Goal: Task Accomplishment & Management: Complete application form

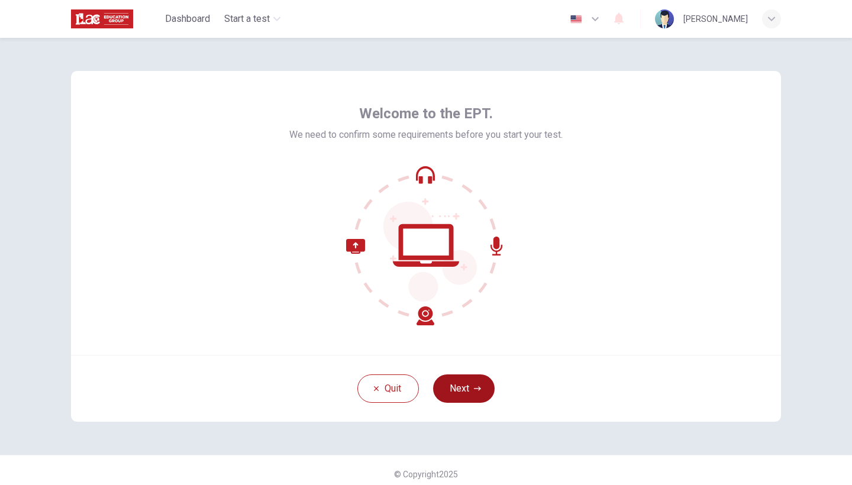
click at [471, 380] on button "Next" at bounding box center [464, 389] width 62 height 28
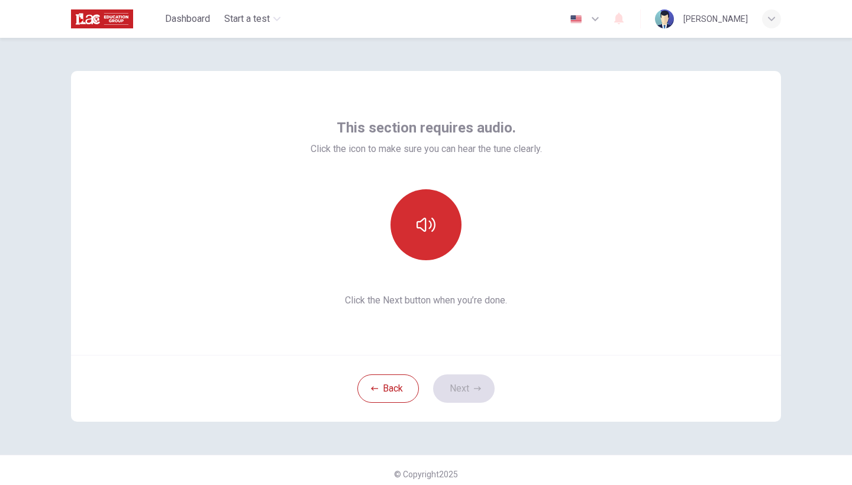
click at [443, 221] on button "button" at bounding box center [426, 224] width 71 height 71
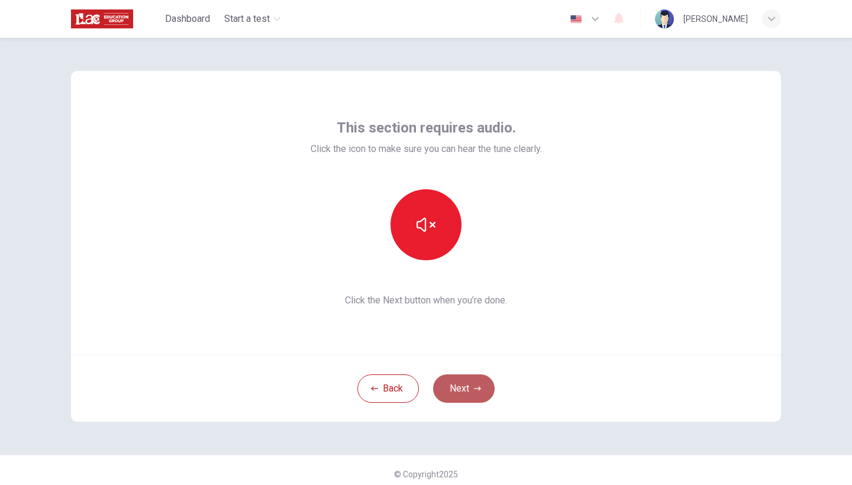
click at [466, 390] on button "Next" at bounding box center [464, 389] width 62 height 28
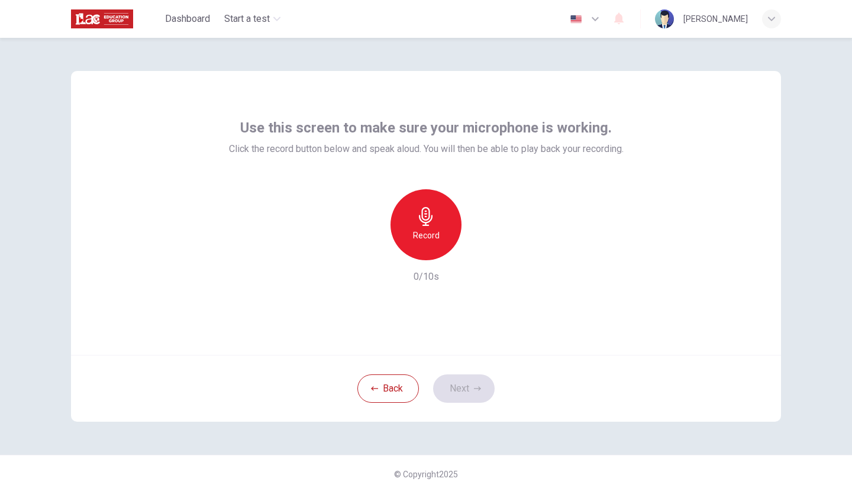
click at [431, 217] on icon "button" at bounding box center [426, 216] width 19 height 19
click at [437, 235] on div "Stop" at bounding box center [426, 224] width 71 height 71
click at [428, 231] on h6 "Record" at bounding box center [426, 235] width 27 height 14
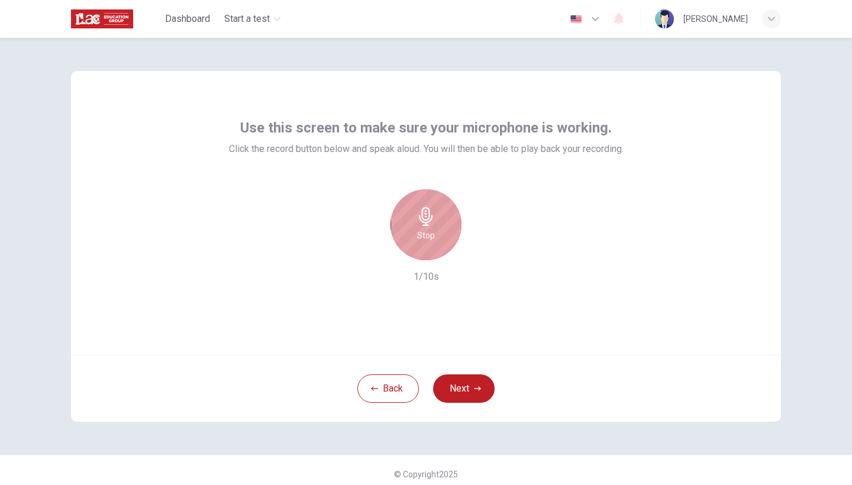
click at [433, 228] on div "Stop" at bounding box center [426, 224] width 71 height 71
click at [366, 247] on icon "button" at bounding box center [371, 251] width 11 height 11
click at [427, 228] on div "Record" at bounding box center [426, 224] width 71 height 71
click at [466, 389] on button "Next" at bounding box center [464, 389] width 62 height 28
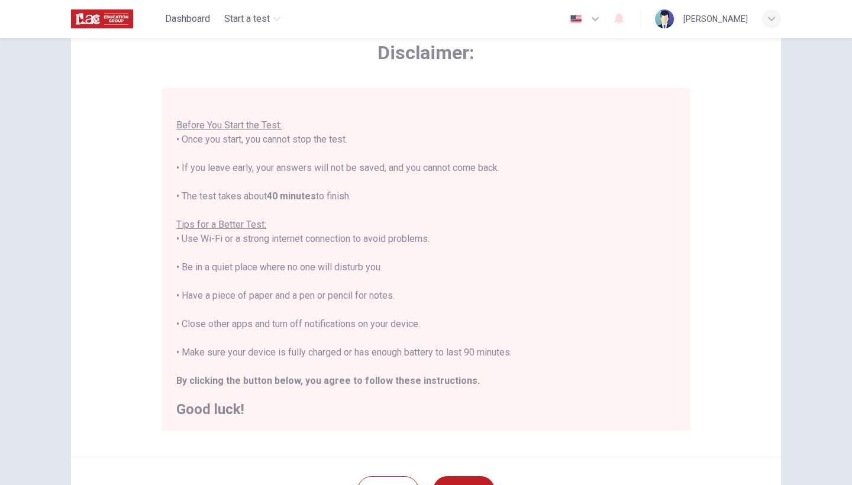
scroll to position [108, 0]
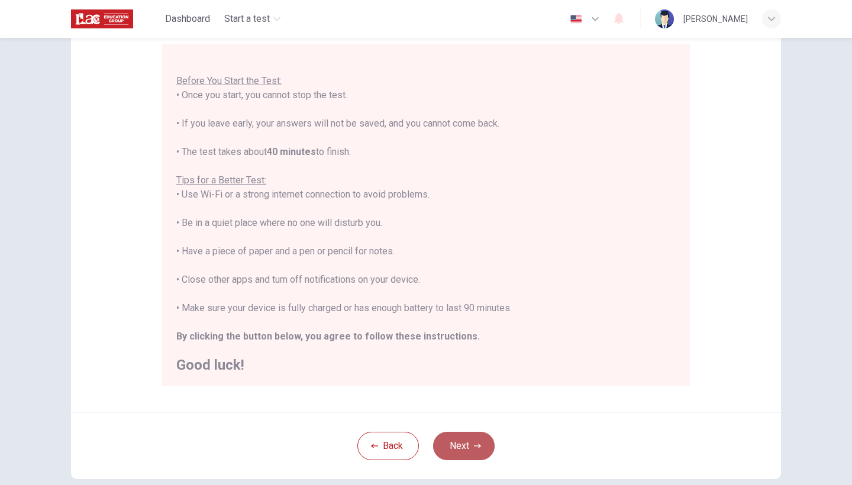
click at [460, 452] on button "Next" at bounding box center [464, 446] width 62 height 28
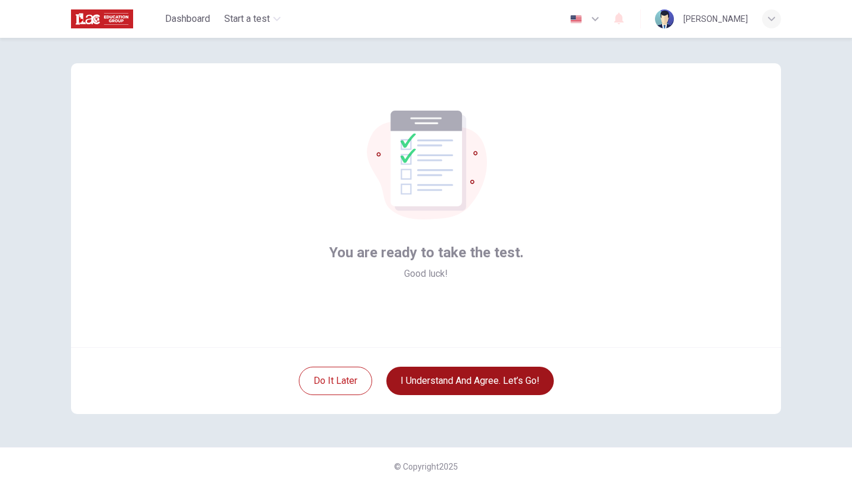
click at [517, 379] on button "I understand and agree. Let’s go!" at bounding box center [469, 381] width 167 height 28
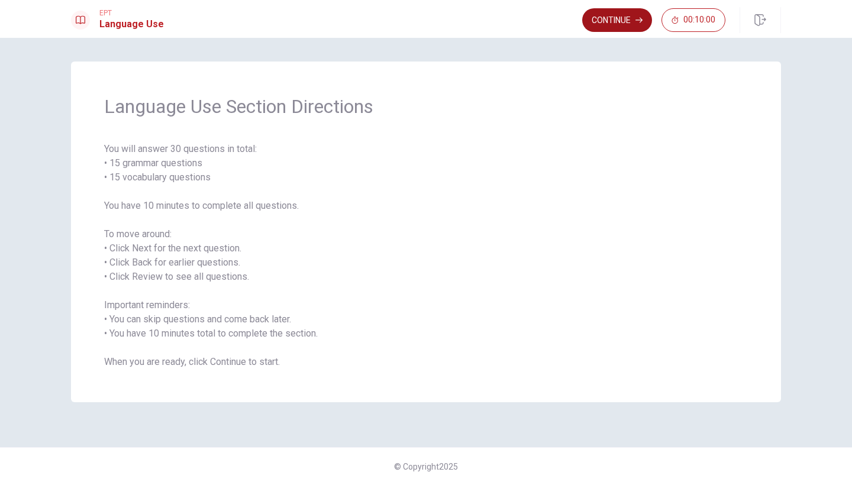
click at [593, 24] on button "Continue" at bounding box center [617, 20] width 70 height 24
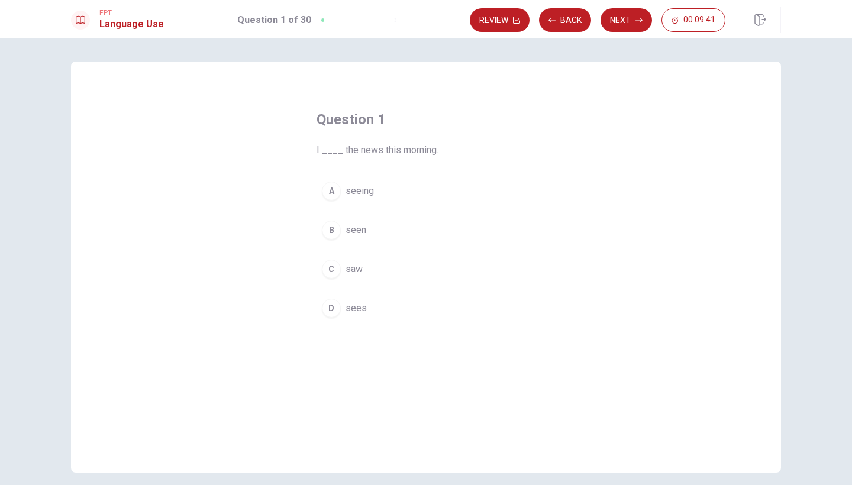
click at [334, 269] on div "C" at bounding box center [331, 269] width 19 height 19
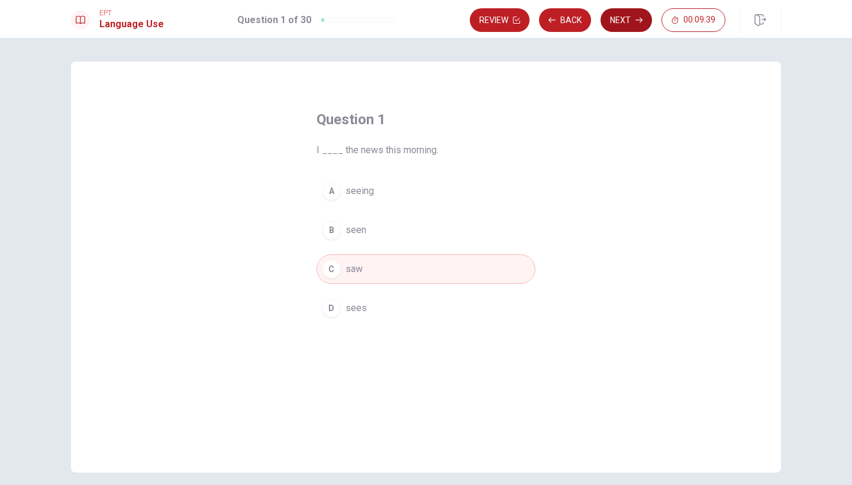
click at [629, 27] on button "Next" at bounding box center [626, 20] width 51 height 24
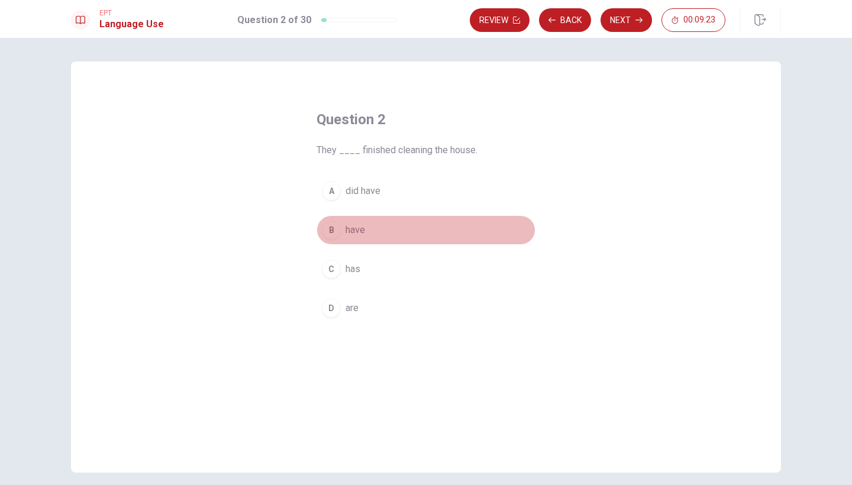
click at [357, 230] on span "have" at bounding box center [356, 230] width 20 height 14
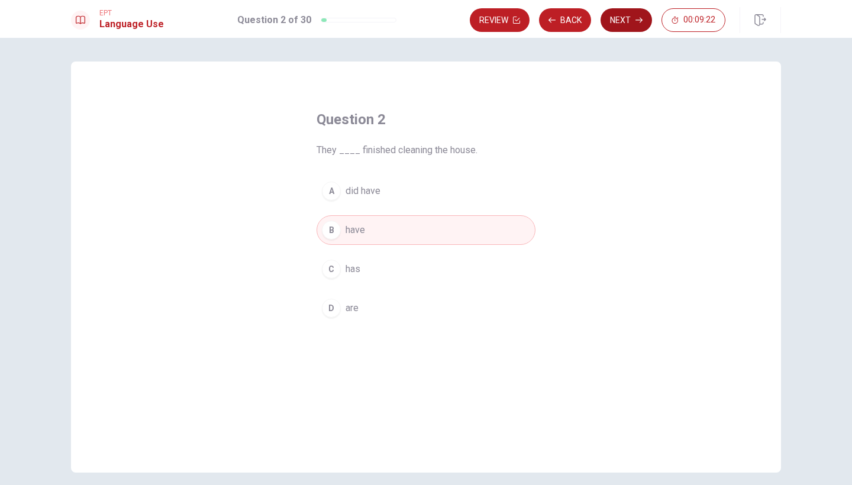
click at [615, 27] on button "Next" at bounding box center [626, 20] width 51 height 24
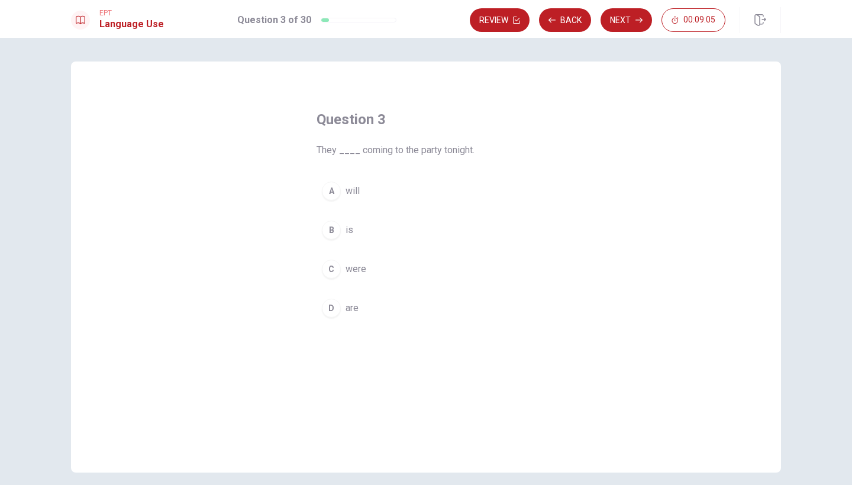
click at [349, 194] on span "will" at bounding box center [353, 191] width 14 height 14
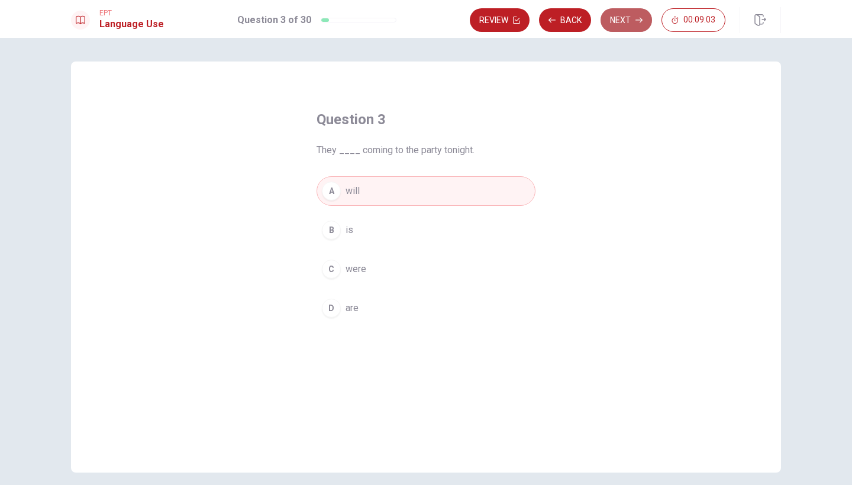
click at [618, 13] on button "Next" at bounding box center [626, 20] width 51 height 24
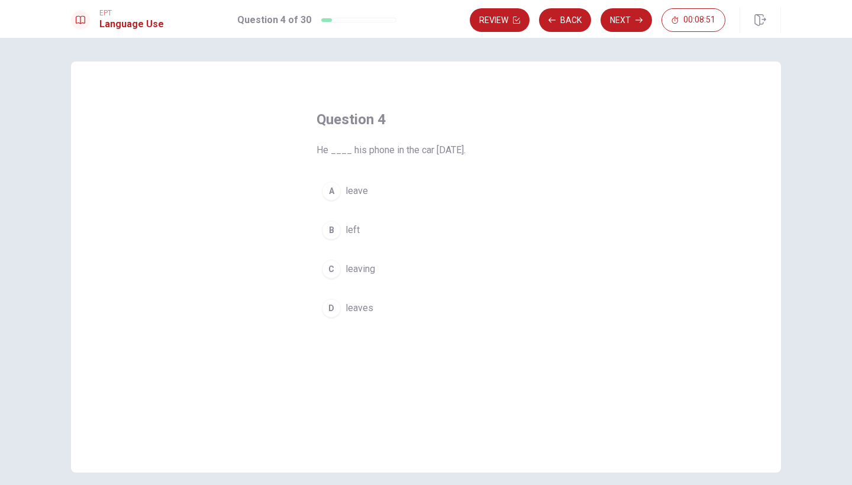
click at [360, 191] on span "leave" at bounding box center [357, 191] width 22 height 14
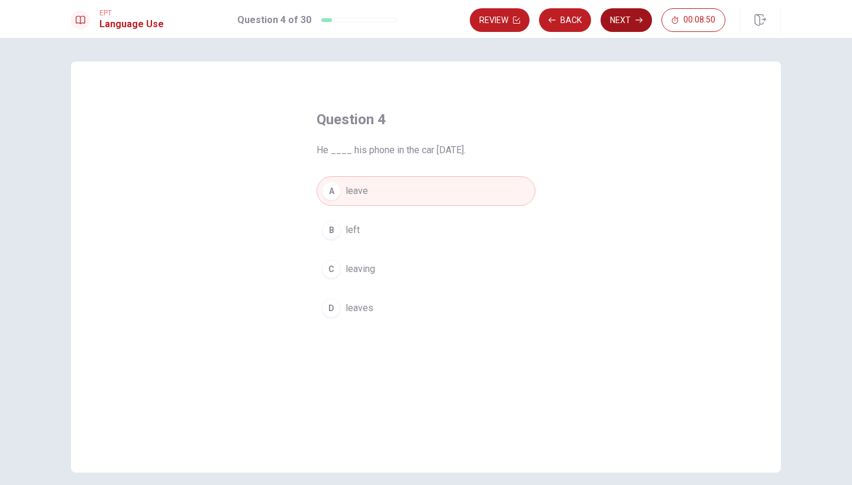
click at [614, 31] on button "Next" at bounding box center [626, 20] width 51 height 24
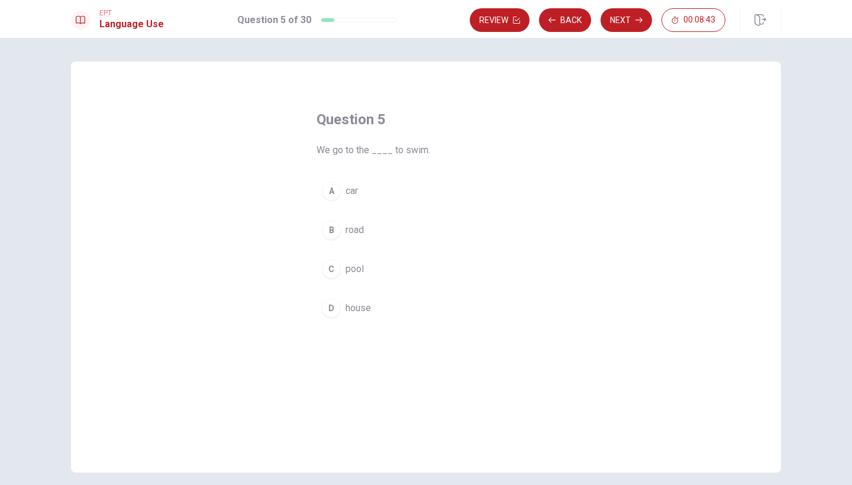
click at [360, 269] on span "pool" at bounding box center [355, 269] width 18 height 14
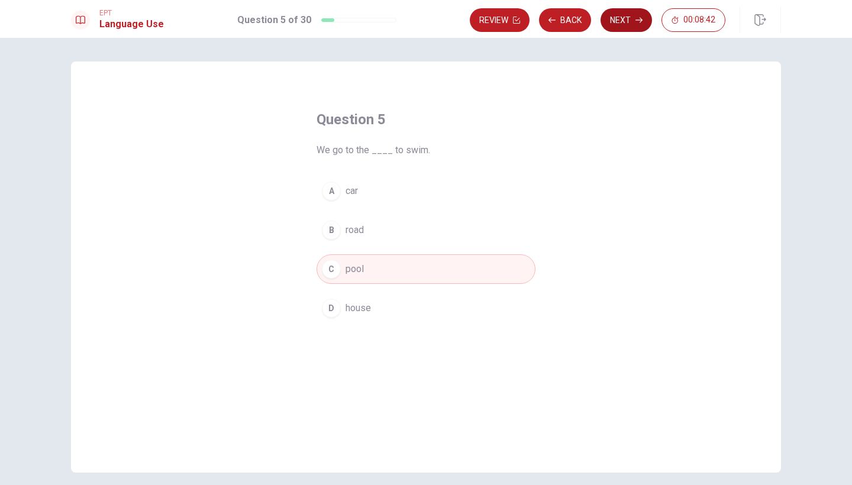
click at [620, 13] on button "Next" at bounding box center [626, 20] width 51 height 24
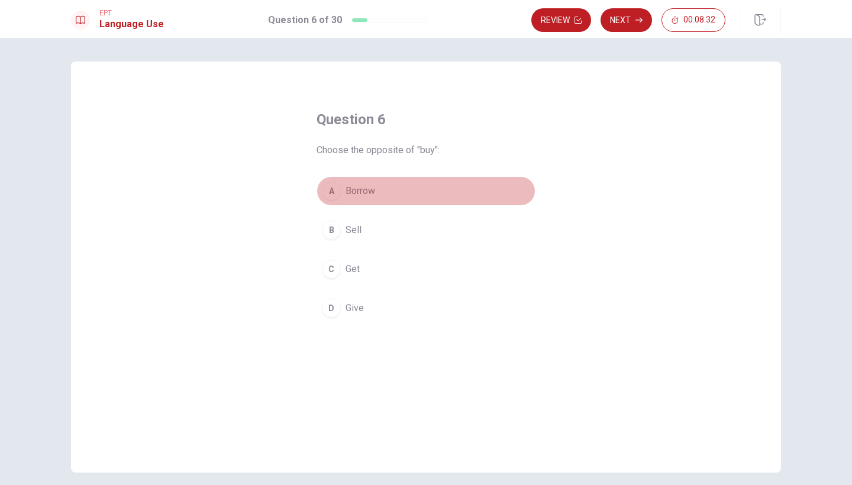
click at [330, 189] on div "A" at bounding box center [331, 191] width 19 height 19
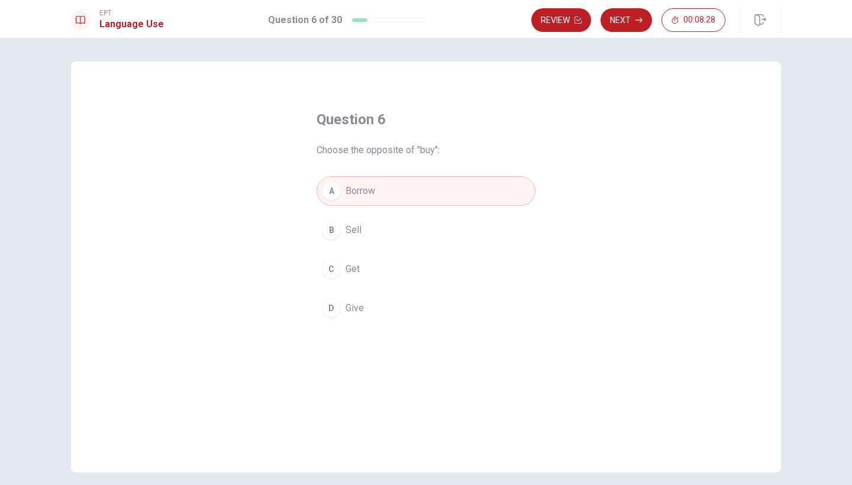
click at [621, 15] on button "Next" at bounding box center [626, 20] width 51 height 24
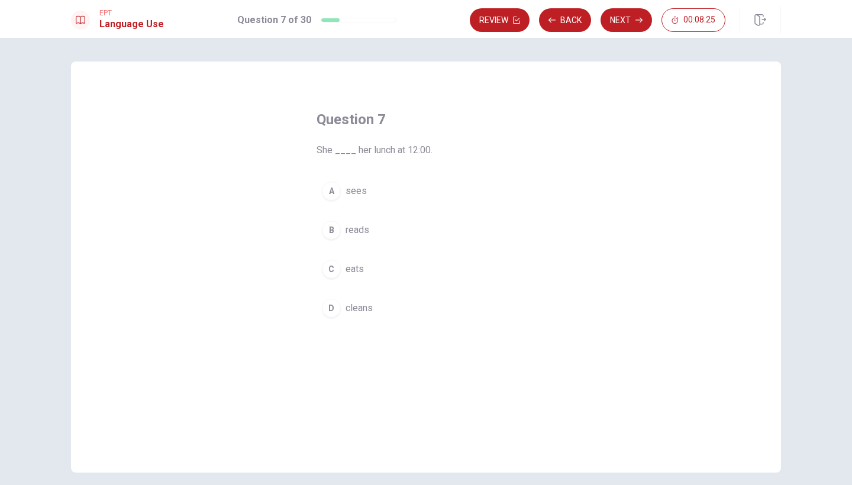
click at [330, 268] on div "C" at bounding box center [331, 269] width 19 height 19
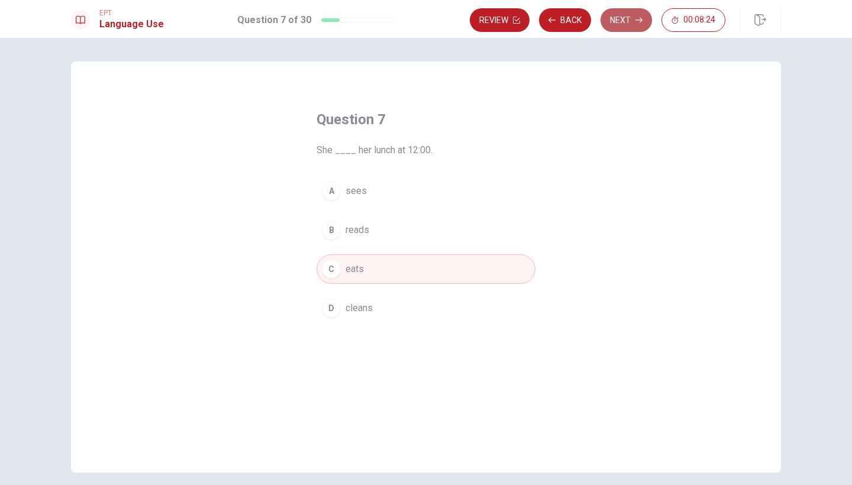
click at [617, 24] on button "Next" at bounding box center [626, 20] width 51 height 24
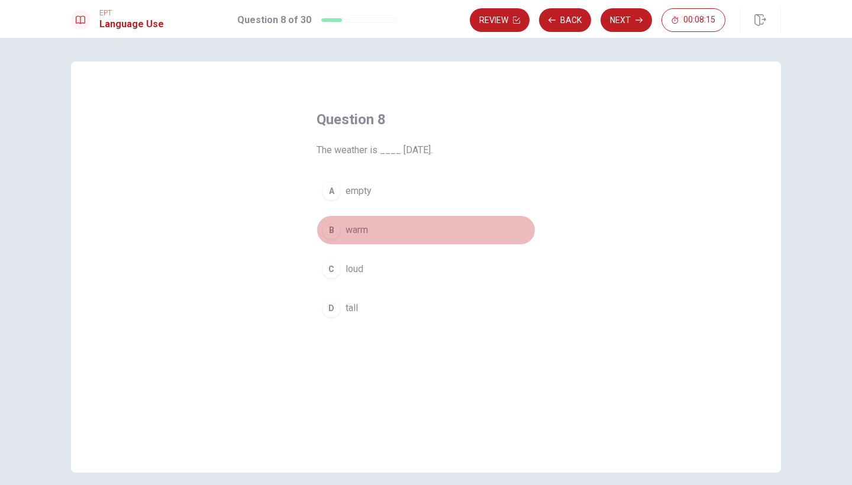
click at [330, 231] on div "B" at bounding box center [331, 230] width 19 height 19
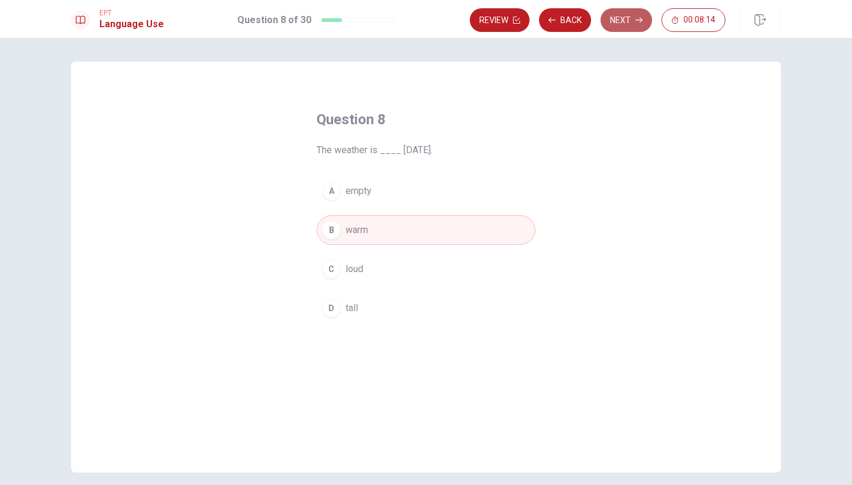
click at [620, 28] on button "Next" at bounding box center [626, 20] width 51 height 24
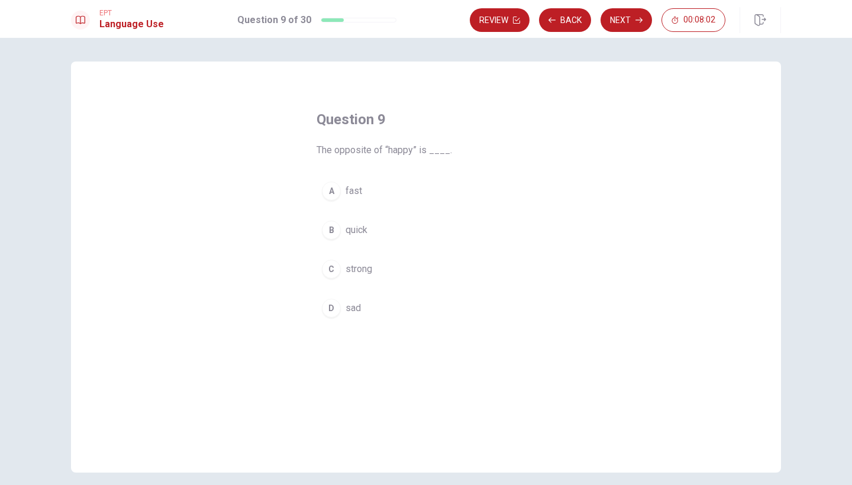
click at [336, 308] on div "D" at bounding box center [331, 308] width 19 height 19
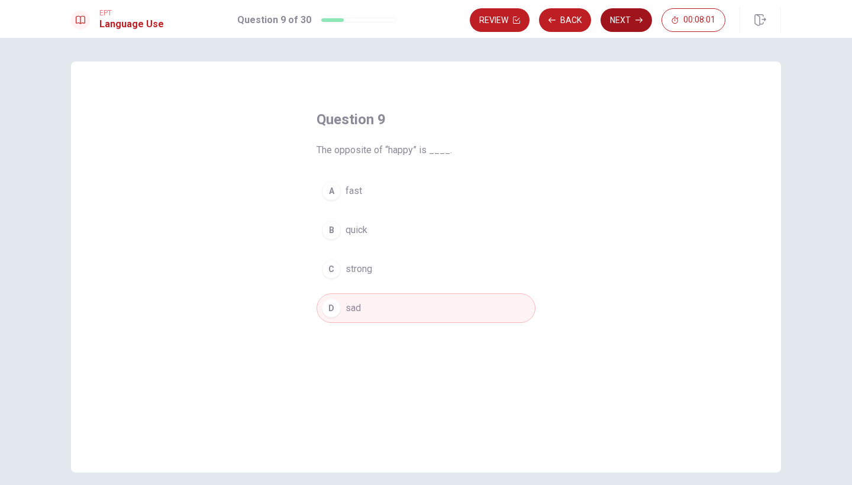
click at [629, 25] on button "Next" at bounding box center [626, 20] width 51 height 24
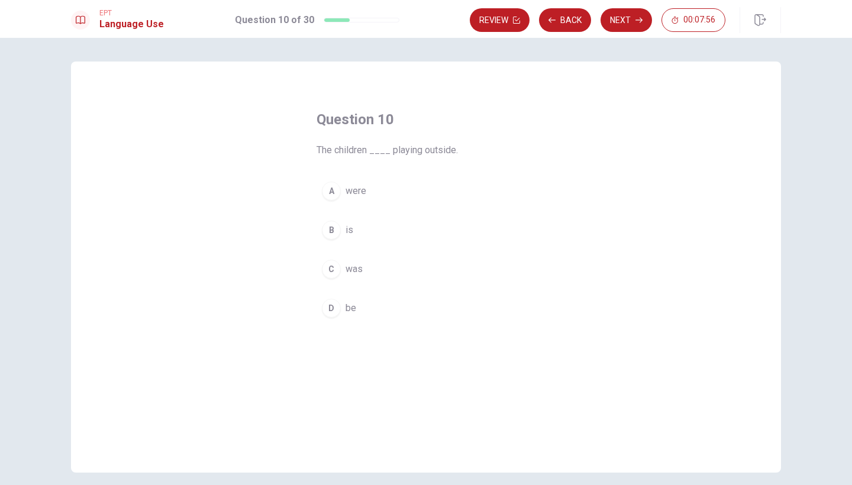
click at [340, 274] on button "C was" at bounding box center [426, 269] width 219 height 30
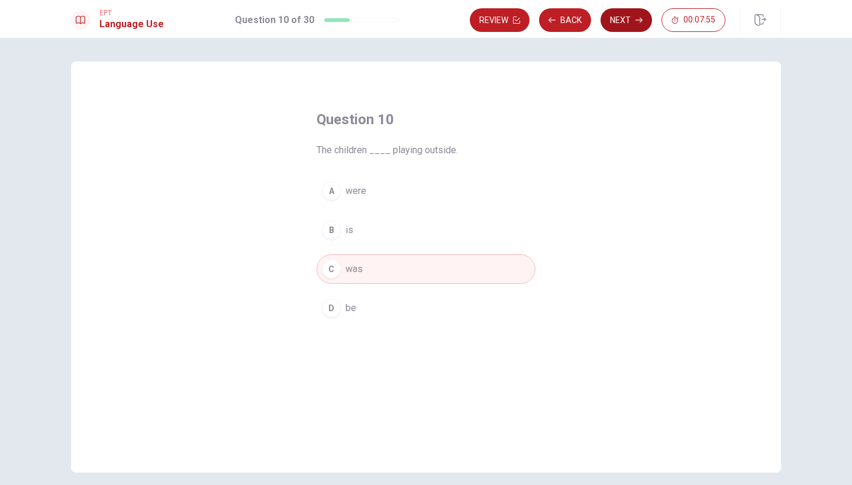
click at [624, 25] on button "Next" at bounding box center [626, 20] width 51 height 24
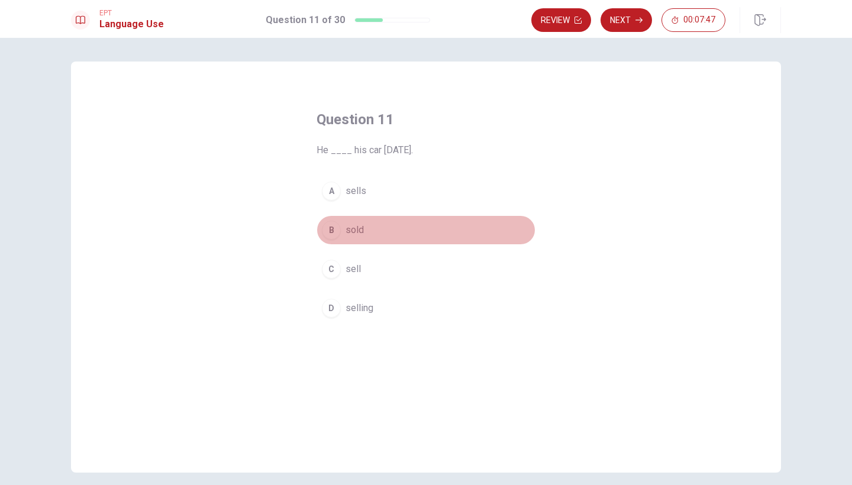
click at [331, 231] on div "B" at bounding box center [331, 230] width 19 height 19
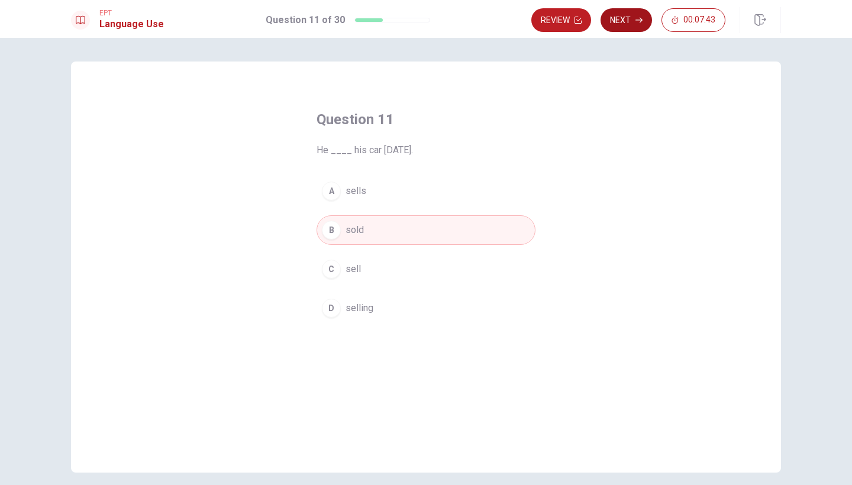
click at [623, 17] on button "Next" at bounding box center [626, 20] width 51 height 24
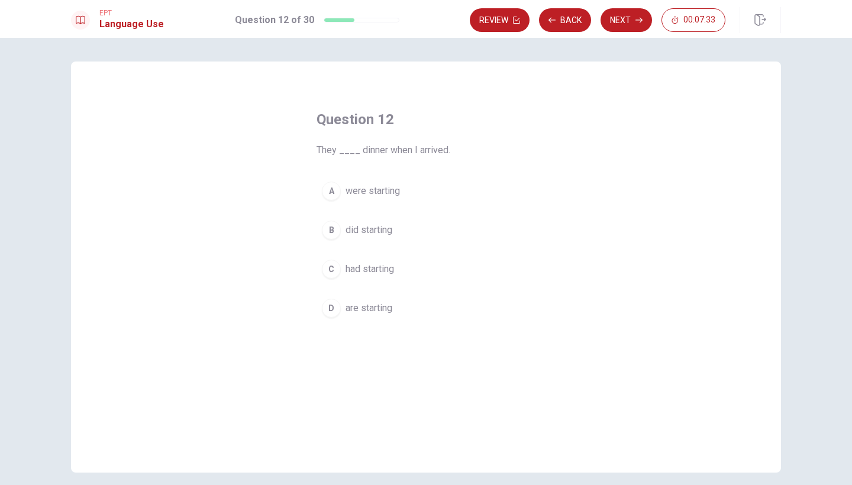
click at [328, 191] on div "A" at bounding box center [331, 191] width 19 height 19
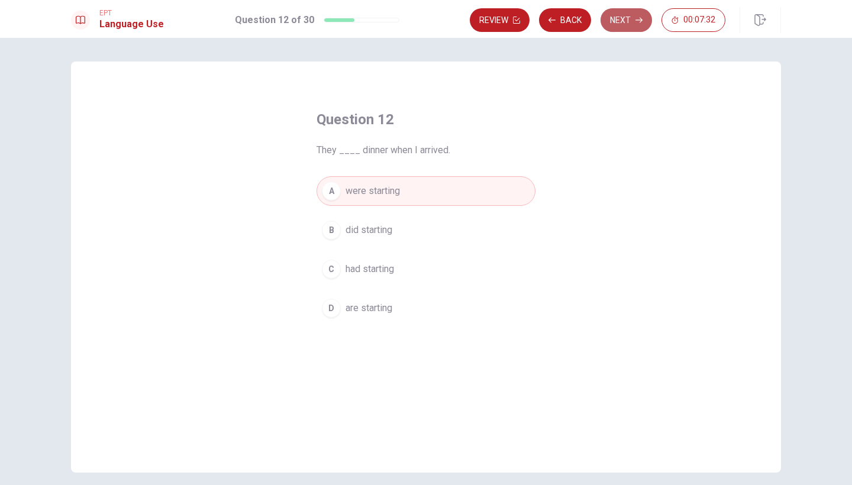
click at [626, 23] on button "Next" at bounding box center [626, 20] width 51 height 24
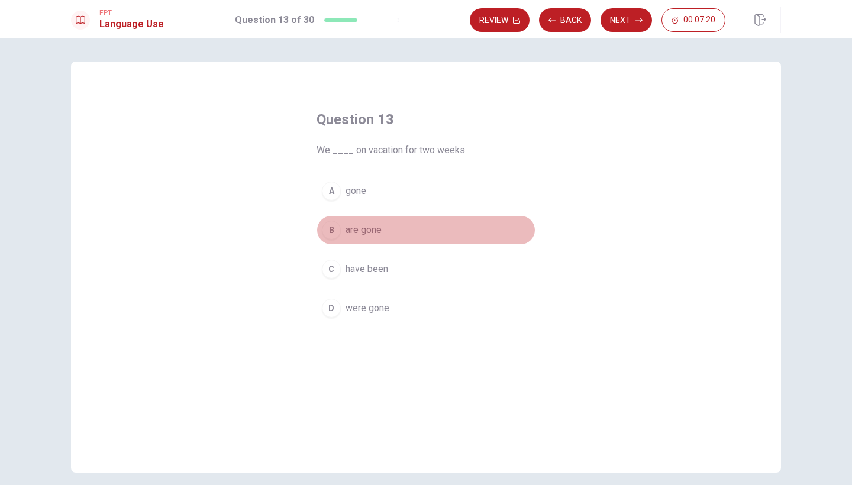
click at [330, 228] on div "B" at bounding box center [331, 230] width 19 height 19
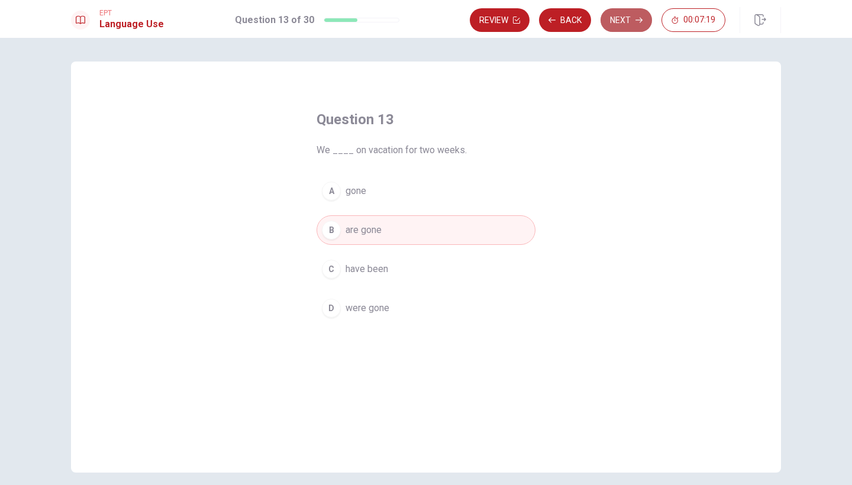
click at [620, 24] on button "Next" at bounding box center [626, 20] width 51 height 24
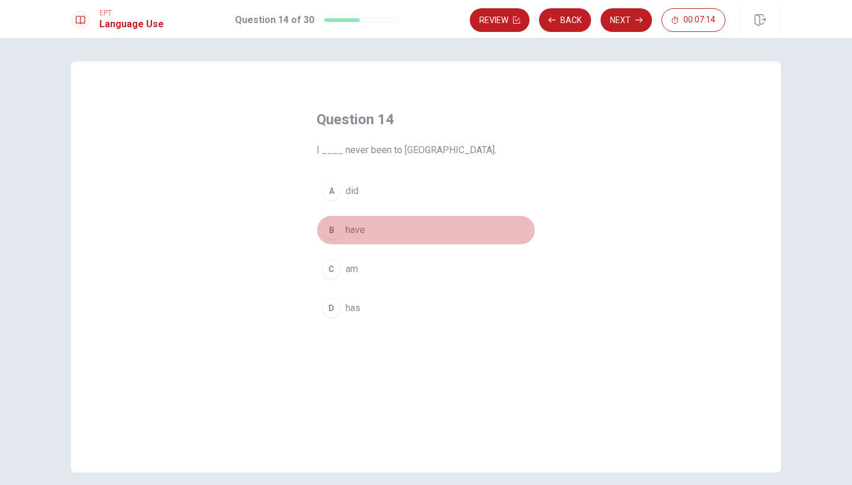
click at [334, 229] on div "B" at bounding box center [331, 230] width 19 height 19
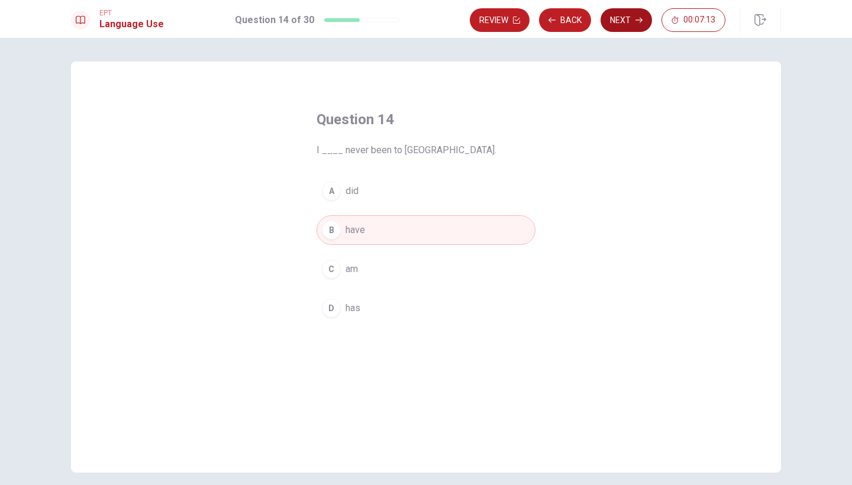
click at [615, 17] on button "Next" at bounding box center [626, 20] width 51 height 24
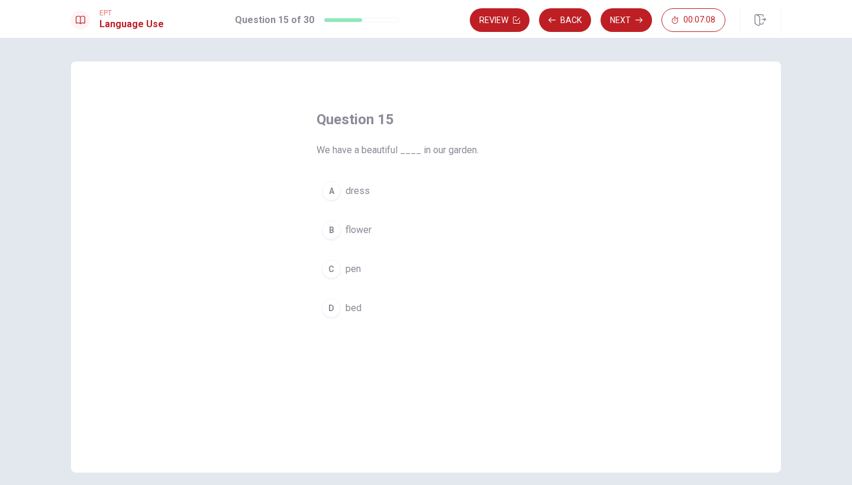
click at [336, 230] on div "B" at bounding box center [331, 230] width 19 height 19
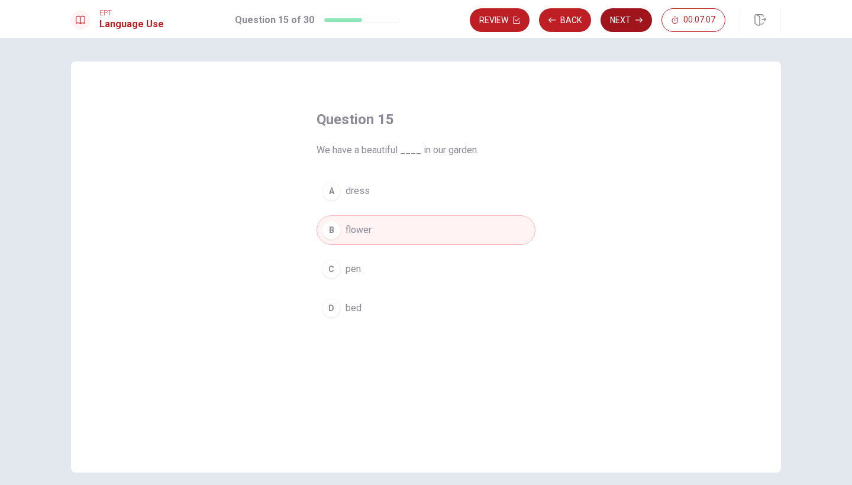
click at [609, 20] on button "Next" at bounding box center [626, 20] width 51 height 24
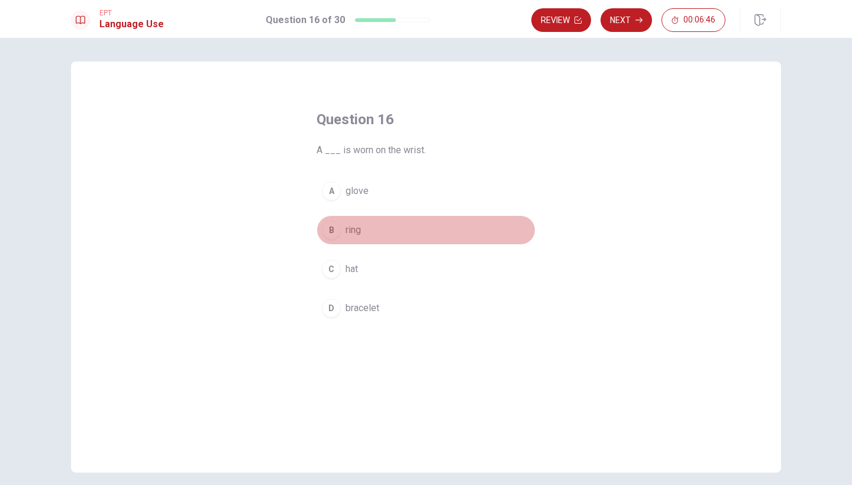
click at [333, 234] on div "B" at bounding box center [331, 230] width 19 height 19
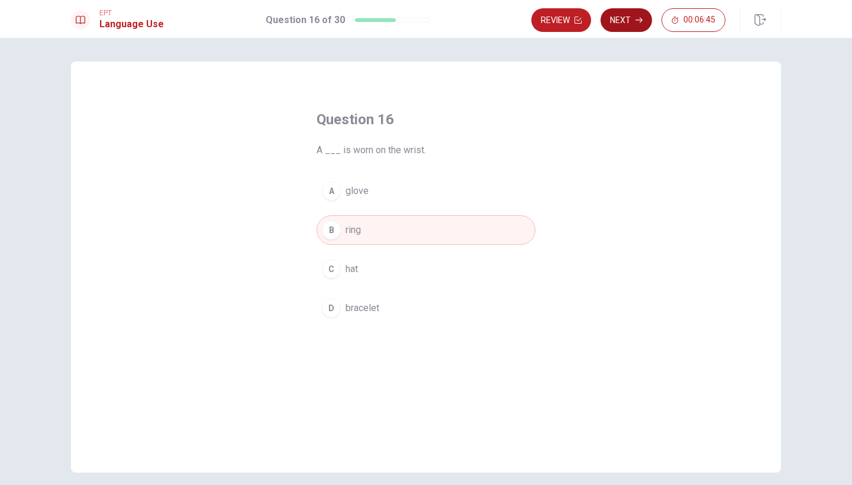
click at [629, 24] on button "Next" at bounding box center [626, 20] width 51 height 24
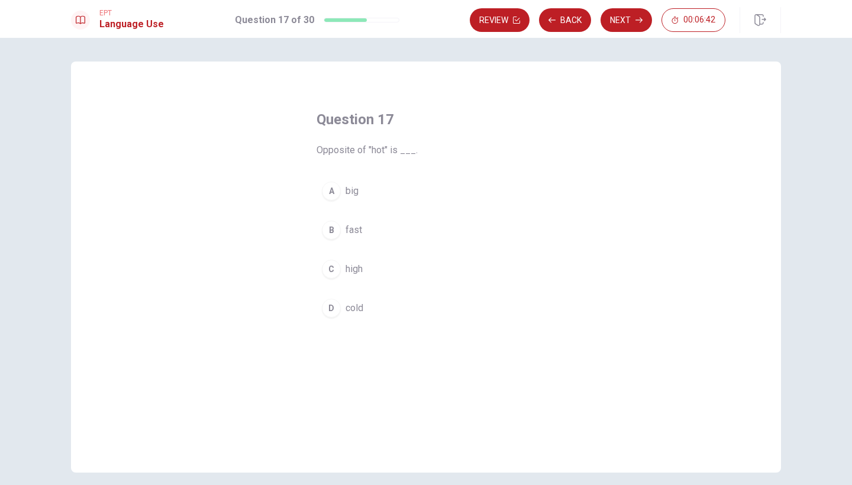
click at [330, 303] on div "D" at bounding box center [331, 308] width 19 height 19
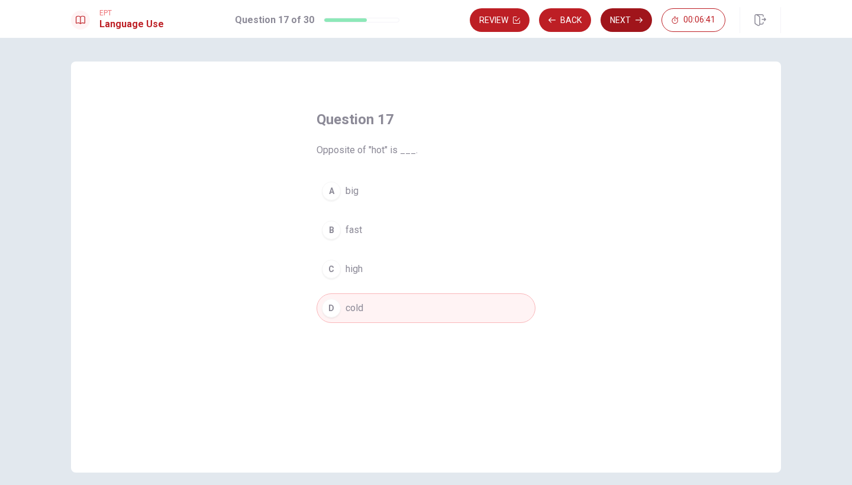
click at [628, 12] on button "Next" at bounding box center [626, 20] width 51 height 24
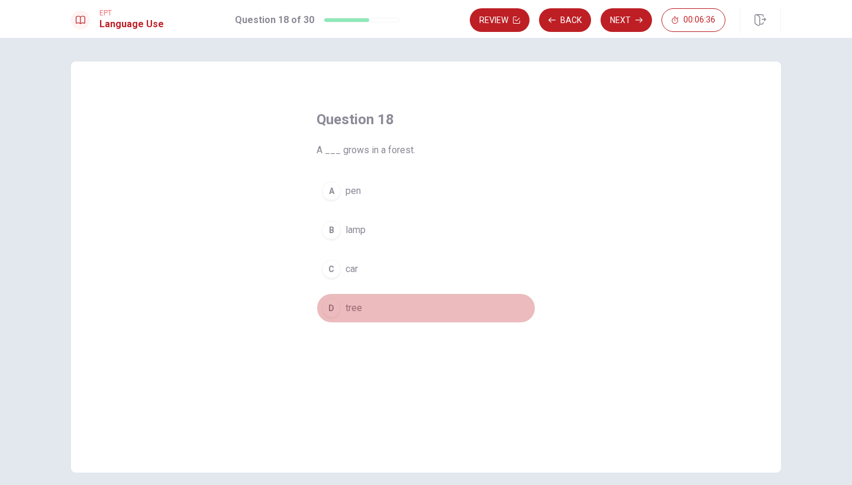
click at [322, 311] on div "D" at bounding box center [331, 308] width 19 height 19
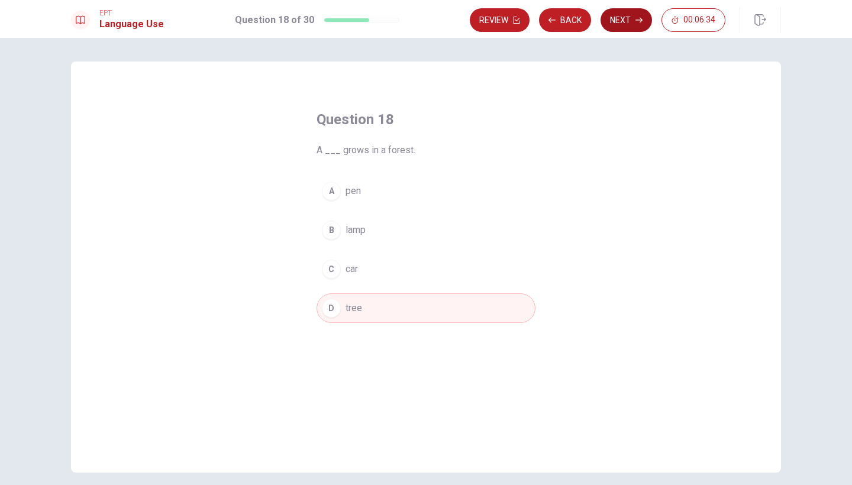
click at [621, 27] on button "Next" at bounding box center [626, 20] width 51 height 24
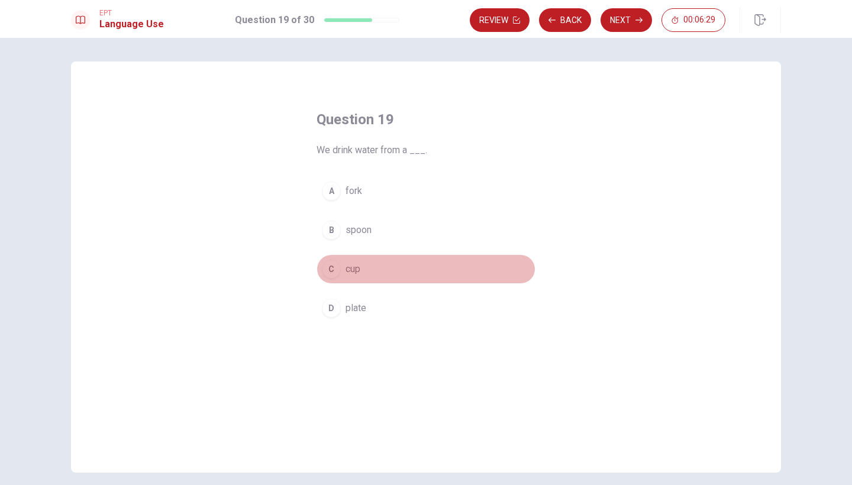
click at [333, 269] on div "C" at bounding box center [331, 269] width 19 height 19
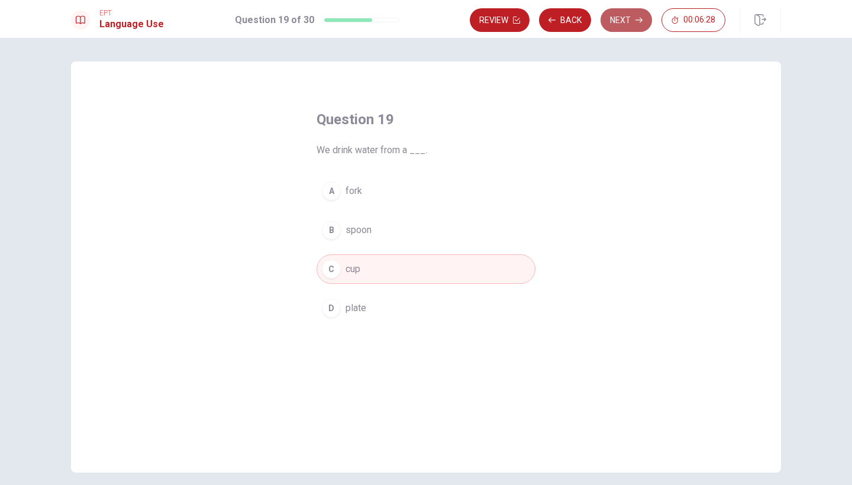
click at [624, 30] on button "Next" at bounding box center [626, 20] width 51 height 24
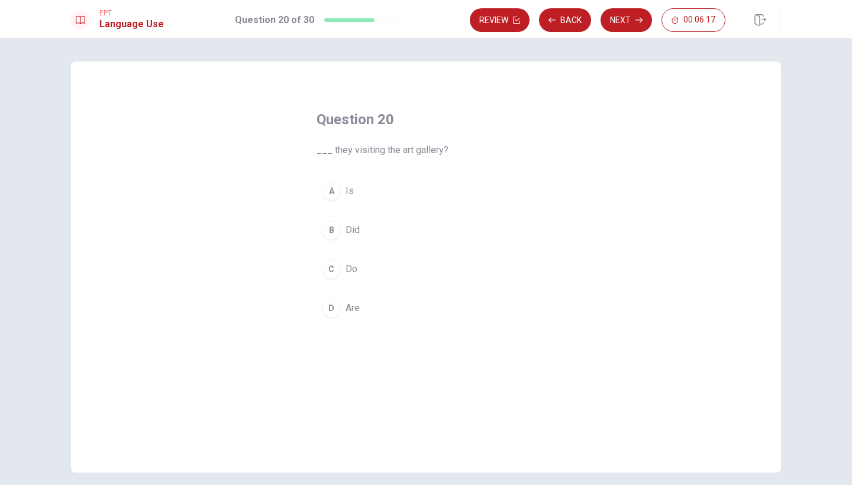
click at [326, 309] on div "D" at bounding box center [331, 308] width 19 height 19
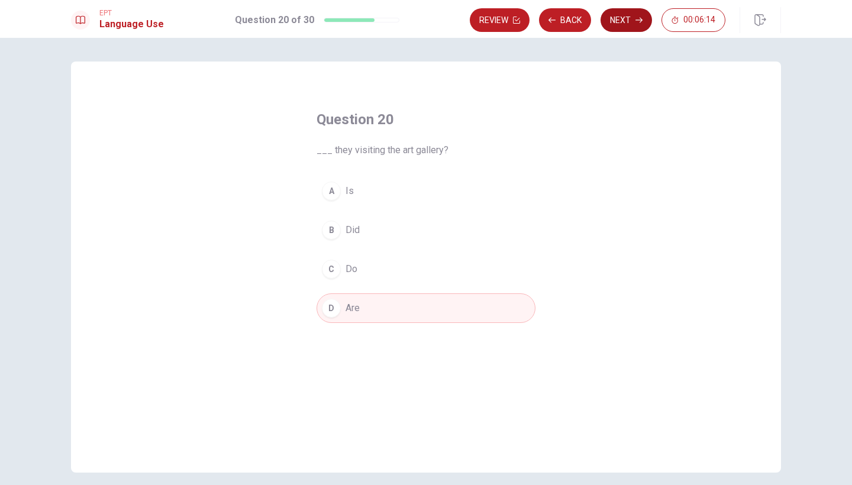
click at [613, 23] on button "Next" at bounding box center [626, 20] width 51 height 24
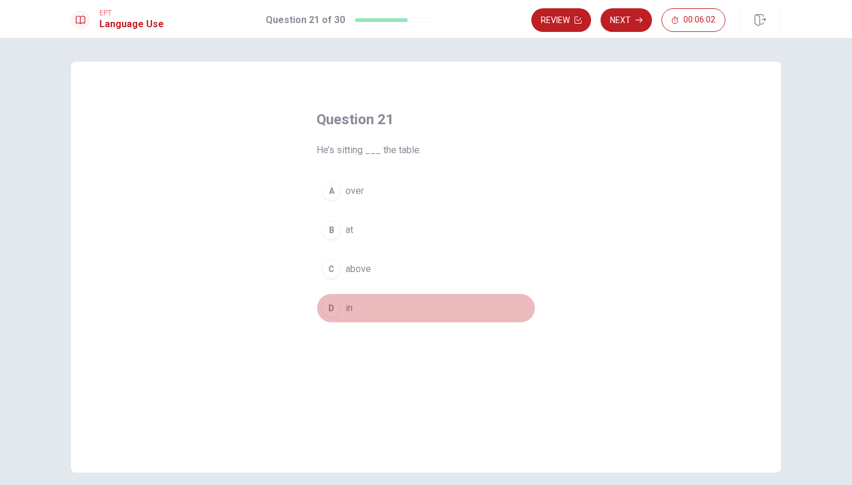
click at [331, 308] on div "D" at bounding box center [331, 308] width 19 height 19
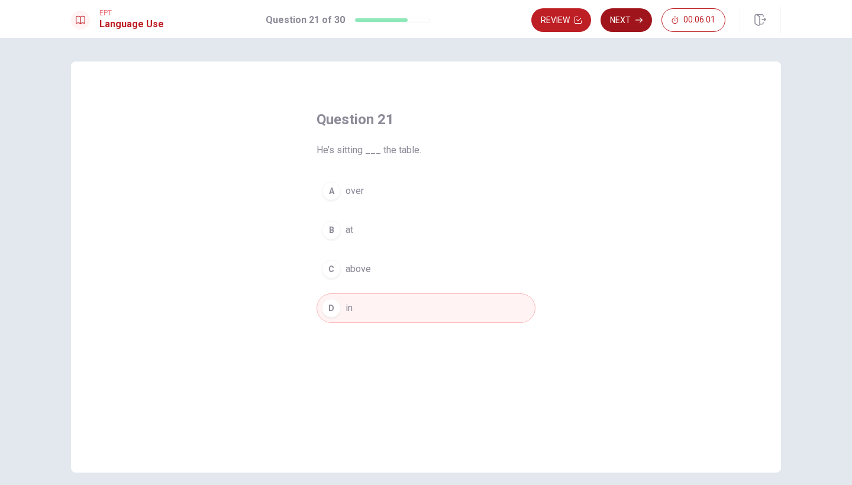
click at [629, 28] on button "Next" at bounding box center [626, 20] width 51 height 24
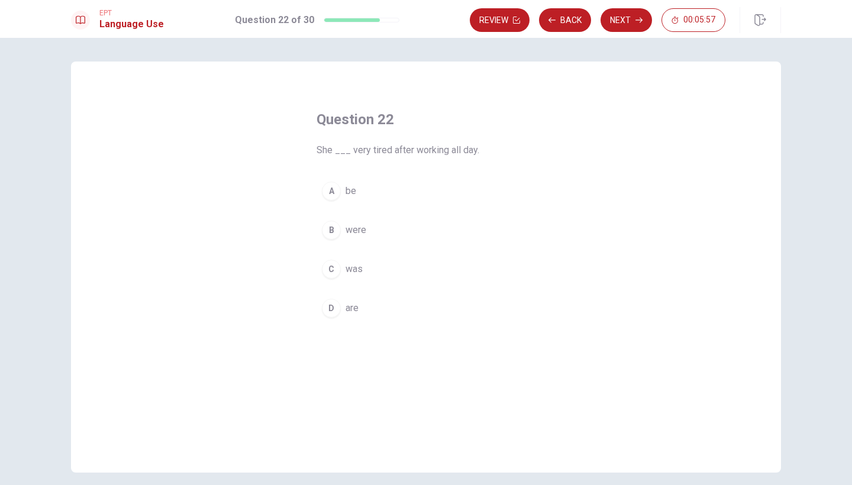
click at [347, 270] on span "was" at bounding box center [354, 269] width 17 height 14
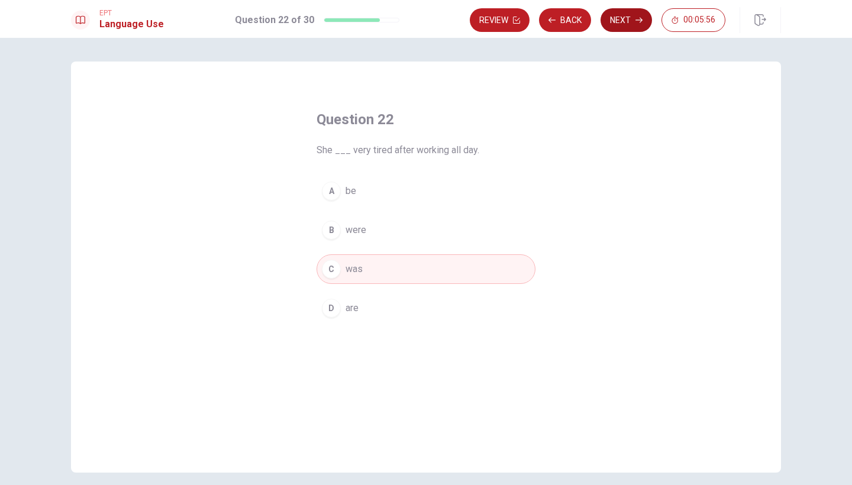
click at [629, 22] on button "Next" at bounding box center [626, 20] width 51 height 24
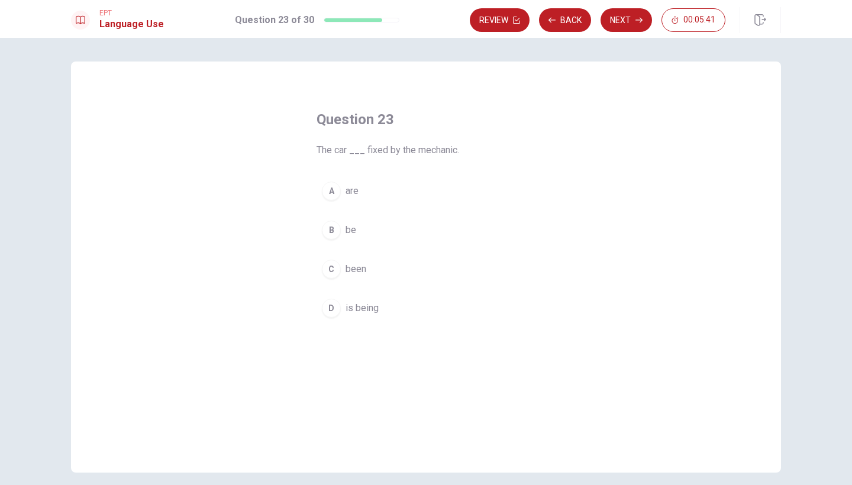
click at [328, 275] on div "C" at bounding box center [331, 269] width 19 height 19
click at [331, 234] on div "B" at bounding box center [331, 230] width 19 height 19
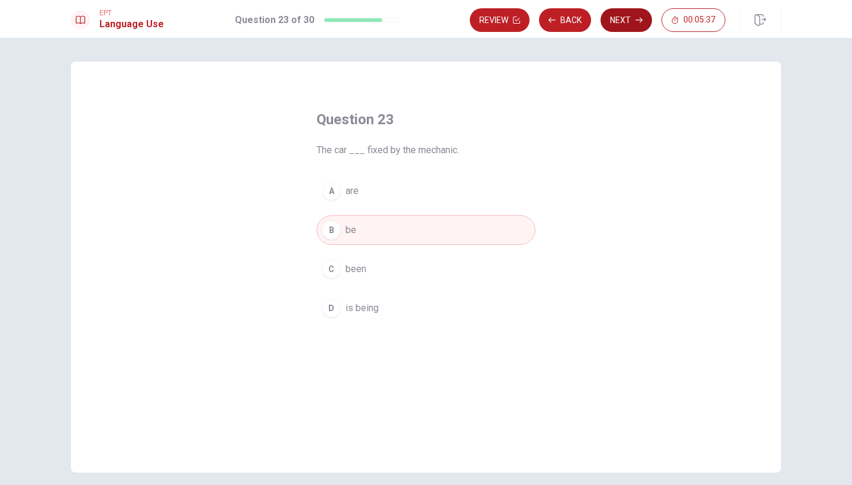
click at [619, 25] on button "Next" at bounding box center [626, 20] width 51 height 24
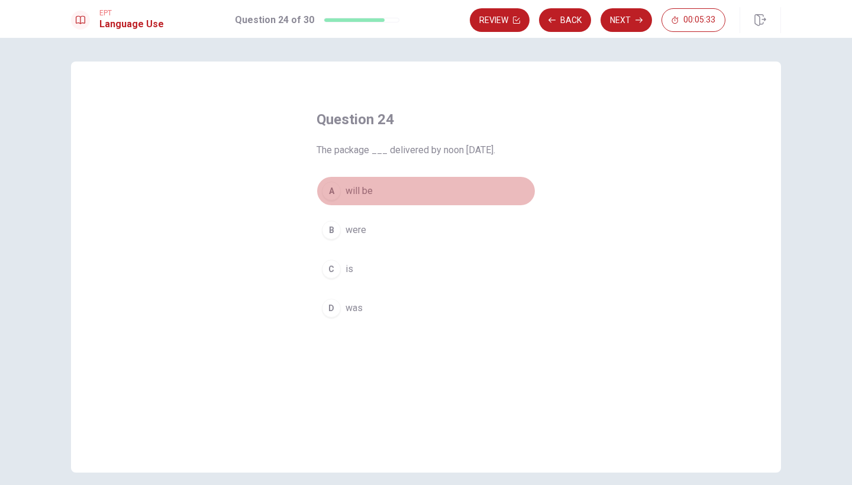
click at [335, 192] on div "A" at bounding box center [331, 191] width 19 height 19
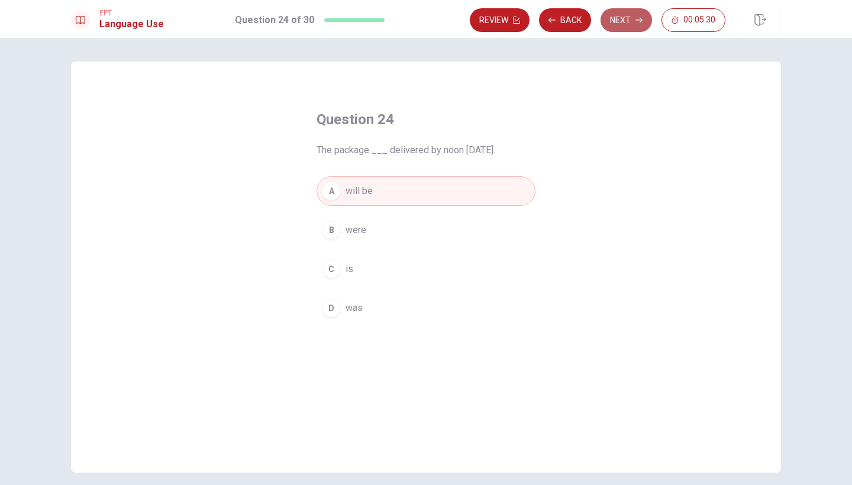
click at [628, 25] on button "Next" at bounding box center [626, 20] width 51 height 24
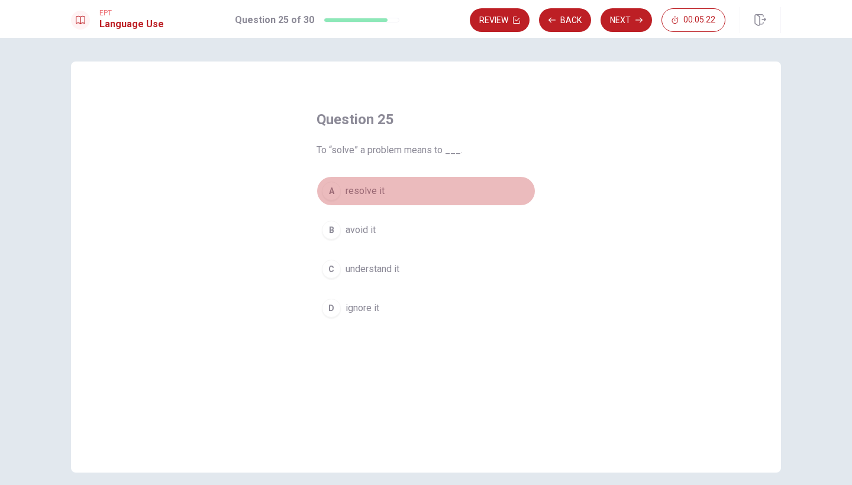
click at [333, 191] on div "A" at bounding box center [331, 191] width 19 height 19
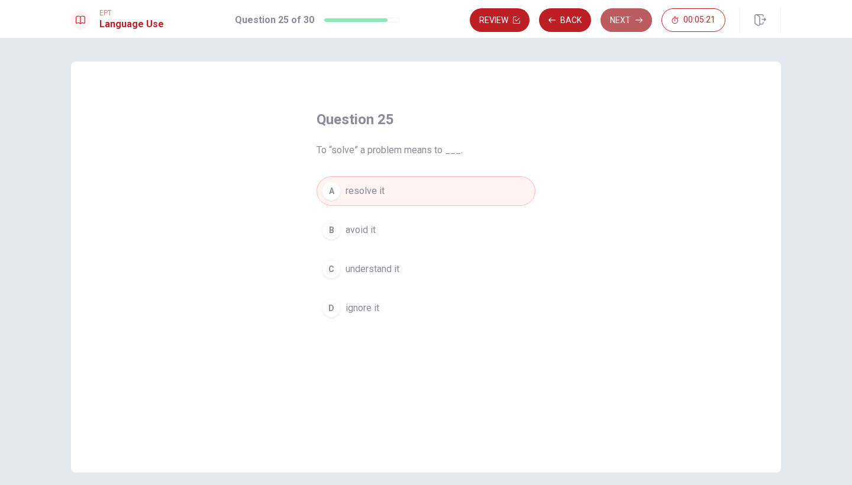
click at [631, 24] on button "Next" at bounding box center [626, 20] width 51 height 24
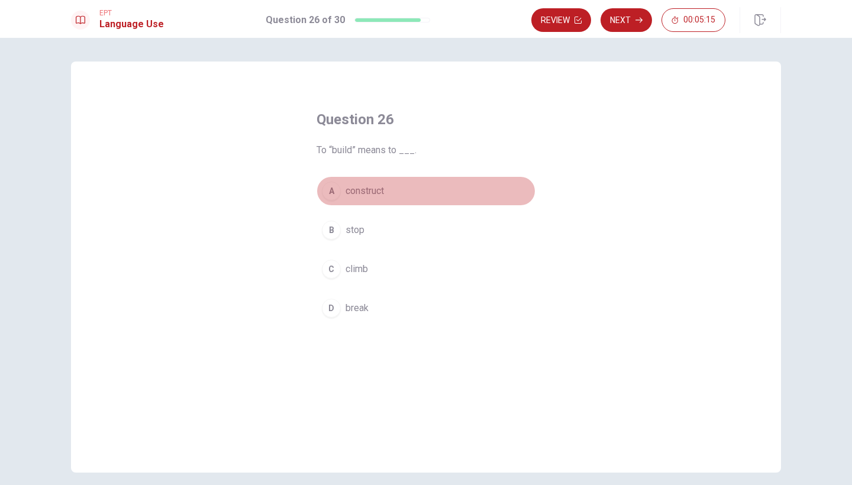
click at [334, 191] on div "A" at bounding box center [331, 191] width 19 height 19
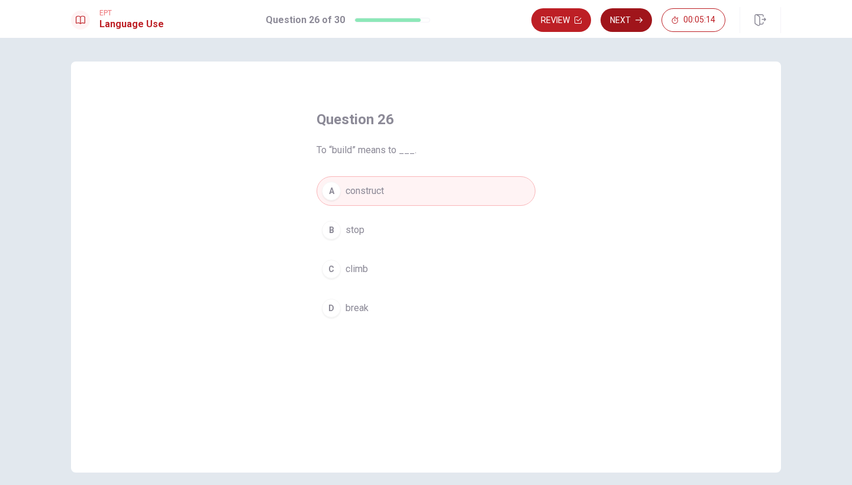
click at [631, 24] on button "Next" at bounding box center [626, 20] width 51 height 24
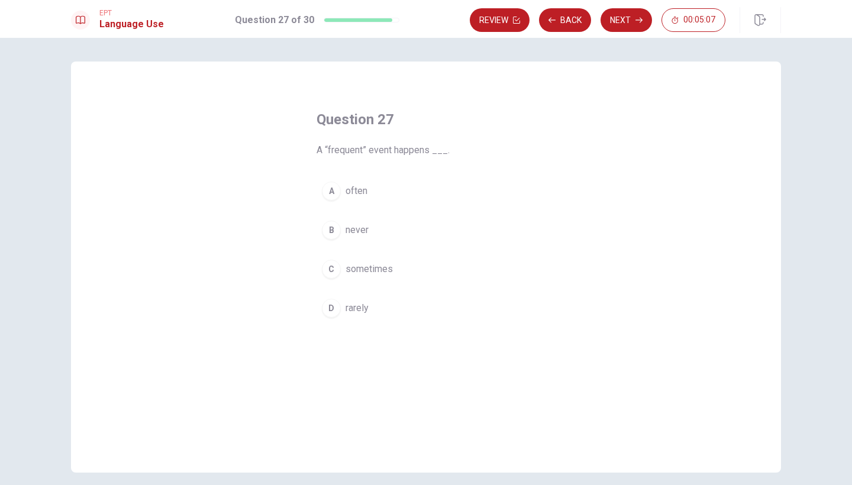
click at [327, 190] on div "A" at bounding box center [331, 191] width 19 height 19
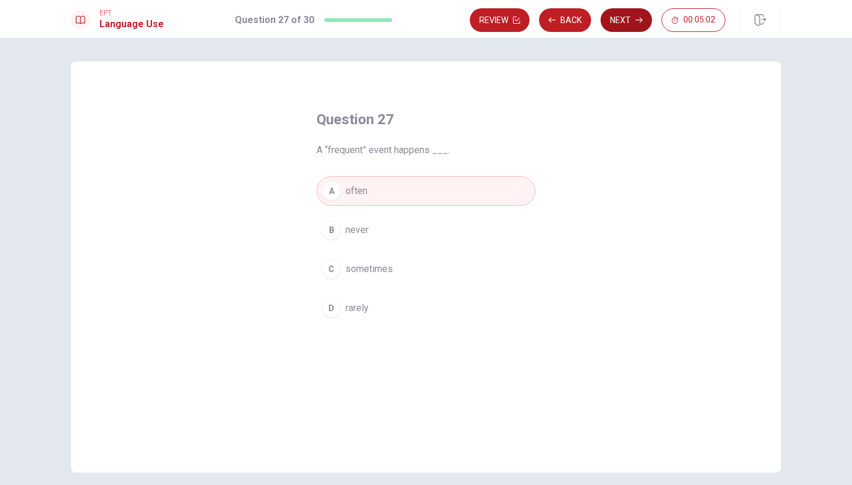
click at [627, 17] on button "Next" at bounding box center [626, 20] width 51 height 24
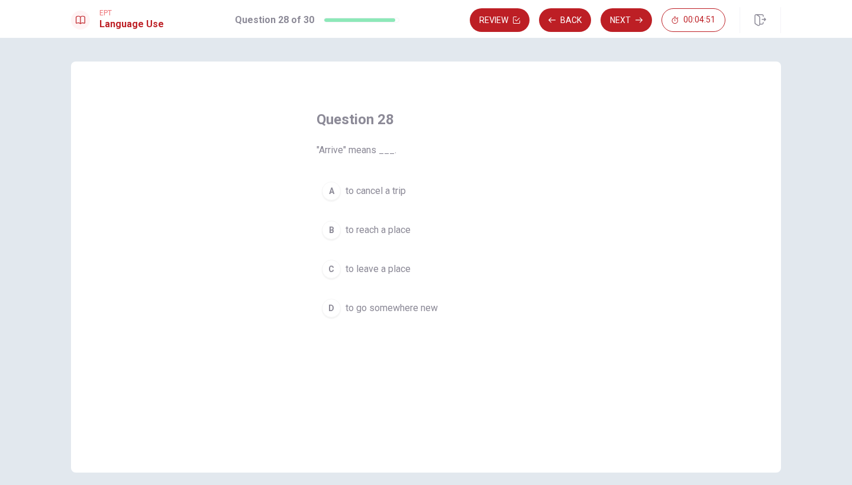
click at [325, 228] on div "B" at bounding box center [331, 230] width 19 height 19
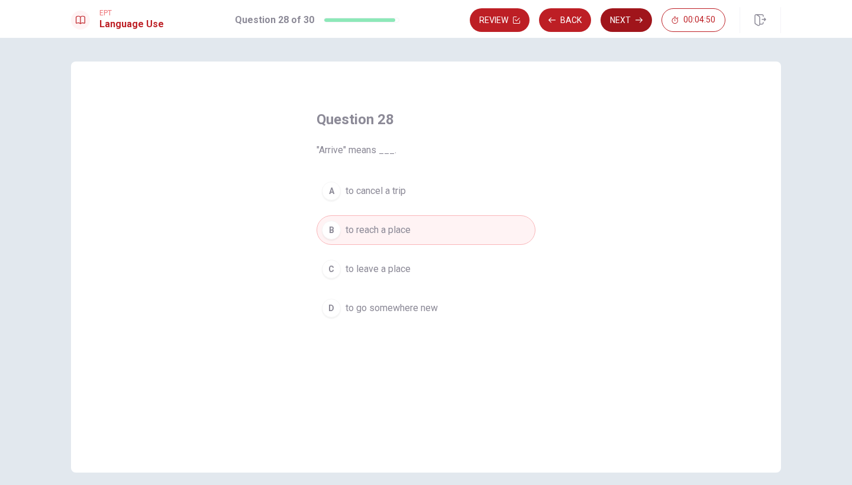
click at [639, 30] on button "Next" at bounding box center [626, 20] width 51 height 24
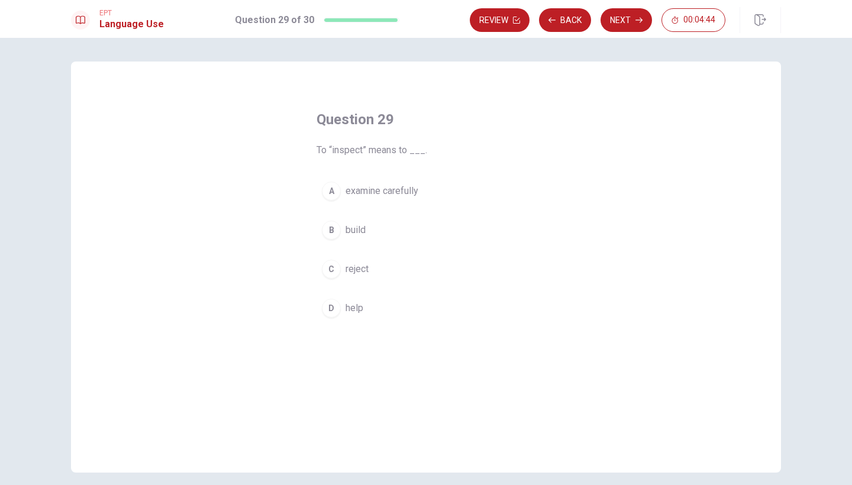
click at [330, 190] on div "A" at bounding box center [331, 191] width 19 height 19
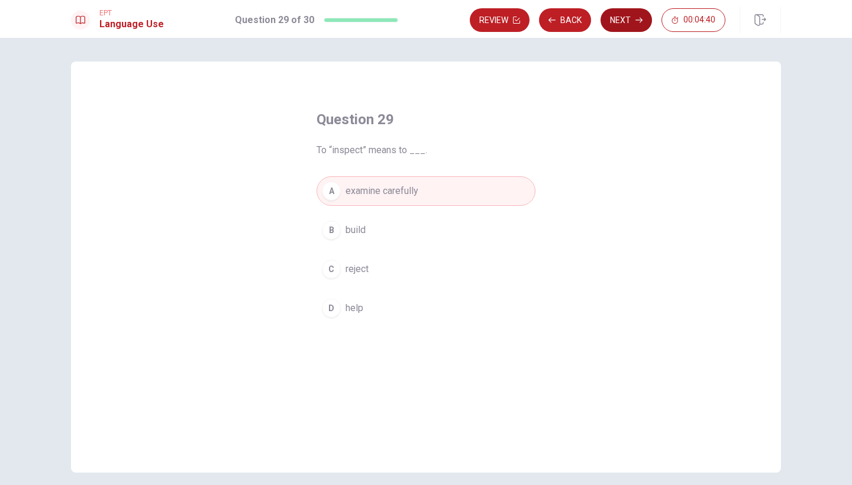
click at [627, 12] on button "Next" at bounding box center [626, 20] width 51 height 24
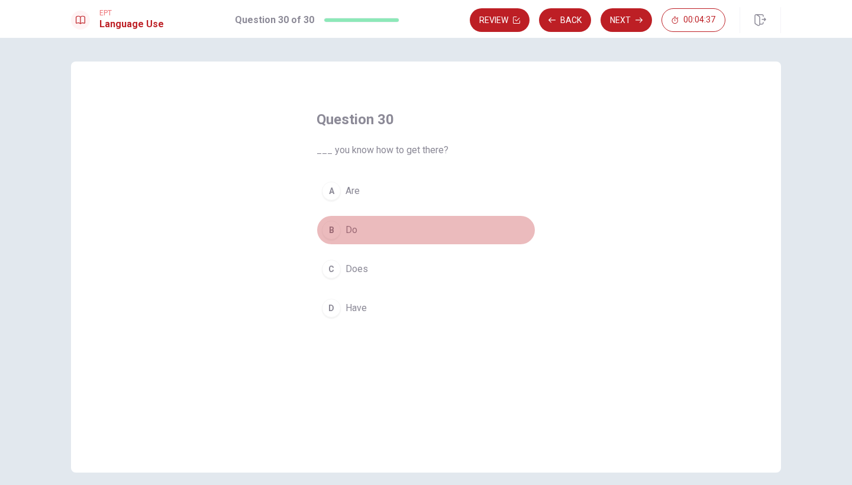
click at [331, 230] on div "B" at bounding box center [331, 230] width 19 height 19
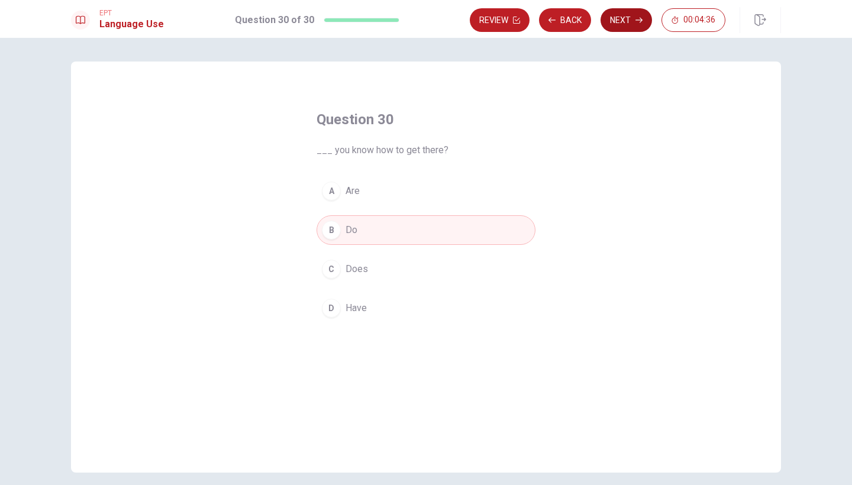
click at [627, 17] on button "Next" at bounding box center [626, 20] width 51 height 24
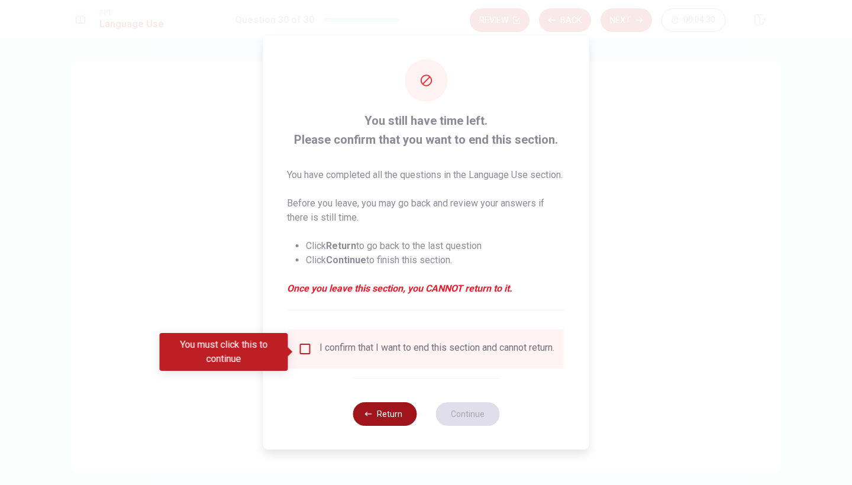
click at [394, 426] on button "Return" at bounding box center [385, 414] width 64 height 24
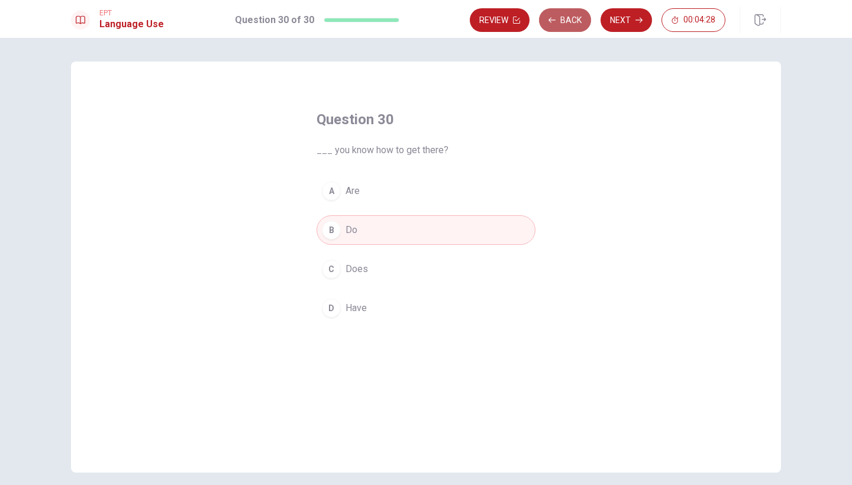
click at [559, 18] on button "Back" at bounding box center [565, 20] width 52 height 24
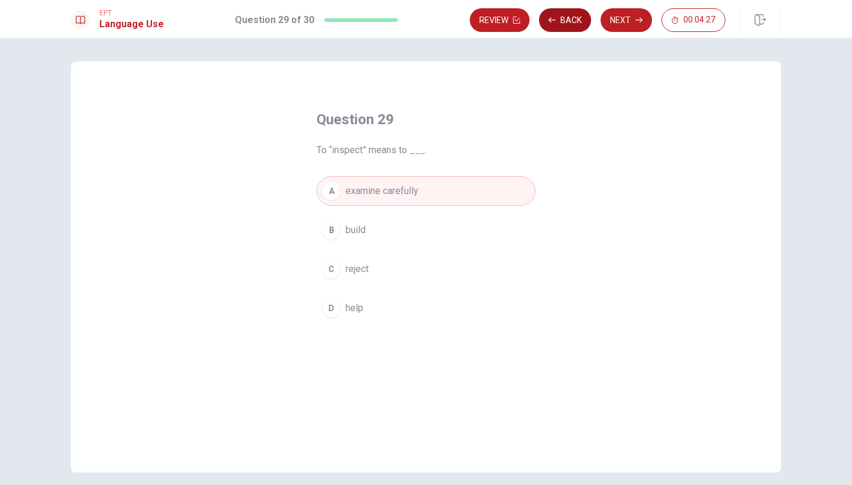
click at [559, 18] on button "Back" at bounding box center [565, 20] width 52 height 24
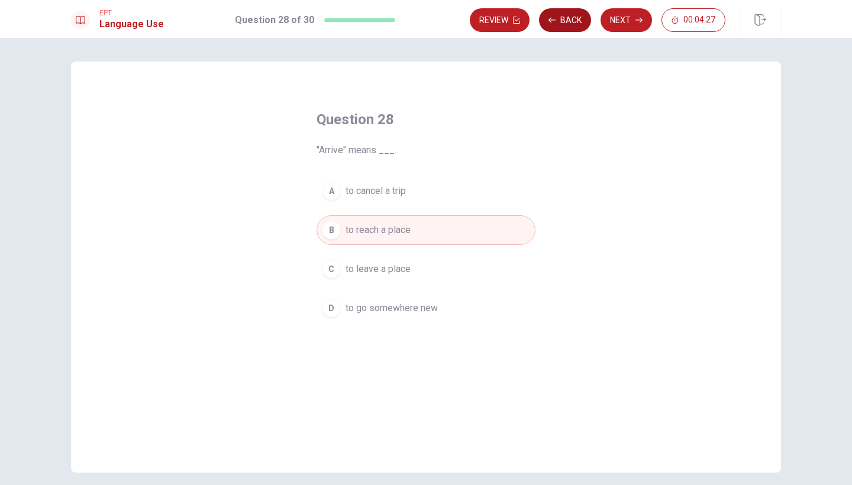
click at [559, 18] on button "Back" at bounding box center [565, 20] width 52 height 24
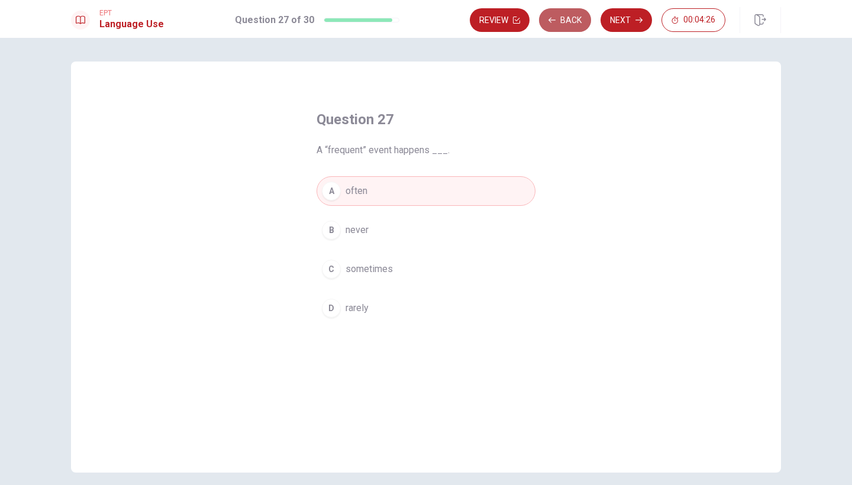
click at [559, 18] on button "Back" at bounding box center [565, 20] width 52 height 24
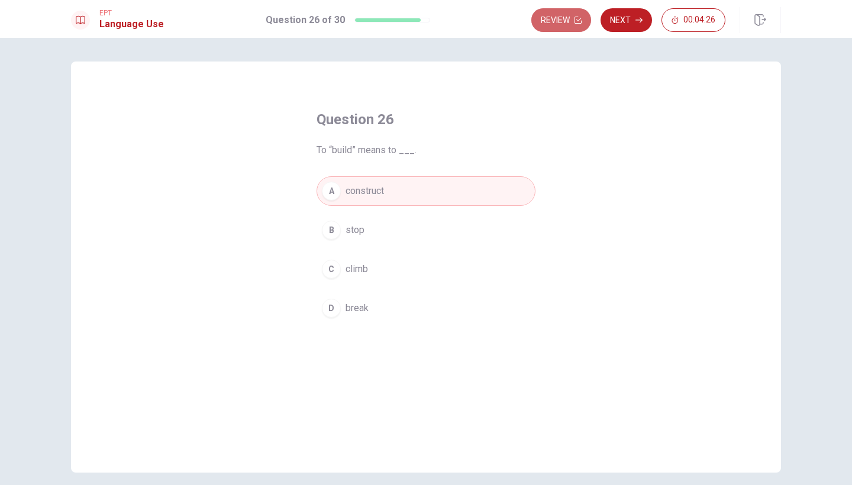
click at [559, 18] on button "Review" at bounding box center [561, 20] width 60 height 24
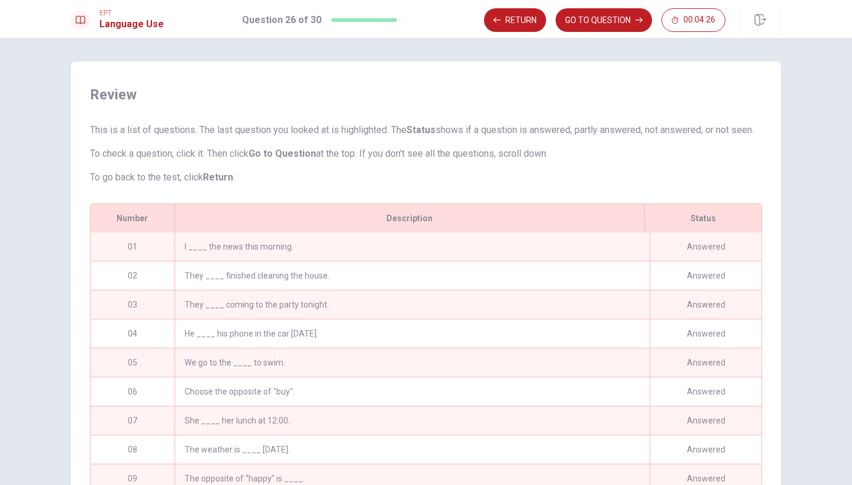
scroll to position [49, 0]
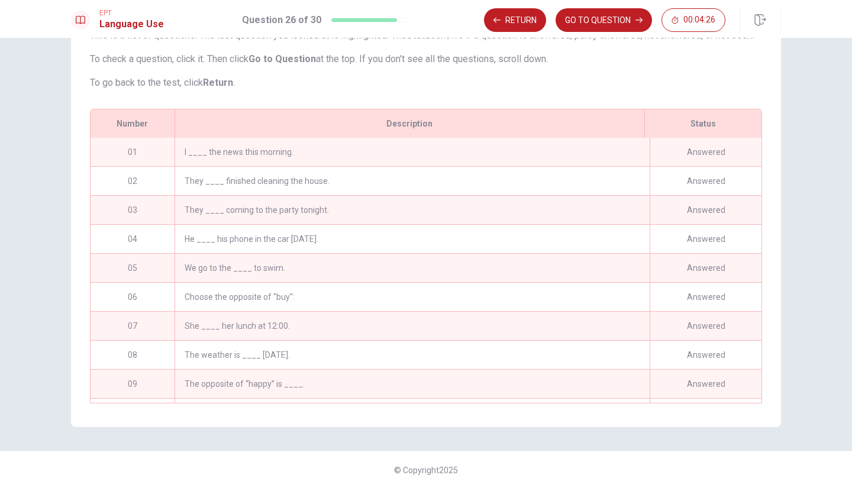
click at [559, 18] on button "GO TO QUESTION" at bounding box center [604, 20] width 96 height 24
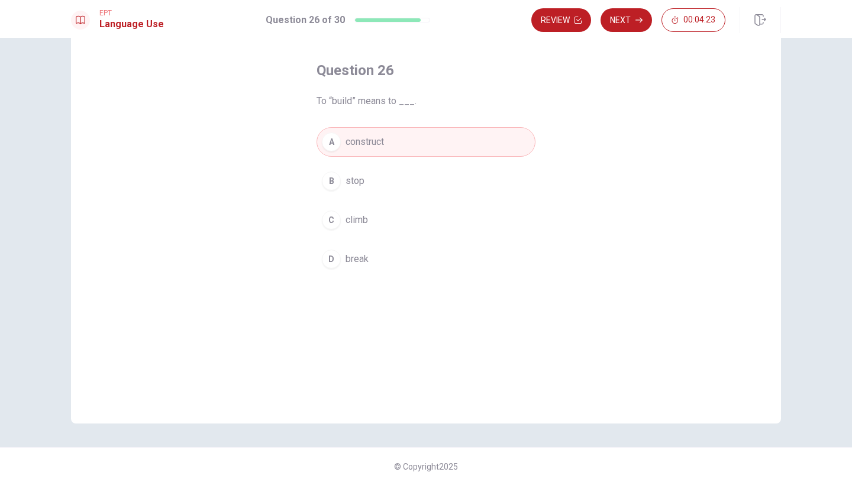
scroll to position [0, 0]
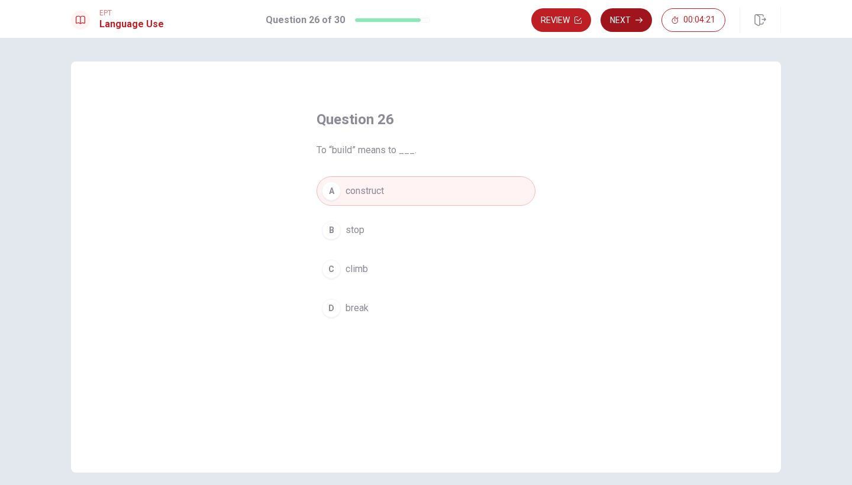
click at [626, 24] on button "Next" at bounding box center [626, 20] width 51 height 24
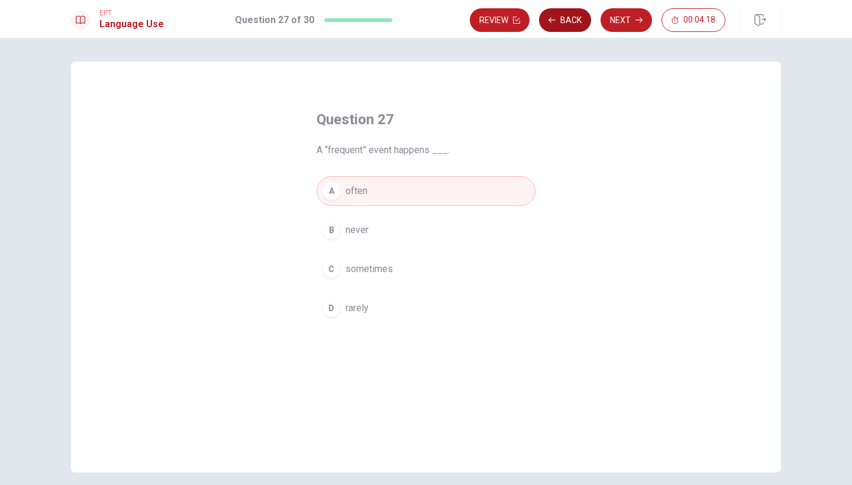
click at [541, 18] on button "Back" at bounding box center [565, 20] width 52 height 24
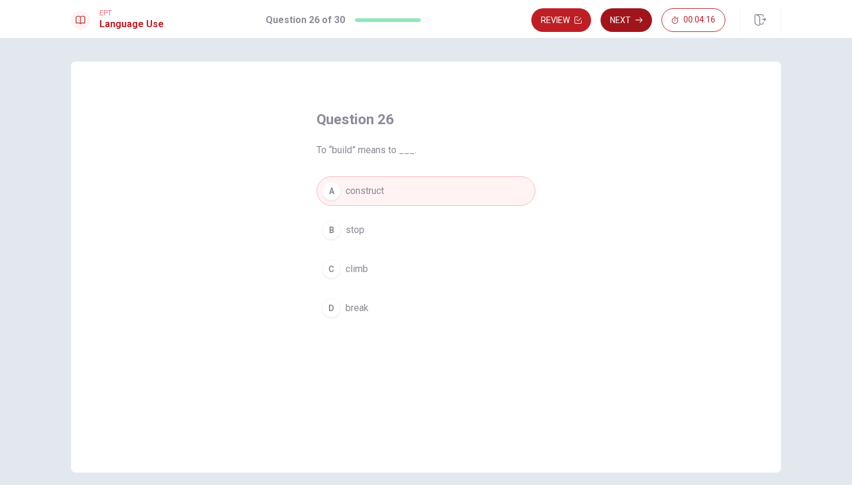
click at [632, 19] on button "Next" at bounding box center [626, 20] width 51 height 24
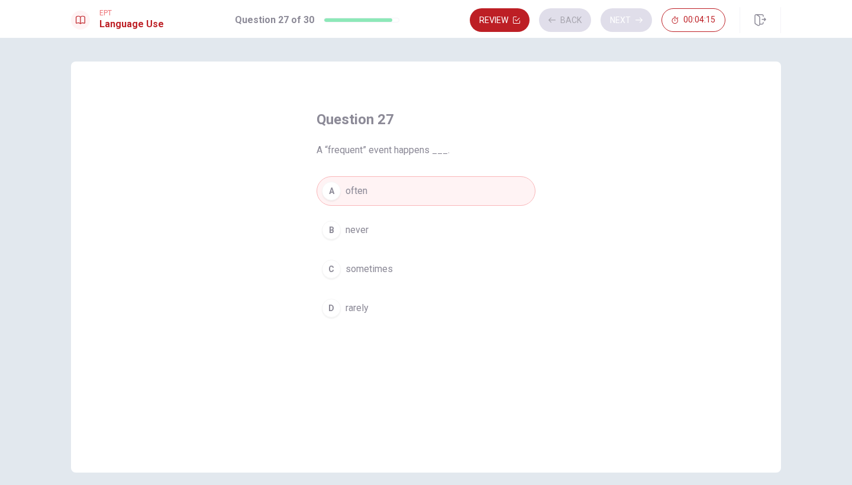
click at [632, 19] on div "Review Back Next 00:04:15" at bounding box center [598, 20] width 256 height 24
click at [691, 20] on span "00:04:15" at bounding box center [700, 19] width 32 height 9
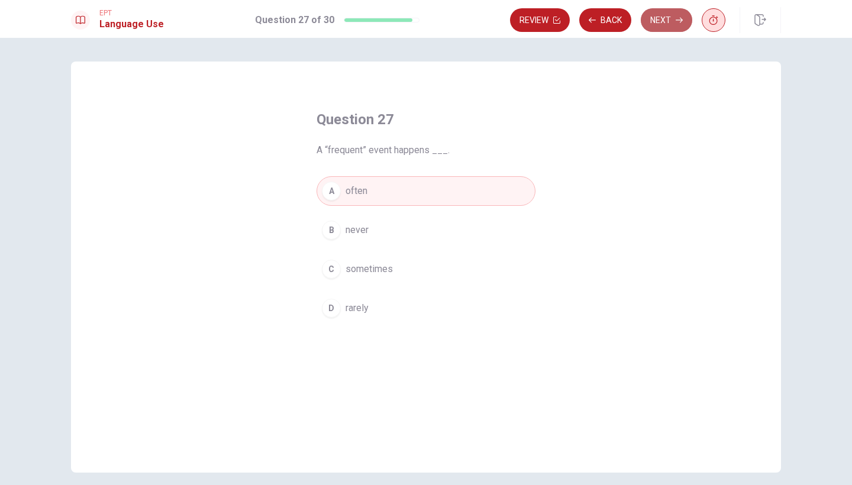
click at [676, 22] on icon "button" at bounding box center [679, 20] width 7 height 7
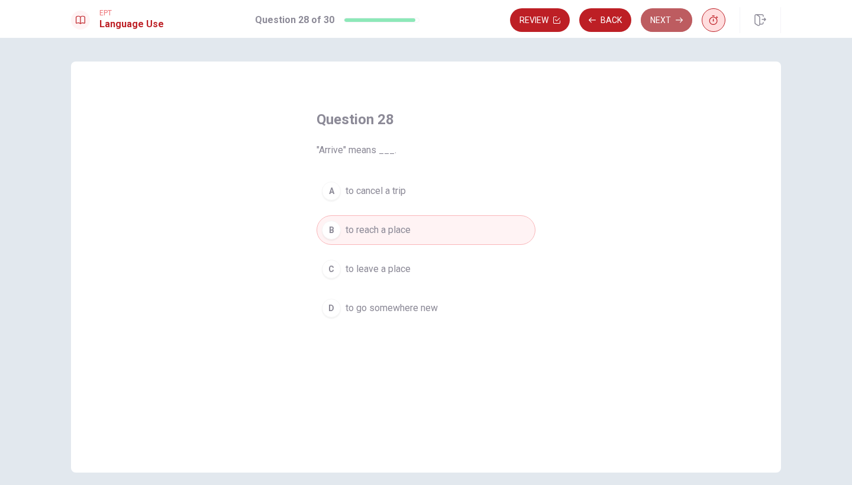
click at [658, 24] on button "Next" at bounding box center [666, 20] width 51 height 24
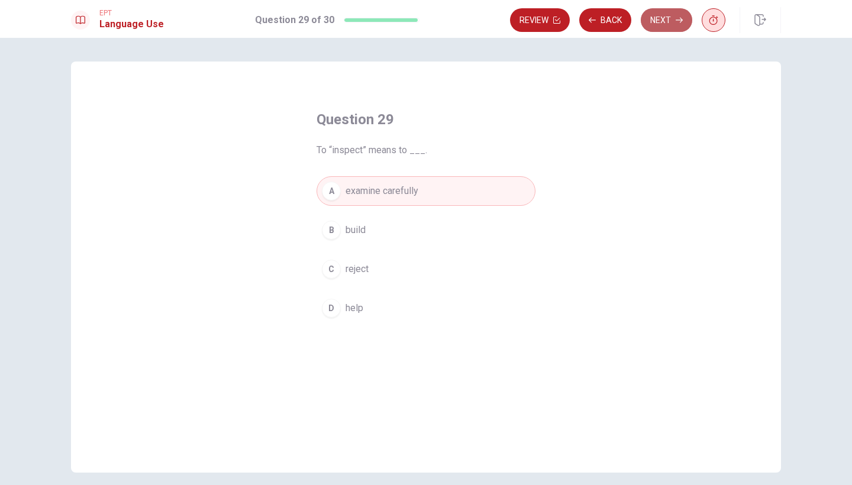
click at [669, 30] on button "Next" at bounding box center [666, 20] width 51 height 24
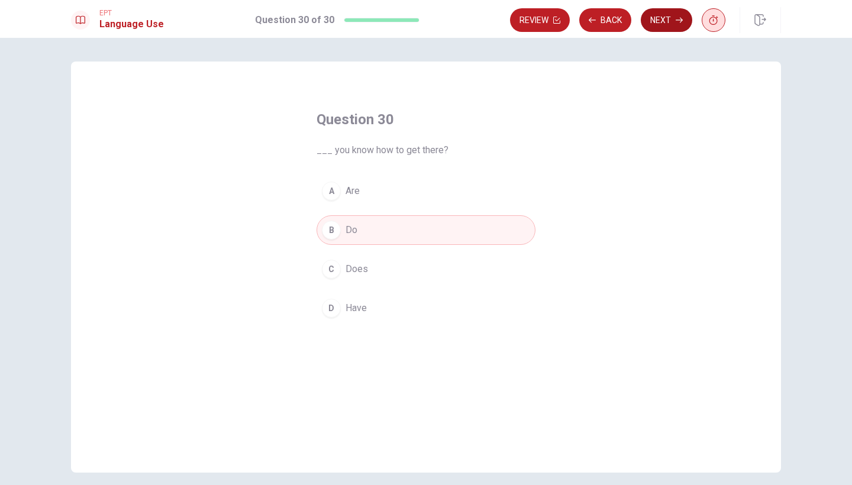
click at [663, 21] on button "Next" at bounding box center [666, 20] width 51 height 24
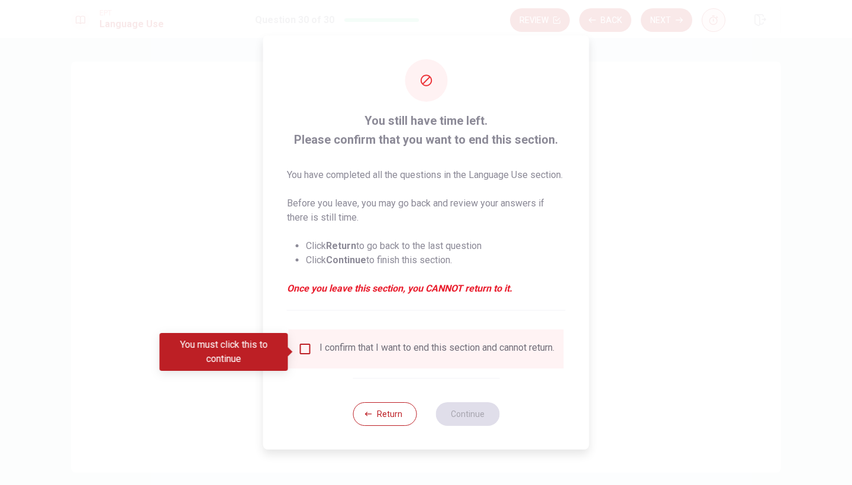
click at [294, 354] on span at bounding box center [291, 351] width 7 height 9
click at [299, 352] on input "You must click this to continue" at bounding box center [305, 349] width 14 height 14
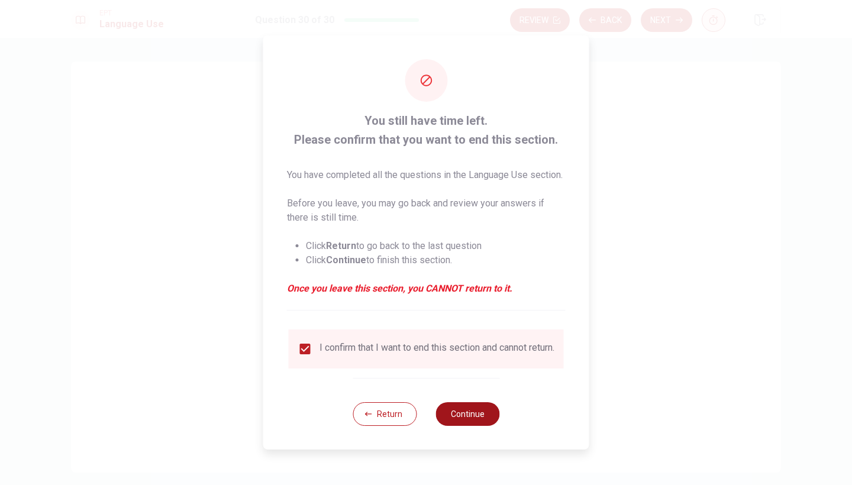
click at [458, 420] on button "Continue" at bounding box center [468, 414] width 64 height 24
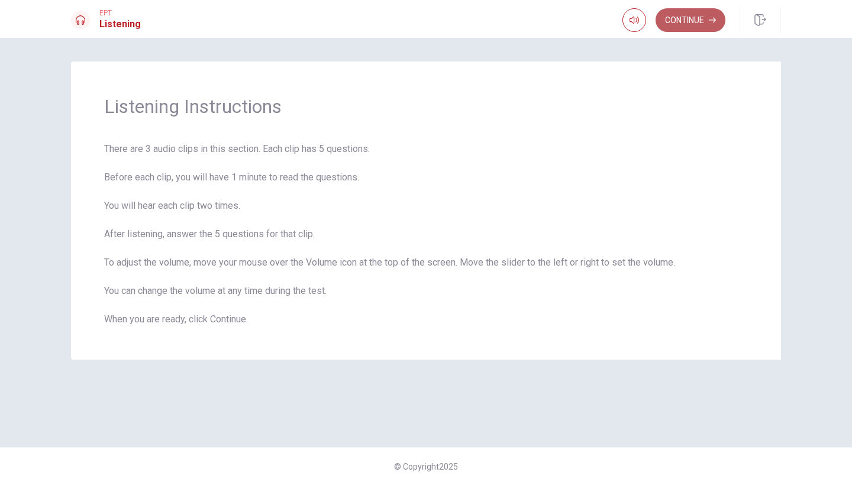
click at [675, 21] on button "Continue" at bounding box center [691, 20] width 70 height 24
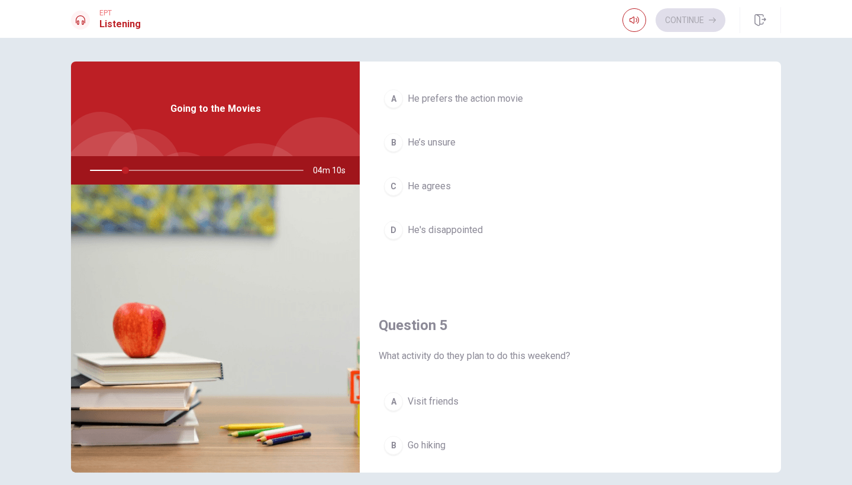
scroll to position [1104, 0]
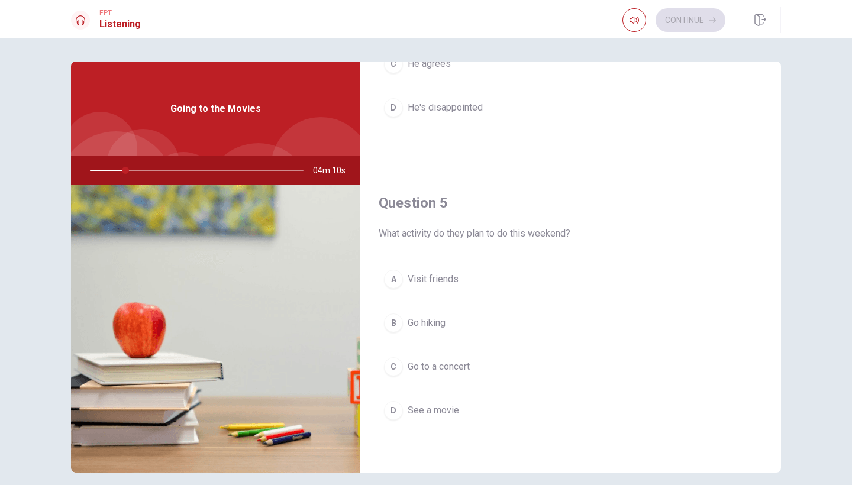
click at [395, 412] on div "D" at bounding box center [393, 410] width 19 height 19
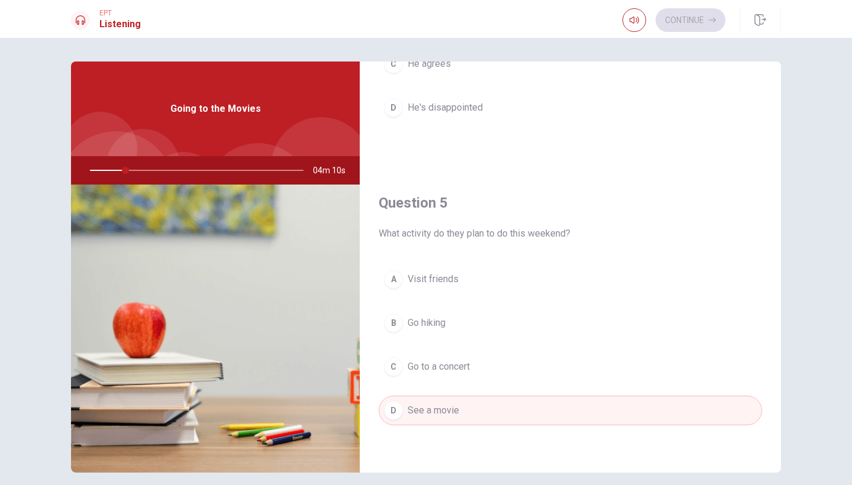
scroll to position [378, 0]
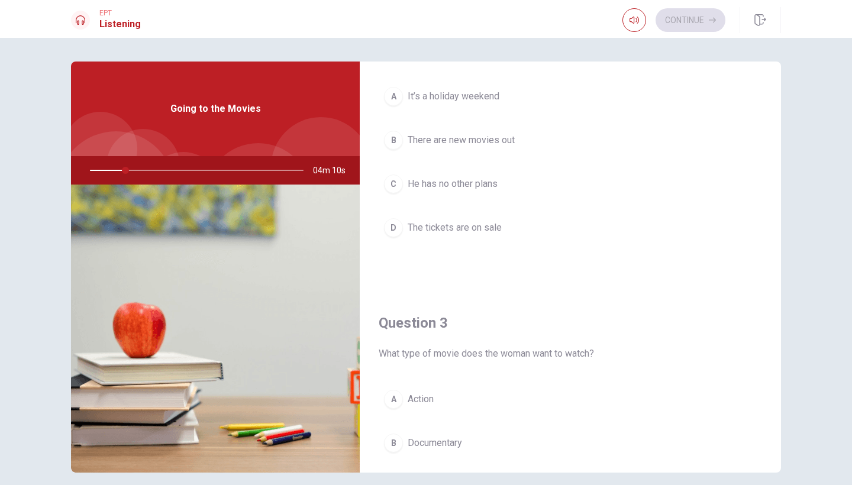
click at [330, 166] on span "04m 10s" at bounding box center [334, 170] width 42 height 28
click at [265, 276] on img at bounding box center [215, 329] width 289 height 288
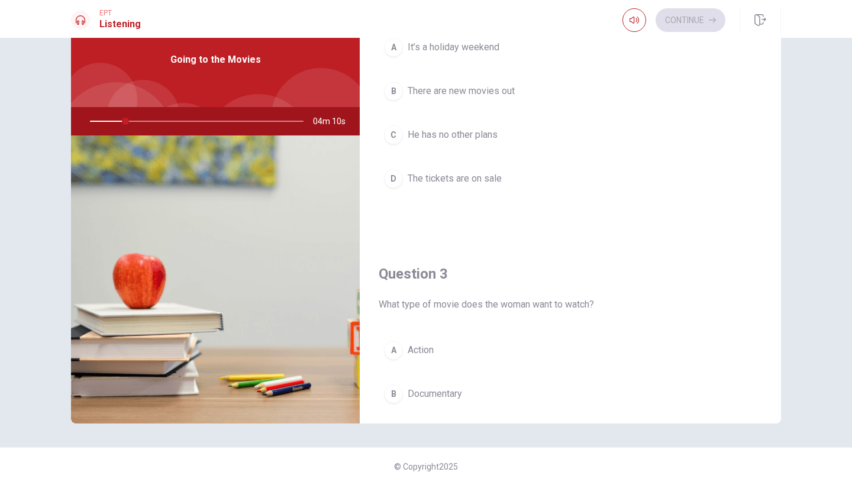
click at [500, 109] on div "A It’s a holiday weekend B There are new movies out C He has no other plans D T…" at bounding box center [571, 125] width 384 height 185
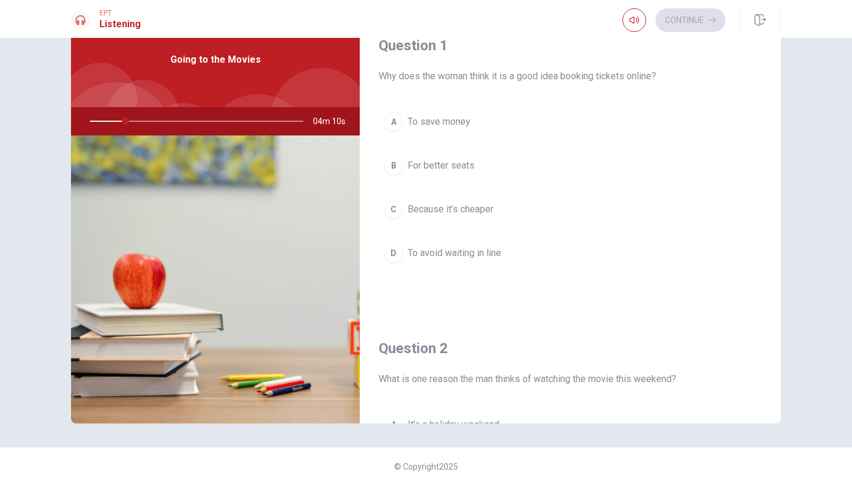
scroll to position [0, 0]
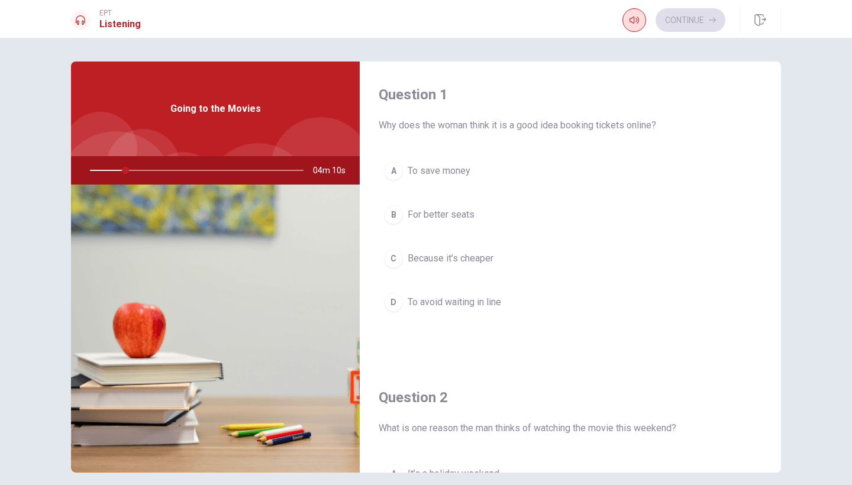
click at [632, 20] on icon "button" at bounding box center [634, 19] width 9 height 9
drag, startPoint x: 121, startPoint y: 169, endPoint x: 104, endPoint y: 170, distance: 16.7
click at [105, 170] on div at bounding box center [194, 170] width 237 height 28
click at [208, 117] on div "Going to the Movies" at bounding box center [215, 109] width 289 height 95
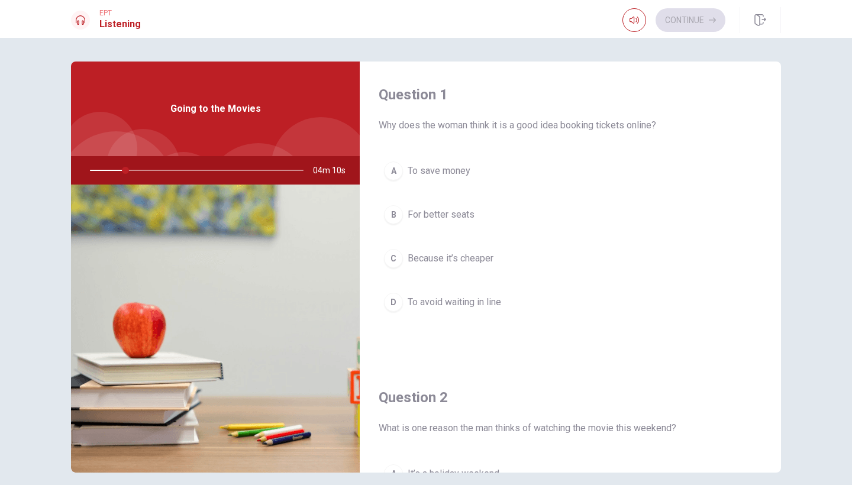
scroll to position [49, 0]
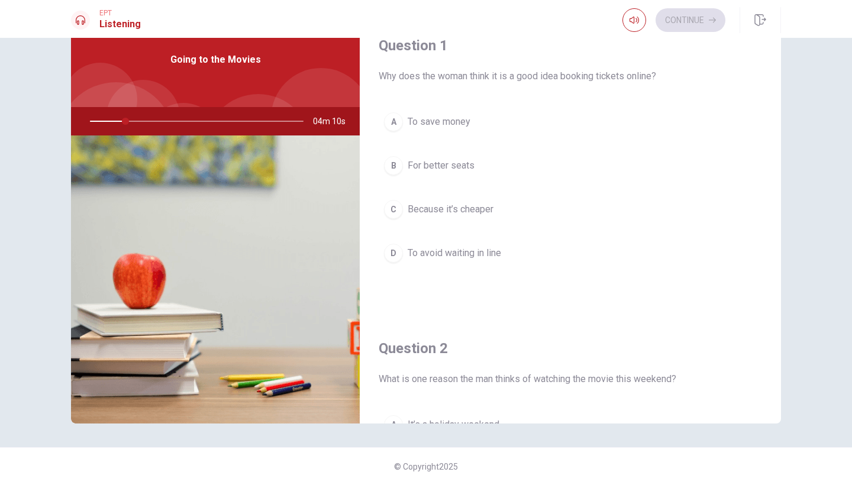
click at [221, 206] on img at bounding box center [215, 280] width 289 height 288
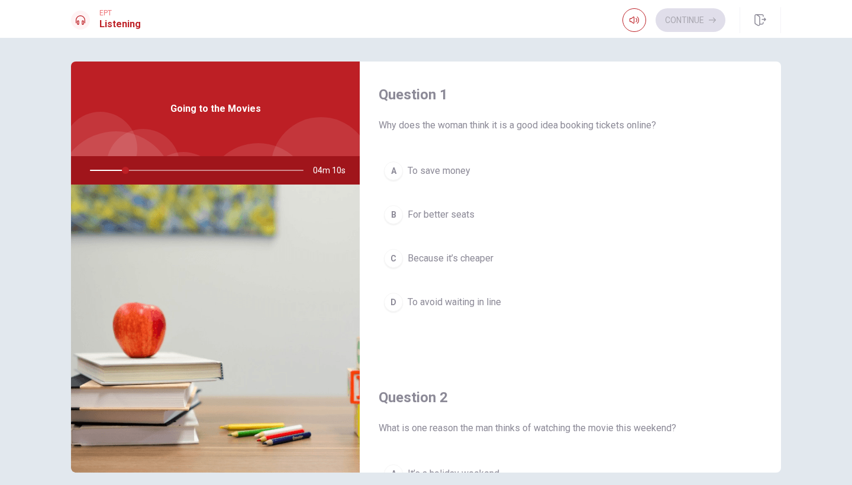
click at [82, 22] on icon at bounding box center [80, 19] width 9 height 9
click at [105, 22] on h1 "Listening" at bounding box center [119, 24] width 41 height 14
click at [153, 119] on div "Going to the Movies" at bounding box center [215, 109] width 289 height 95
click at [326, 176] on span "04m 10s" at bounding box center [334, 170] width 42 height 28
drag, startPoint x: 124, startPoint y: 172, endPoint x: 73, endPoint y: 171, distance: 50.3
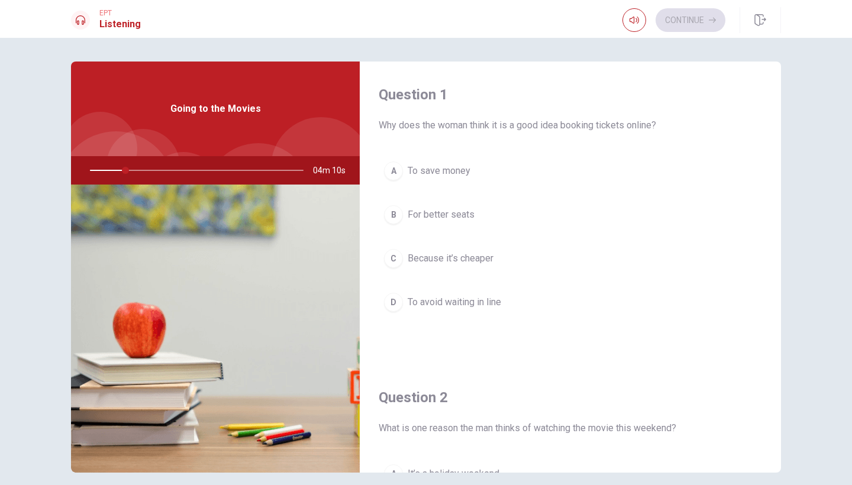
click at [76, 171] on div at bounding box center [194, 170] width 237 height 28
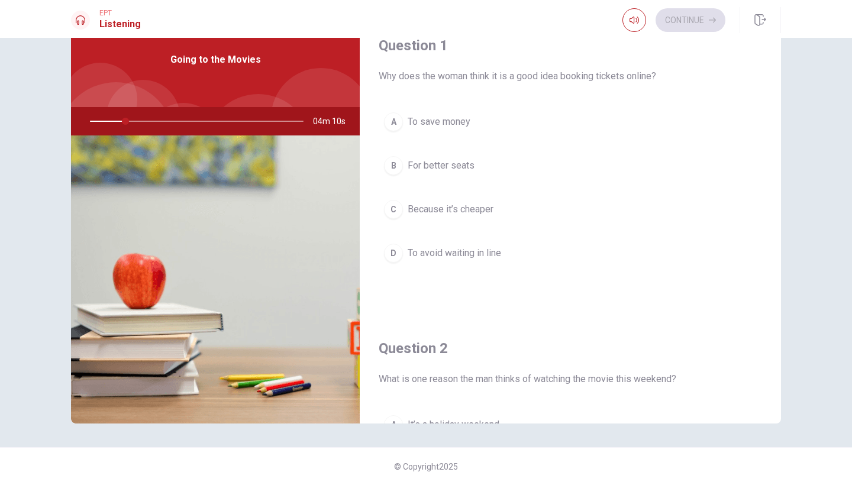
click at [282, 202] on img at bounding box center [215, 280] width 289 height 288
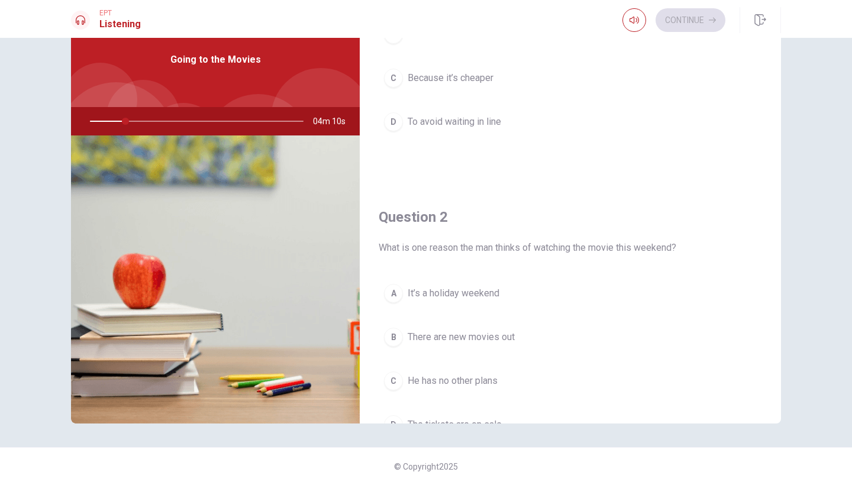
scroll to position [0, 0]
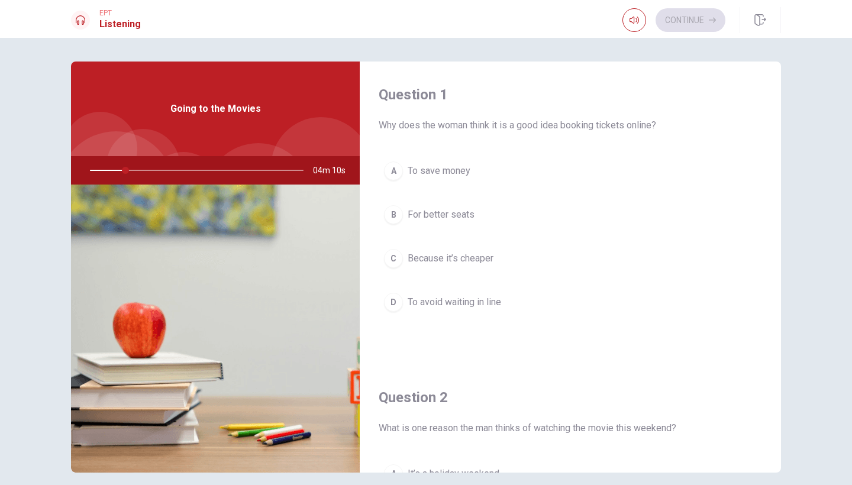
click at [240, 158] on div at bounding box center [194, 170] width 237 height 28
drag, startPoint x: 191, startPoint y: 187, endPoint x: 136, endPoint y: 178, distance: 55.3
click at [191, 187] on img at bounding box center [215, 329] width 289 height 288
drag, startPoint x: 122, startPoint y: 171, endPoint x: 173, endPoint y: 172, distance: 51.5
click at [166, 172] on div at bounding box center [194, 170] width 237 height 28
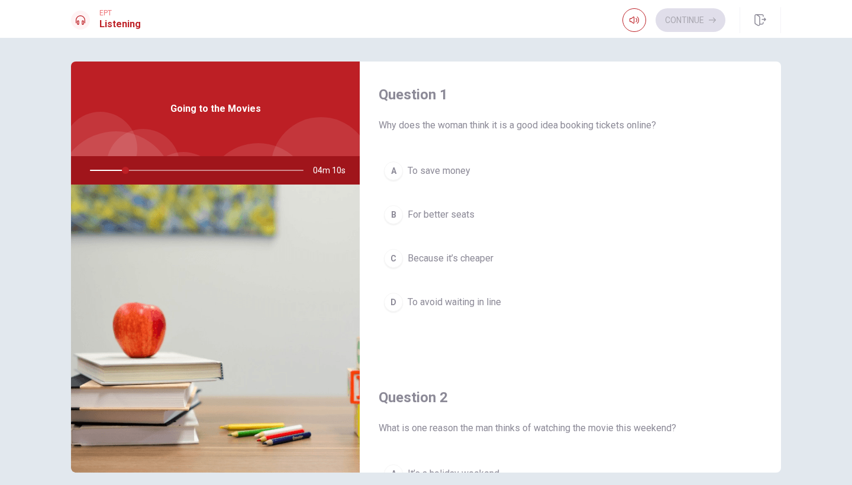
click at [287, 156] on div at bounding box center [321, 167] width 100 height 100
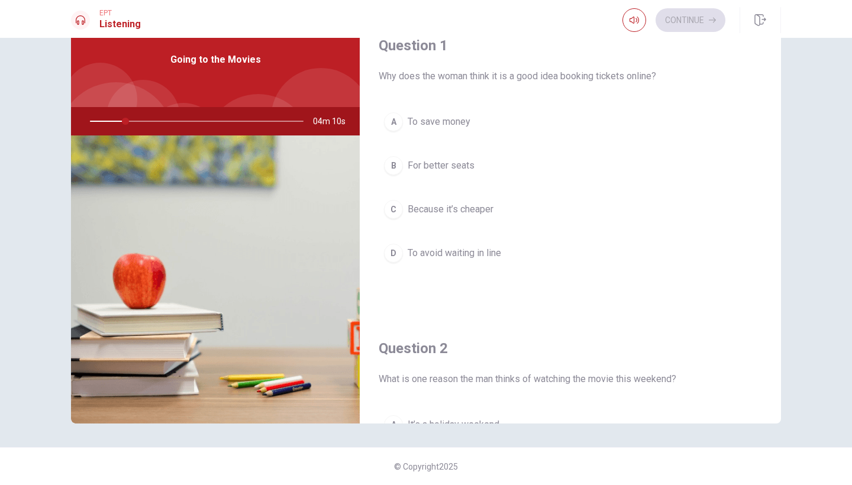
click at [471, 57] on div "Question 1 Why does the woman think it is a good idea booking tickets online?" at bounding box center [571, 59] width 384 height 47
drag, startPoint x: 157, startPoint y: 112, endPoint x: 143, endPoint y: 112, distance: 14.2
click at [156, 112] on div at bounding box center [194, 121] width 237 height 28
click at [167, 65] on div "Going to the Movies" at bounding box center [215, 59] width 289 height 95
click at [92, 18] on div "EPT Listening" at bounding box center [106, 20] width 70 height 22
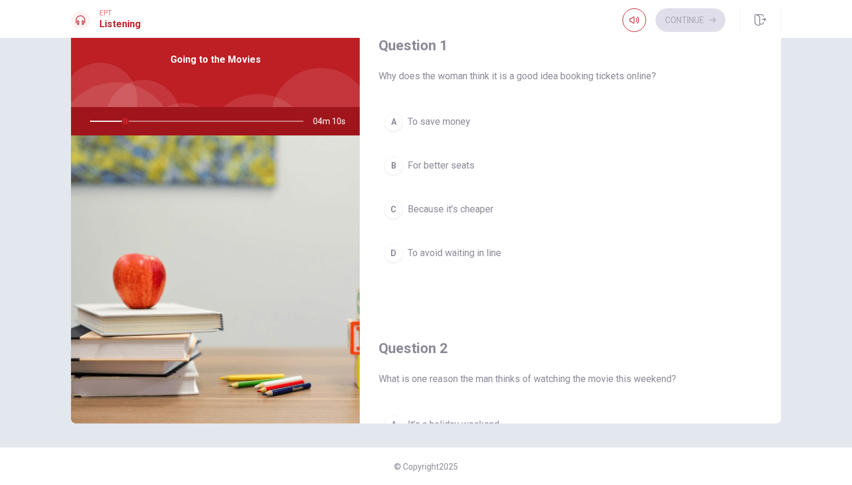
click at [183, 69] on div "Going to the Movies" at bounding box center [215, 59] width 289 height 95
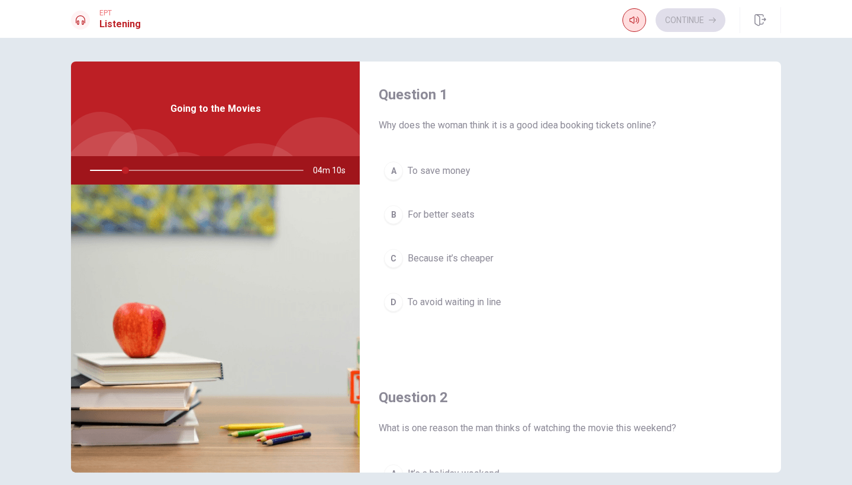
click at [630, 24] on icon "button" at bounding box center [634, 19] width 9 height 9
type input "17"
type input "0.9"
type input "17"
type input "0.8"
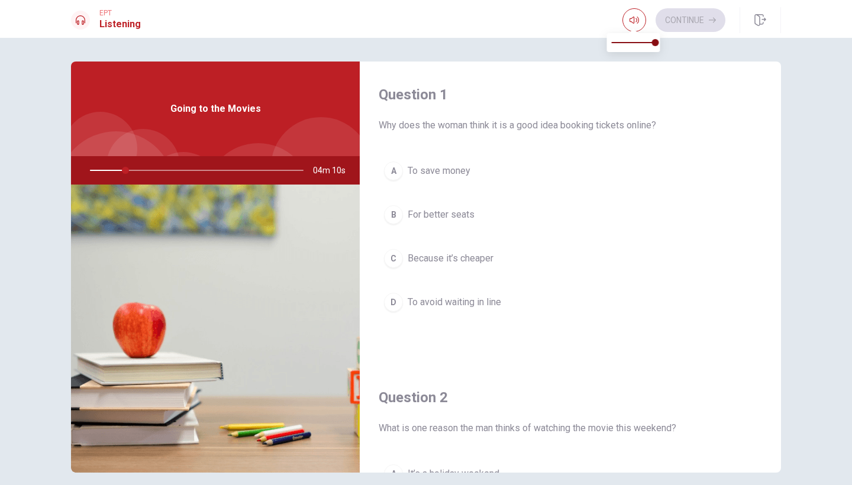
type input "17"
type input "0.7"
type input "17"
type input "0.5"
type input "17"
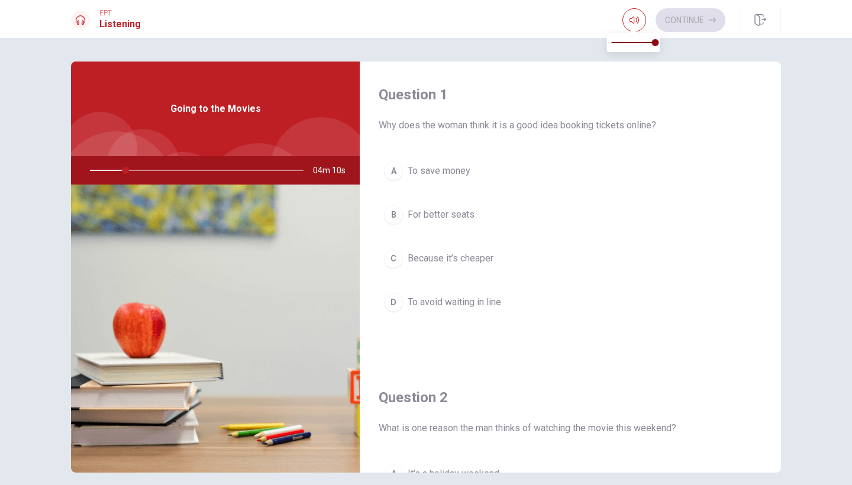
type input "0.4"
type input "17"
type input "0"
type input "17"
type input "0.2"
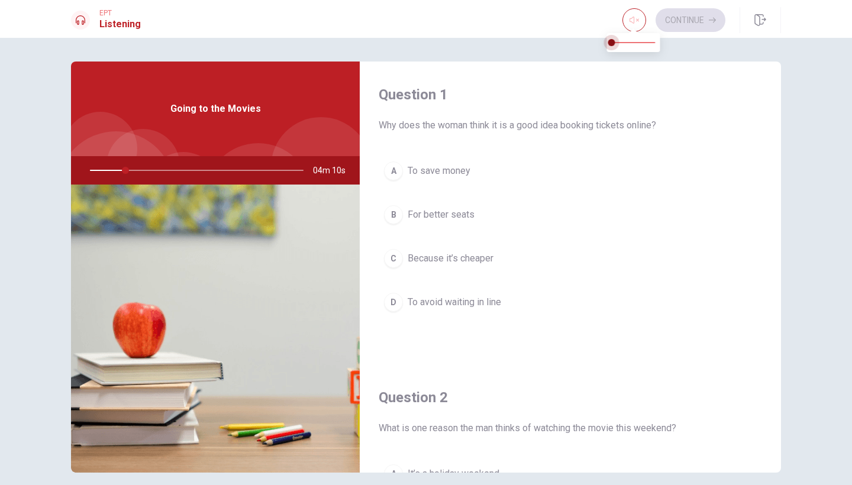
type input "17"
type input "0.7"
type input "17"
type input "0.9"
type input "17"
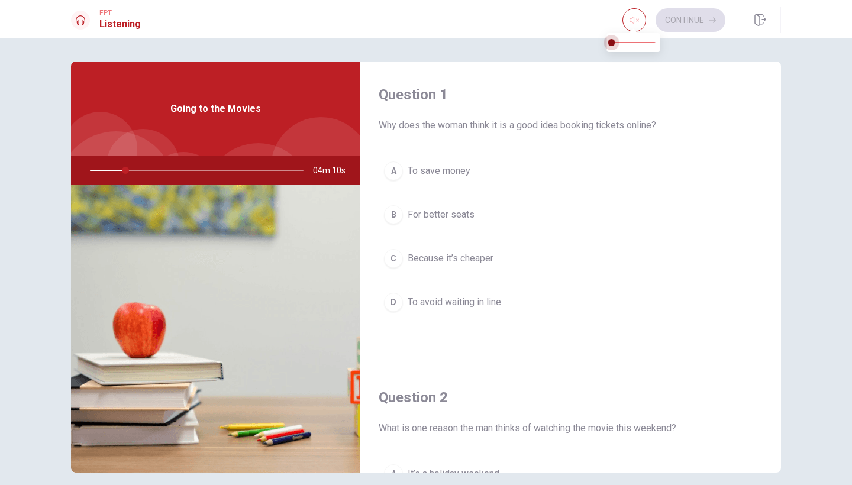
type input "1"
drag, startPoint x: 652, startPoint y: 40, endPoint x: 719, endPoint y: 46, distance: 67.1
click at [647, 27] on div "Continue" at bounding box center [674, 20] width 103 height 24
click at [639, 24] on button "button" at bounding box center [635, 20] width 24 height 24
drag, startPoint x: 561, startPoint y: 140, endPoint x: 554, endPoint y: 143, distance: 7.5
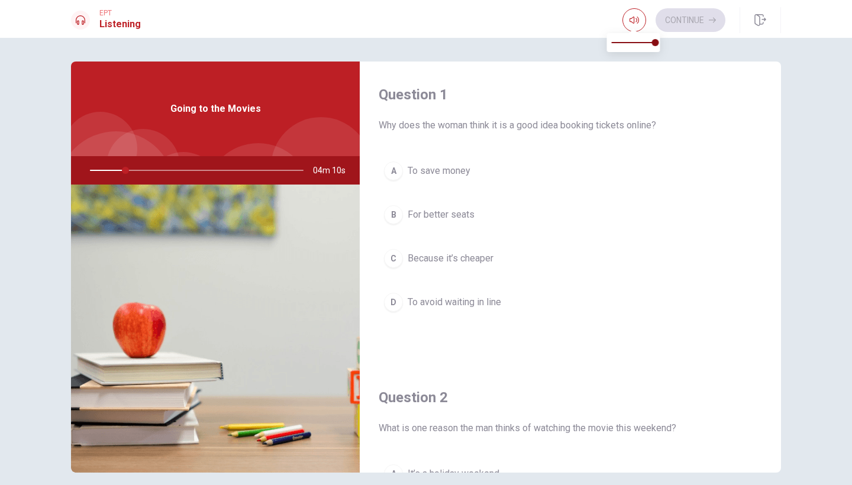
click at [561, 140] on div "Question 1 Why does the woman think it is a good idea booking tickets online? A…" at bounding box center [570, 213] width 421 height 303
drag, startPoint x: 157, startPoint y: 168, endPoint x: 239, endPoint y: 178, distance: 82.8
click at [157, 168] on div at bounding box center [194, 170] width 237 height 28
click at [344, 170] on span "04m 10s" at bounding box center [334, 170] width 42 height 28
click at [331, 169] on span "04m 10s" at bounding box center [334, 170] width 42 height 28
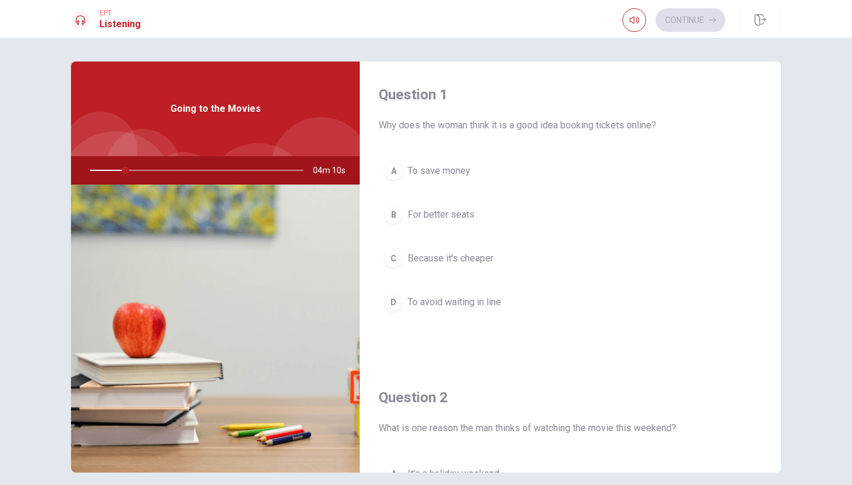
click at [217, 107] on span "Going to the Movies" at bounding box center [215, 109] width 91 height 14
drag, startPoint x: 217, startPoint y: 107, endPoint x: 197, endPoint y: 131, distance: 31.1
click at [214, 112] on span "Going to the Movies" at bounding box center [215, 109] width 91 height 14
drag, startPoint x: 155, startPoint y: 231, endPoint x: 147, endPoint y: 260, distance: 29.6
click at [150, 254] on img at bounding box center [215, 329] width 289 height 288
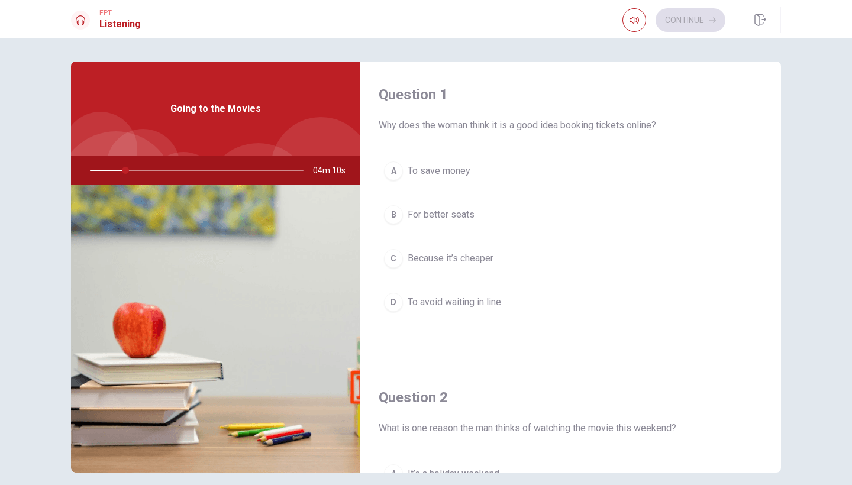
drag, startPoint x: 150, startPoint y: 266, endPoint x: 649, endPoint y: 156, distance: 510.9
click at [153, 264] on img at bounding box center [215, 329] width 289 height 288
click at [134, 183] on div at bounding box center [194, 170] width 237 height 28
click at [135, 181] on div at bounding box center [194, 170] width 237 height 28
click at [123, 169] on div at bounding box center [194, 170] width 237 height 28
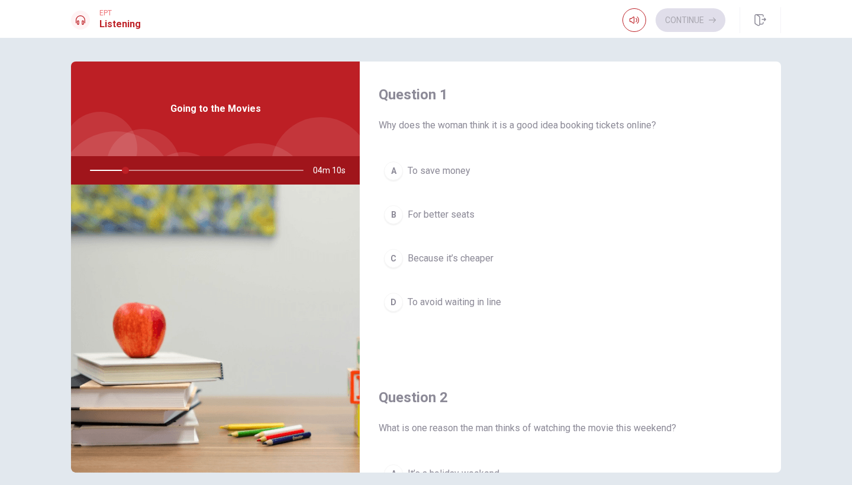
click at [86, 20] on div at bounding box center [80, 20] width 19 height 19
click at [105, 10] on span "EPT" at bounding box center [119, 13] width 41 height 8
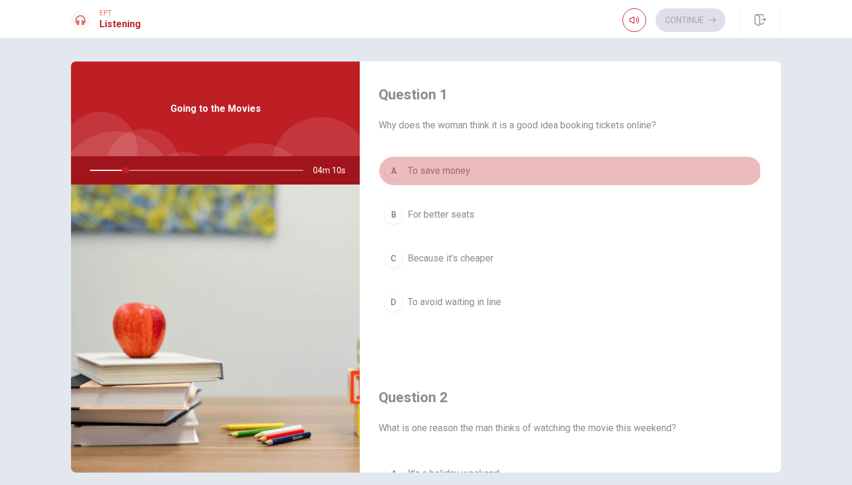
click at [430, 181] on button "A To save money" at bounding box center [571, 171] width 384 height 30
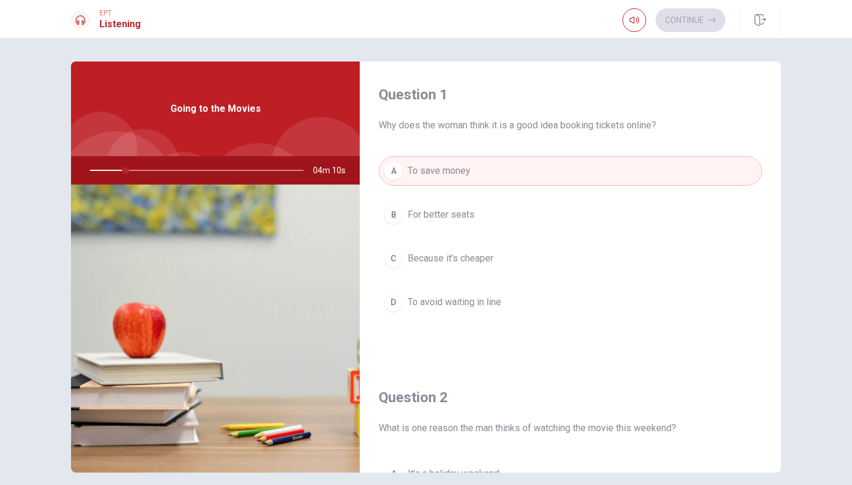
click at [466, 258] on span "Because it’s cheaper" at bounding box center [451, 259] width 86 height 14
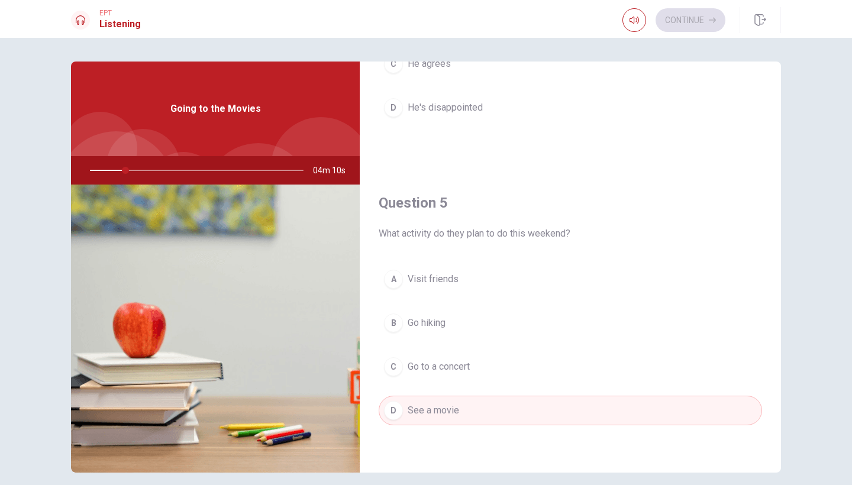
click at [253, 66] on div "Going to the Movies" at bounding box center [215, 109] width 289 height 95
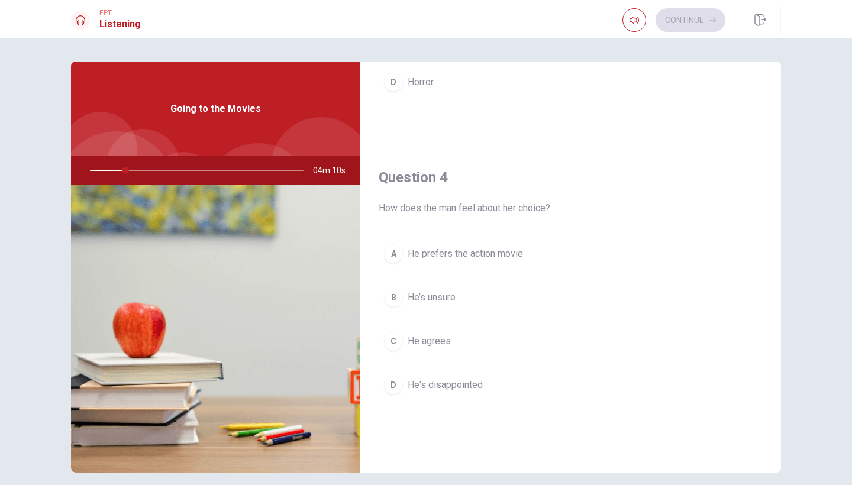
scroll to position [723, 0]
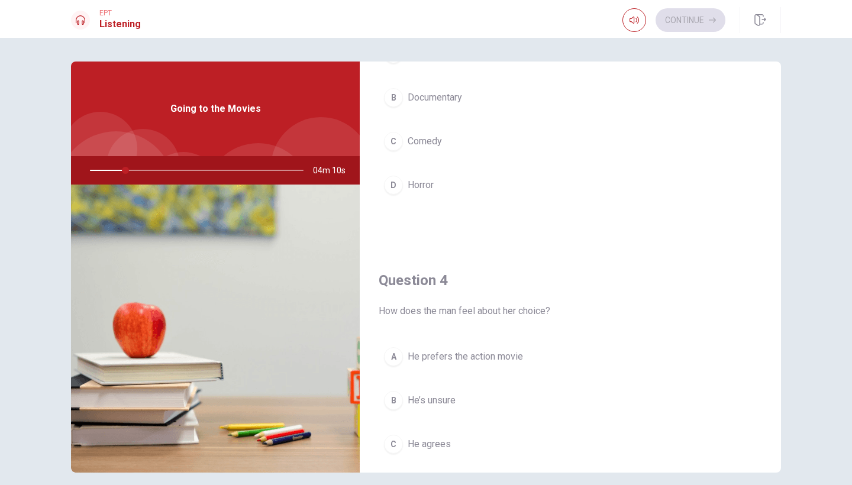
click at [237, 186] on img at bounding box center [215, 329] width 289 height 288
click at [235, 183] on div at bounding box center [194, 170] width 237 height 28
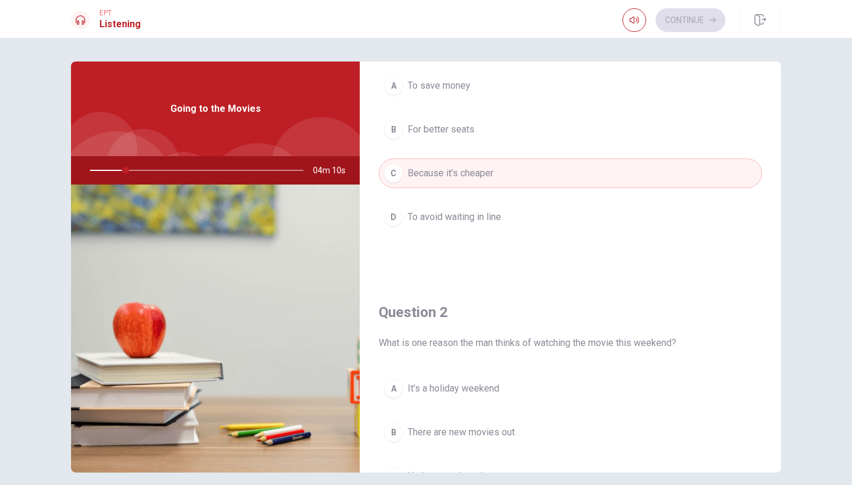
scroll to position [0, 0]
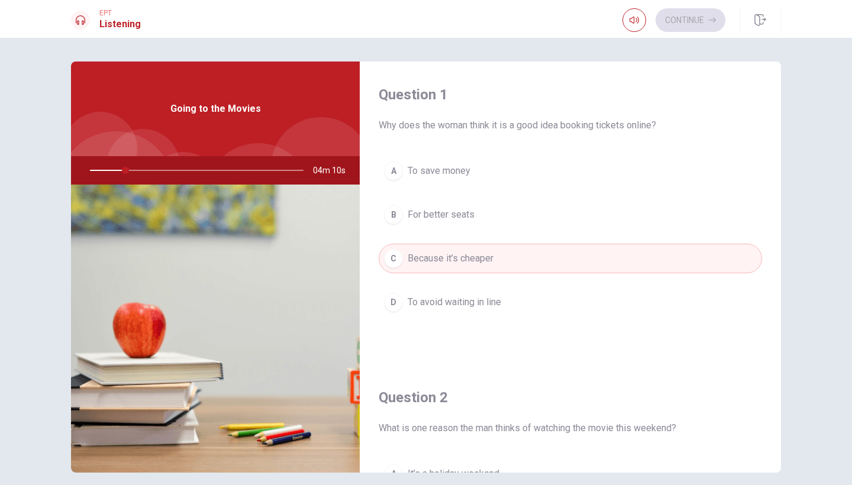
click at [222, 131] on div "Going to the Movies" at bounding box center [215, 109] width 289 height 95
click at [313, 162] on span "04m 10s" at bounding box center [334, 170] width 42 height 28
click at [239, 120] on div "Going to the Movies" at bounding box center [215, 109] width 289 height 95
click at [236, 117] on div "Going to the Movies" at bounding box center [215, 109] width 289 height 95
click at [330, 170] on span "04m 10s" at bounding box center [334, 170] width 42 height 28
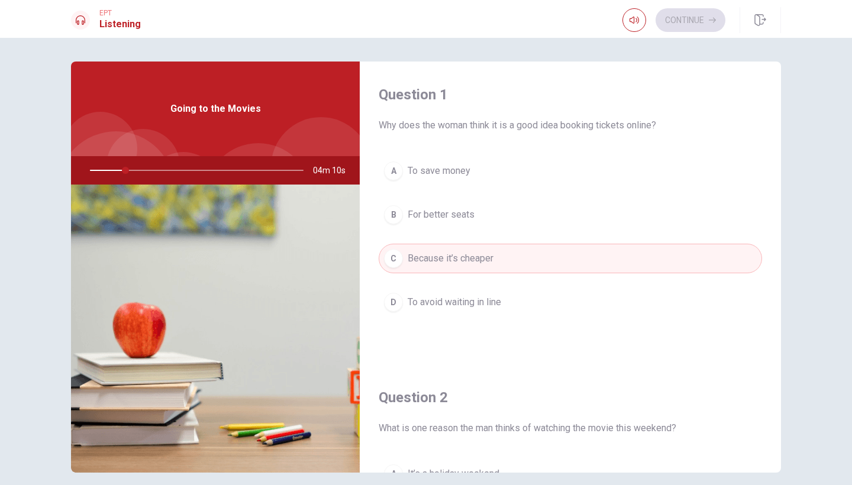
click at [85, 20] on icon at bounding box center [80, 19] width 9 height 9
click at [272, 159] on div at bounding box center [194, 170] width 237 height 28
drag, startPoint x: 116, startPoint y: 172, endPoint x: 126, endPoint y: 170, distance: 10.2
click at [124, 170] on div at bounding box center [194, 170] width 237 height 28
click at [126, 170] on div at bounding box center [194, 170] width 237 height 28
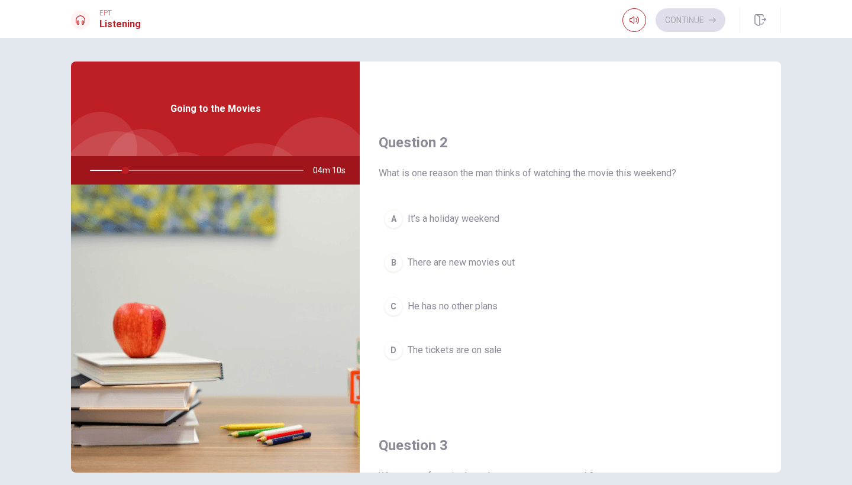
scroll to position [389, 0]
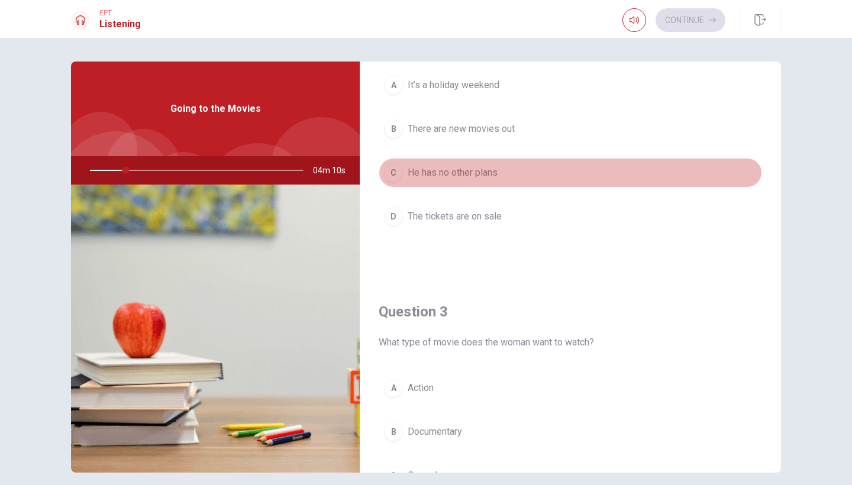
click at [649, 173] on button "C He has no other plans" at bounding box center [571, 173] width 384 height 30
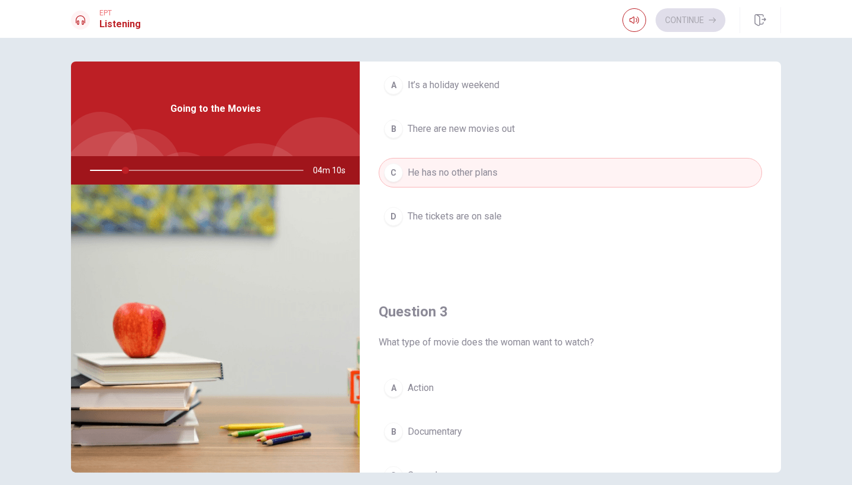
scroll to position [0, 0]
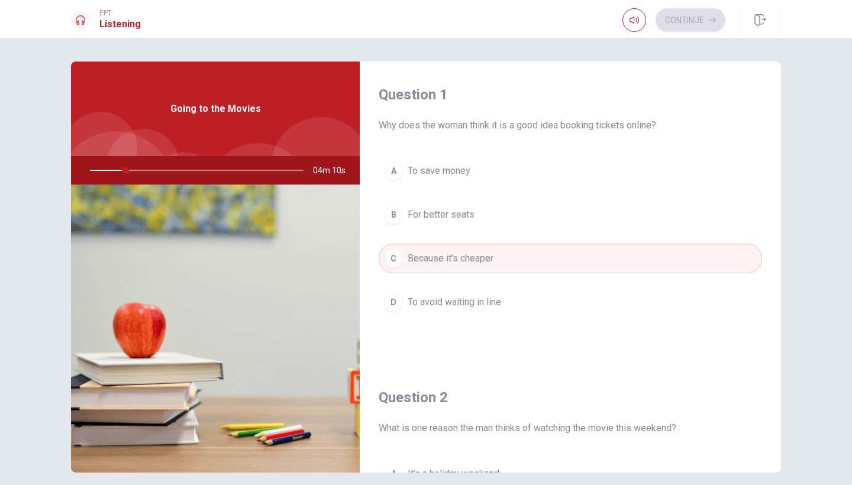
click at [613, 175] on button "A To save money" at bounding box center [571, 171] width 384 height 30
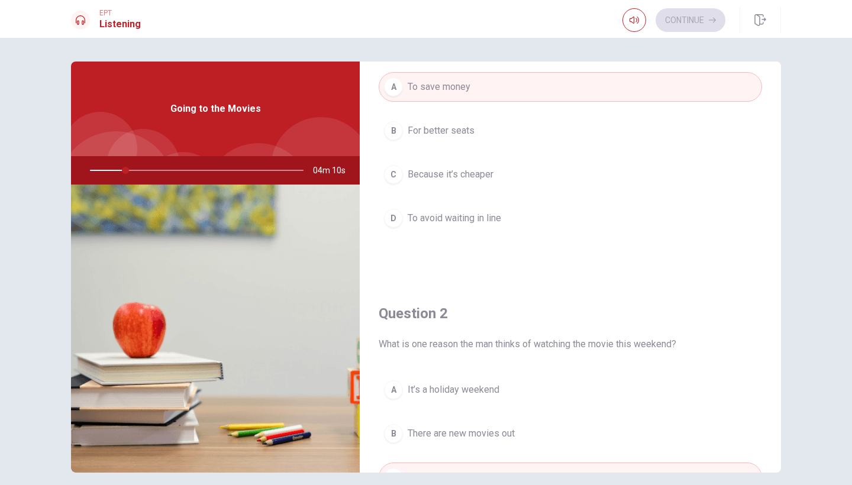
scroll to position [84, 0]
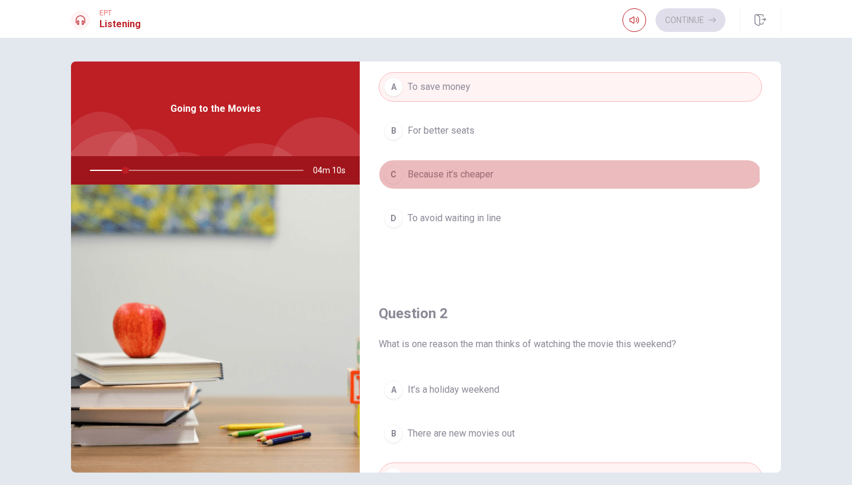
click at [468, 179] on span "Because it’s cheaper" at bounding box center [451, 174] width 86 height 14
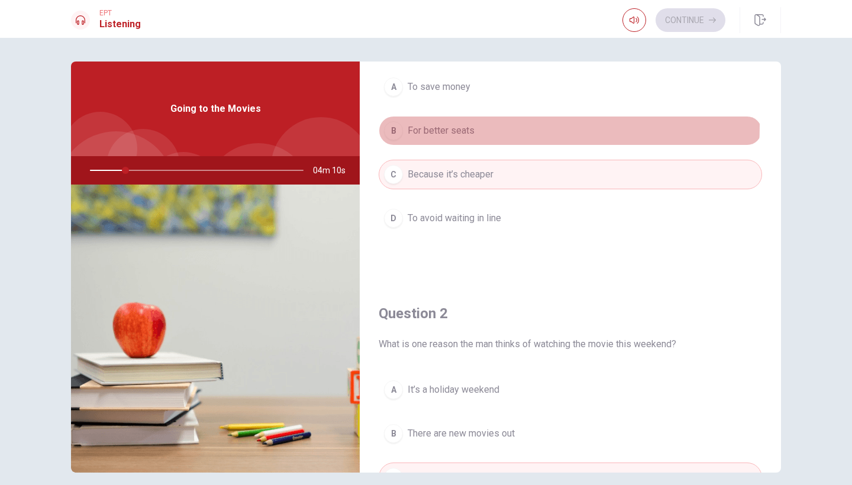
click at [446, 125] on span "For better seats" at bounding box center [441, 131] width 67 height 14
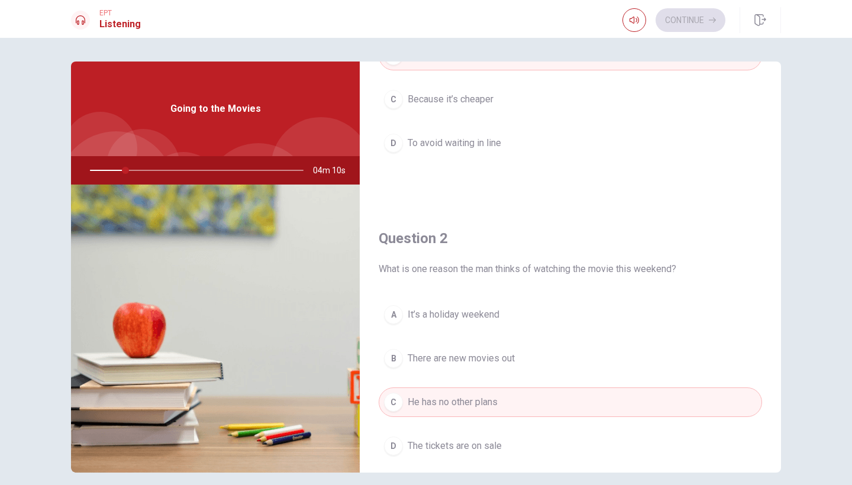
scroll to position [215, 0]
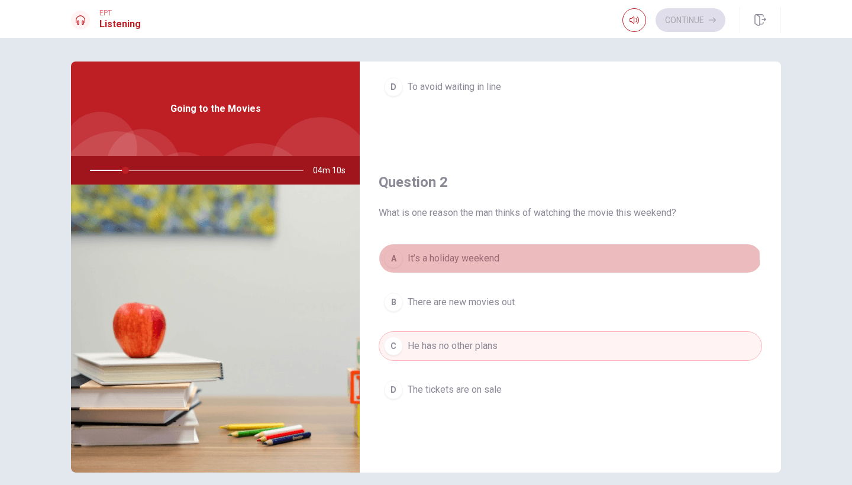
click at [467, 263] on span "It’s a holiday weekend" at bounding box center [454, 259] width 92 height 14
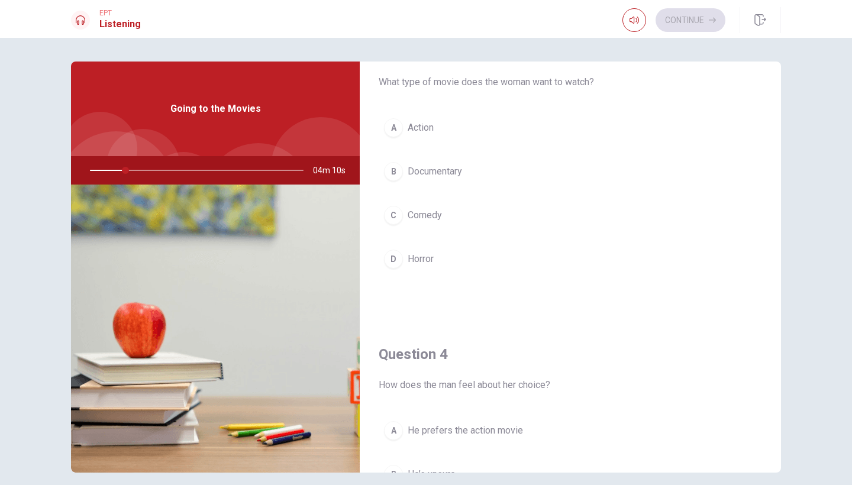
scroll to position [534, 0]
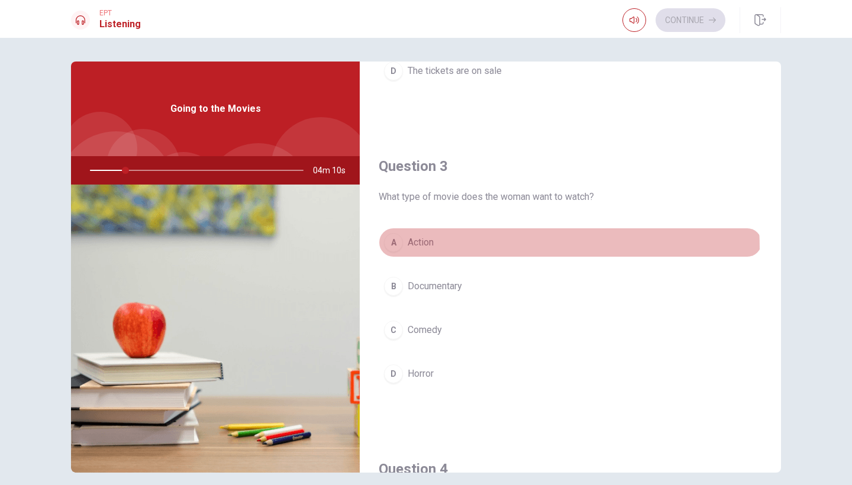
click at [411, 249] on span "Action" at bounding box center [421, 243] width 26 height 14
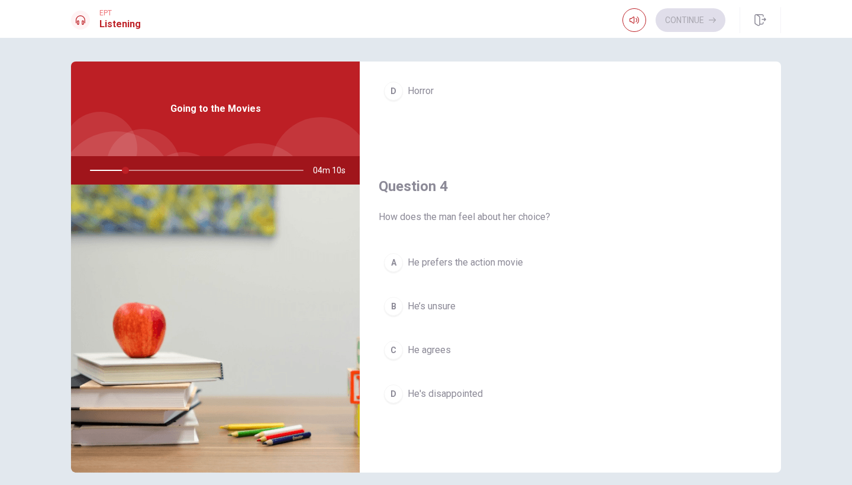
scroll to position [867, 0]
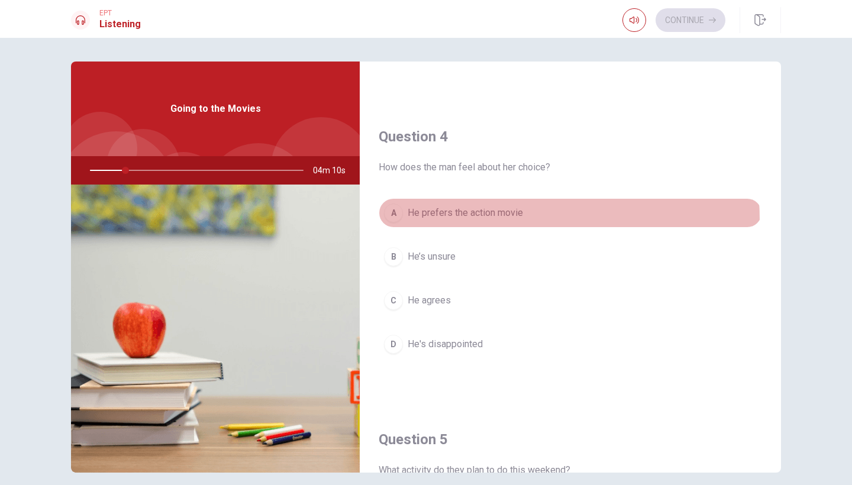
click at [489, 220] on span "He prefers the action movie" at bounding box center [465, 213] width 115 height 14
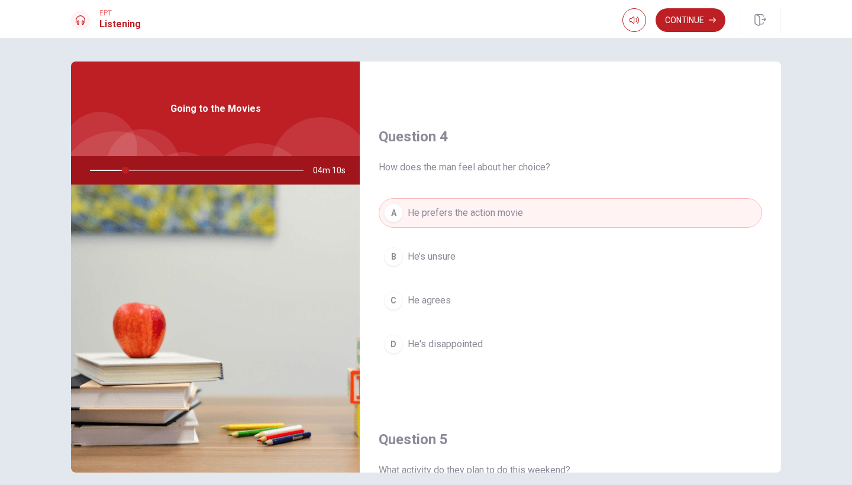
scroll to position [483, 0]
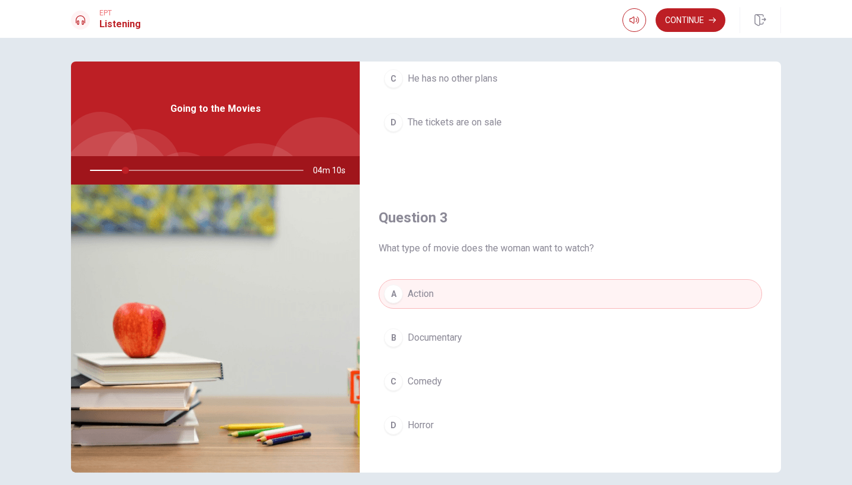
click at [435, 376] on span "Comedy" at bounding box center [425, 382] width 34 height 14
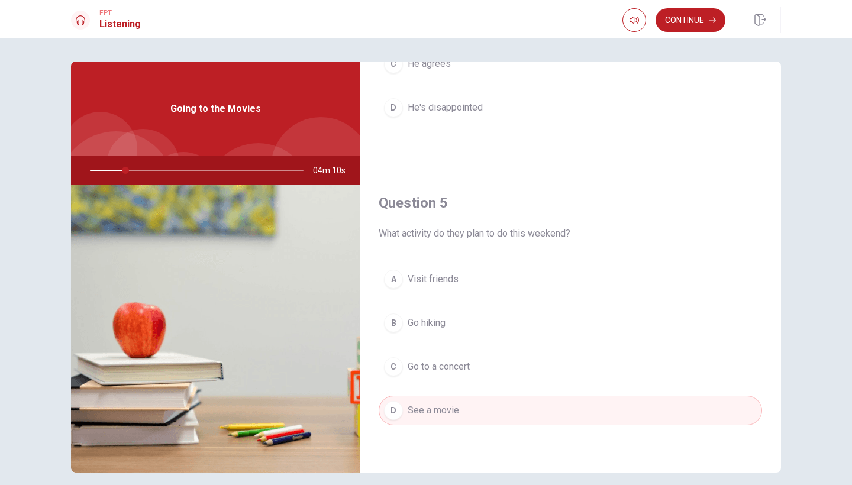
scroll to position [49, 0]
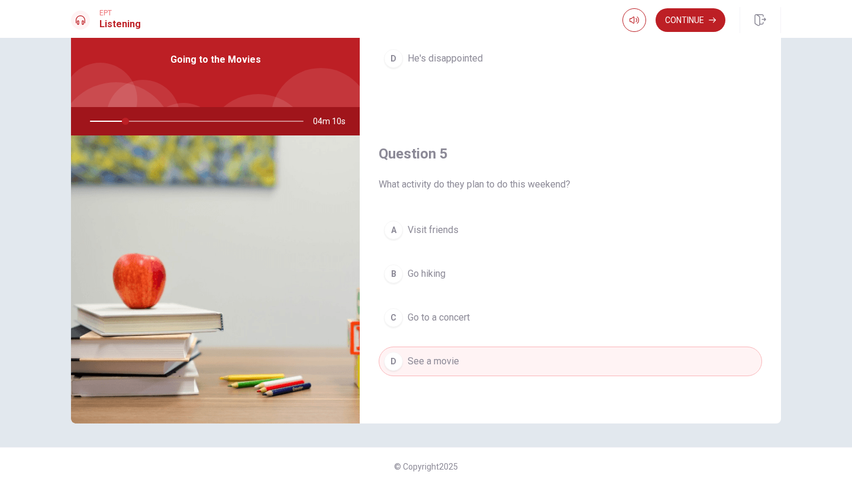
click at [481, 138] on div "Question 5 What activity do they plan to do this weekend? A Visit friends B Go …" at bounding box center [570, 272] width 421 height 303
click at [692, 17] on button "Continue" at bounding box center [691, 20] width 70 height 24
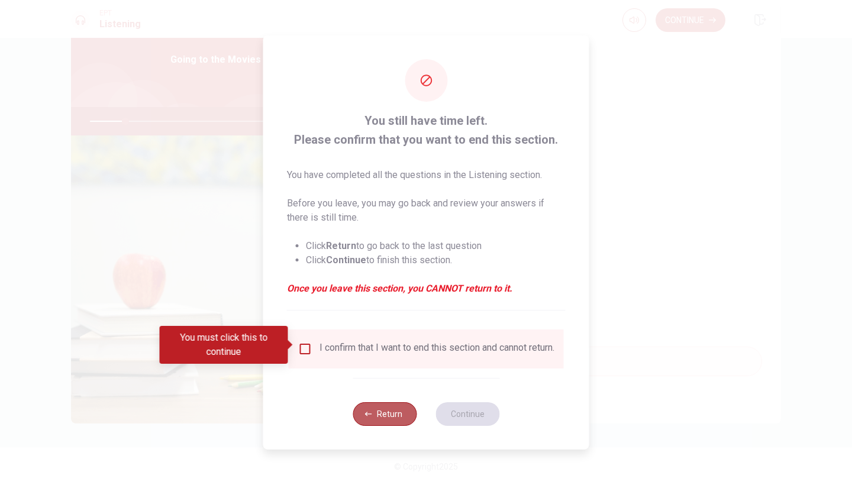
click at [380, 411] on button "Return" at bounding box center [385, 414] width 64 height 24
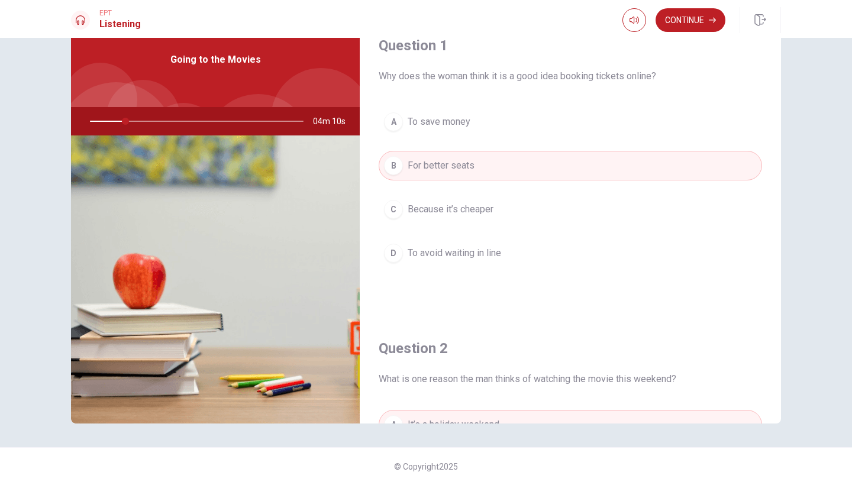
scroll to position [0, 0]
click at [314, 124] on span "04m 10s" at bounding box center [334, 121] width 42 height 28
click at [157, 123] on div at bounding box center [194, 121] width 237 height 28
drag, startPoint x: 126, startPoint y: 119, endPoint x: 149, endPoint y: 121, distance: 22.6
click at [150, 121] on div at bounding box center [194, 121] width 237 height 28
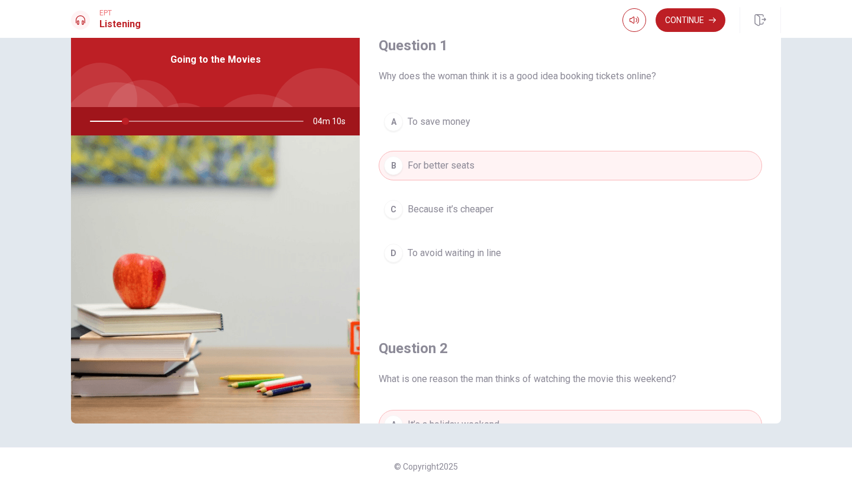
click at [131, 120] on div at bounding box center [194, 121] width 237 height 28
click at [209, 51] on div "Going to the Movies" at bounding box center [215, 59] width 289 height 95
click at [208, 51] on div "Going to the Movies" at bounding box center [215, 59] width 289 height 95
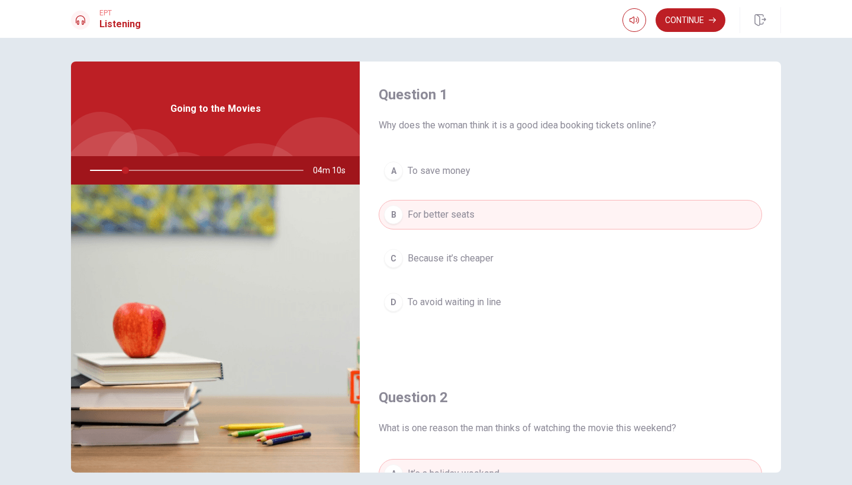
click at [179, 62] on div "Going to the Movies" at bounding box center [215, 109] width 289 height 95
click at [160, 130] on div "Going to the Movies" at bounding box center [215, 109] width 289 height 95
drag, startPoint x: 123, startPoint y: 170, endPoint x: 154, endPoint y: 170, distance: 32.0
click at [158, 170] on div at bounding box center [194, 170] width 237 height 28
click at [132, 170] on div at bounding box center [194, 170] width 237 height 28
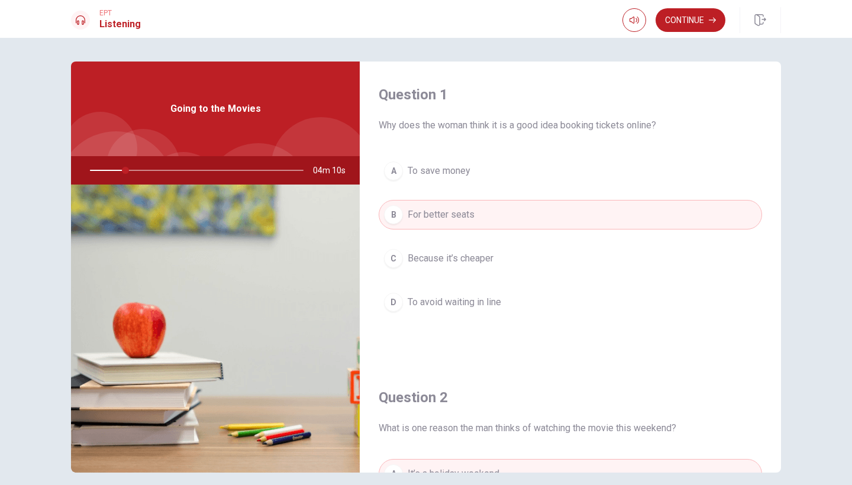
click at [132, 170] on div at bounding box center [194, 170] width 237 height 28
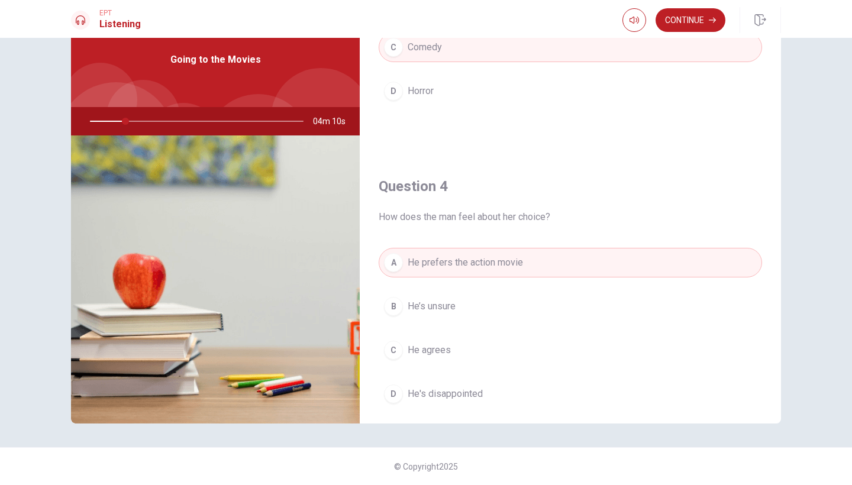
click at [273, 328] on img at bounding box center [215, 280] width 289 height 288
click at [643, 18] on button "button" at bounding box center [635, 20] width 24 height 24
click at [642, 18] on button "button" at bounding box center [635, 20] width 24 height 24
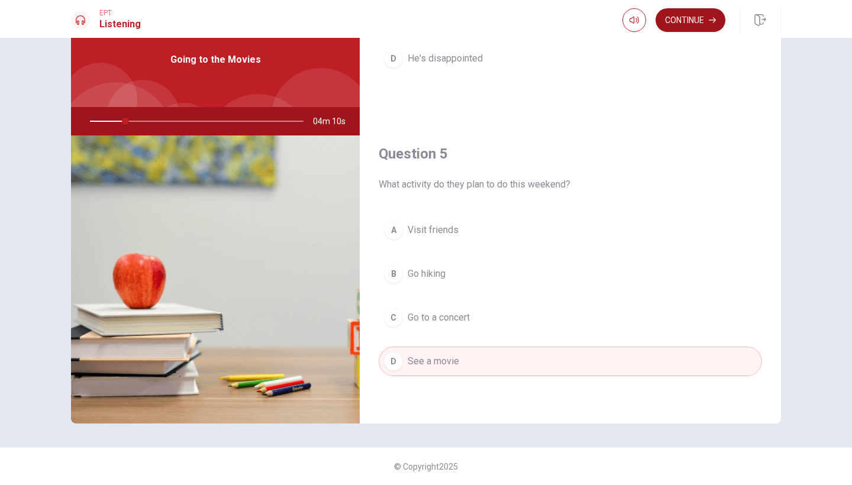
scroll to position [1104, 0]
click at [683, 13] on button "Continue" at bounding box center [691, 20] width 70 height 24
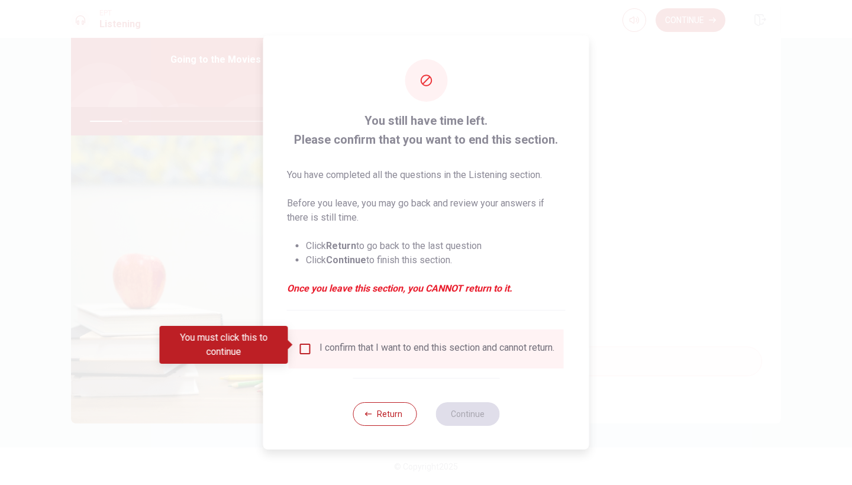
click at [345, 353] on div "I confirm that I want to end this section and cannot return." at bounding box center [437, 349] width 235 height 14
click at [312, 350] on div "I confirm that I want to end this section and cannot return." at bounding box center [426, 349] width 256 height 14
click at [304, 346] on input "You must click this to continue" at bounding box center [305, 349] width 14 height 14
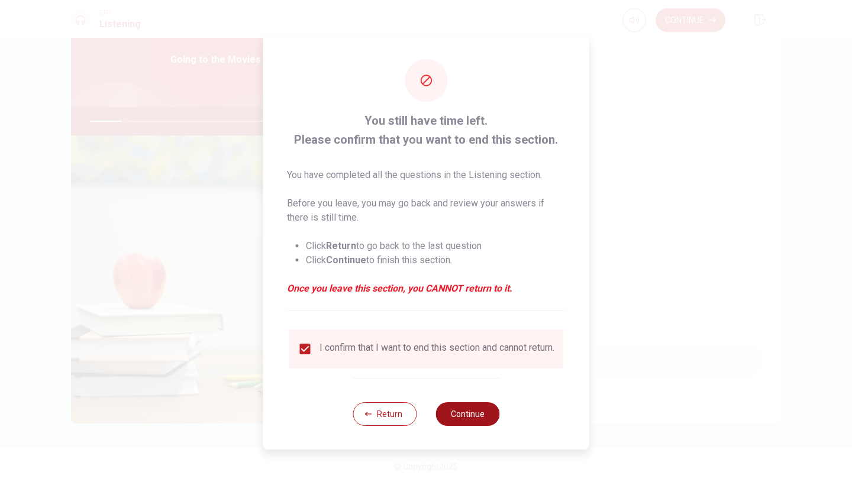
click at [456, 410] on button "Continue" at bounding box center [468, 414] width 64 height 24
type input "17"
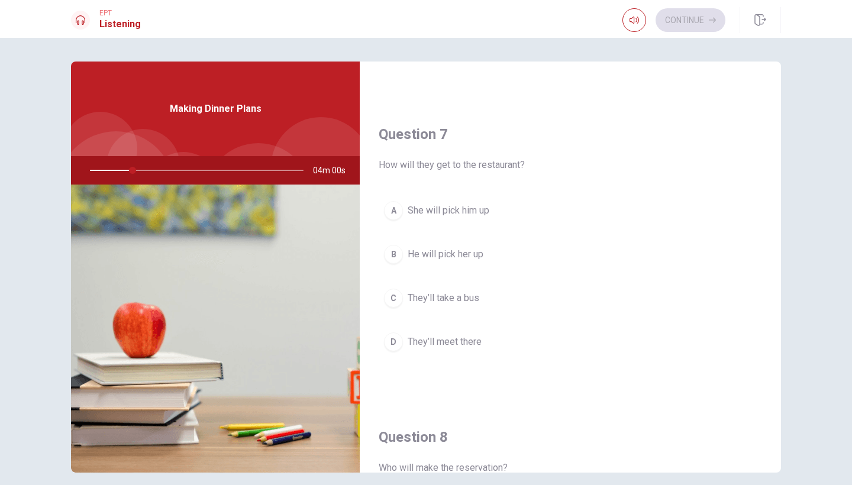
scroll to position [0, 0]
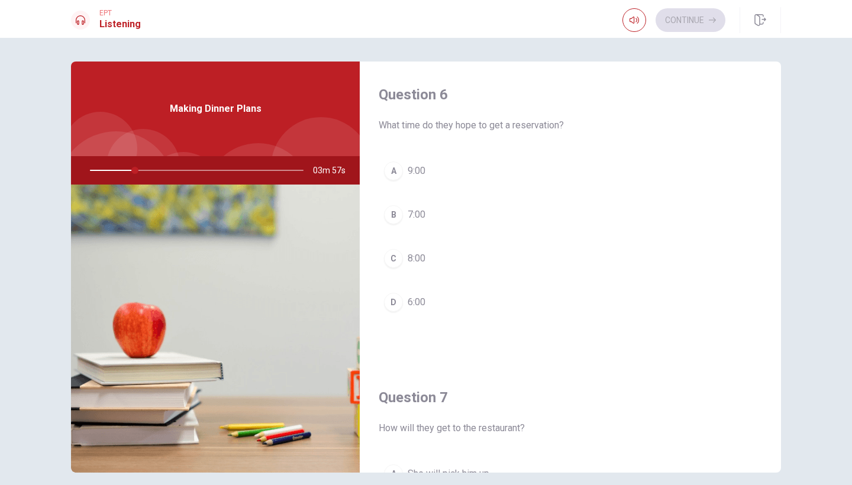
click at [279, 281] on img at bounding box center [215, 329] width 289 height 288
click at [307, 144] on div at bounding box center [321, 167] width 100 height 100
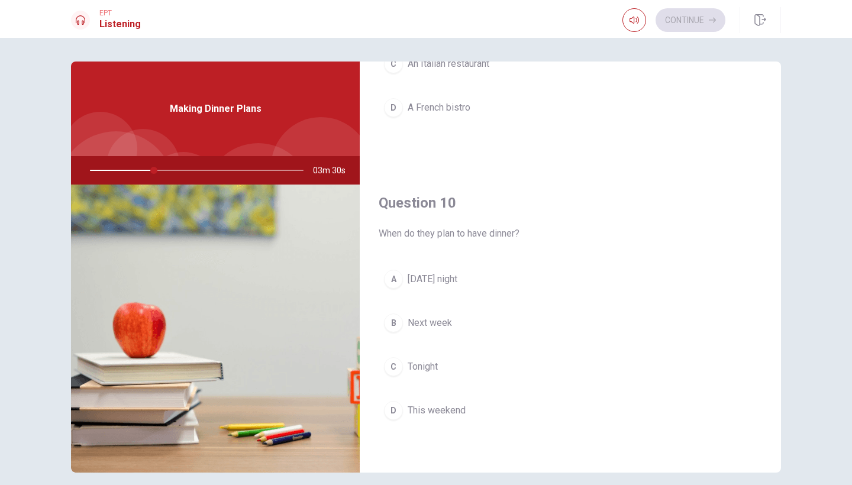
scroll to position [49, 0]
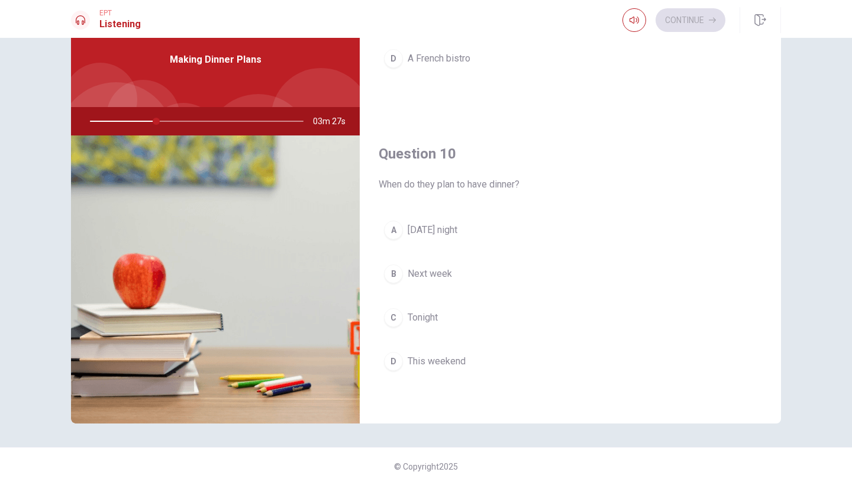
click at [399, 234] on div "A" at bounding box center [393, 230] width 19 height 19
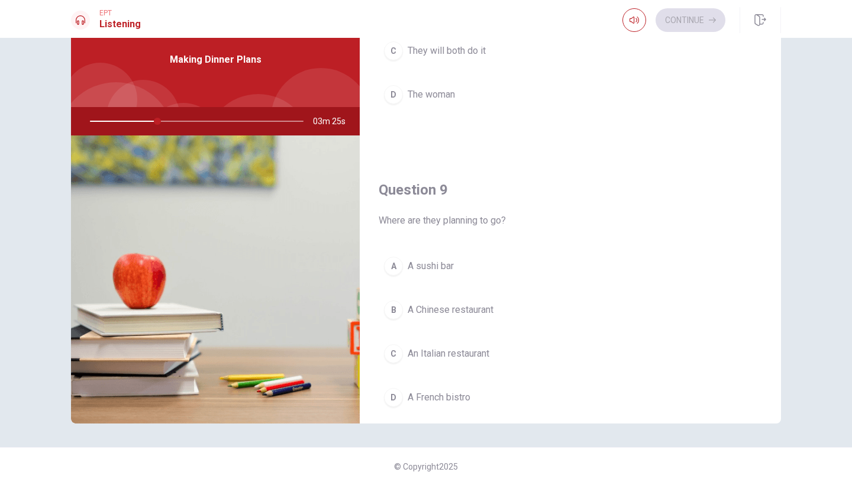
scroll to position [887, 0]
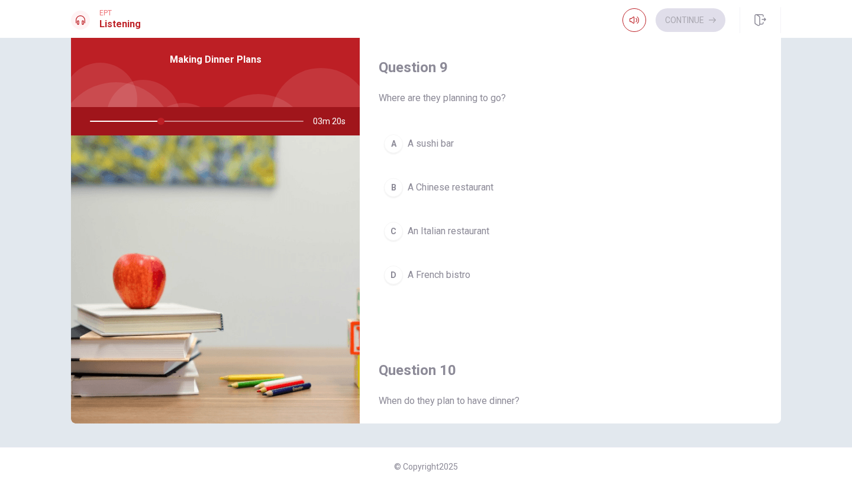
click at [477, 230] on span "An Italian restaurant" at bounding box center [449, 231] width 82 height 14
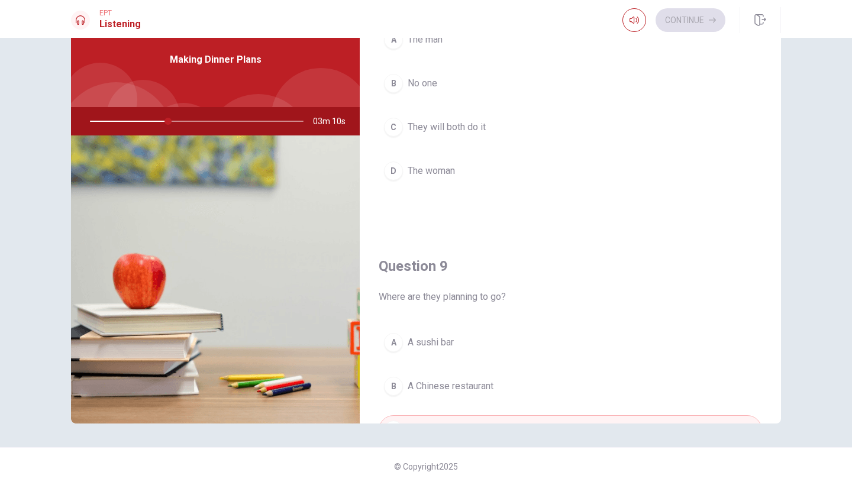
scroll to position [587, 0]
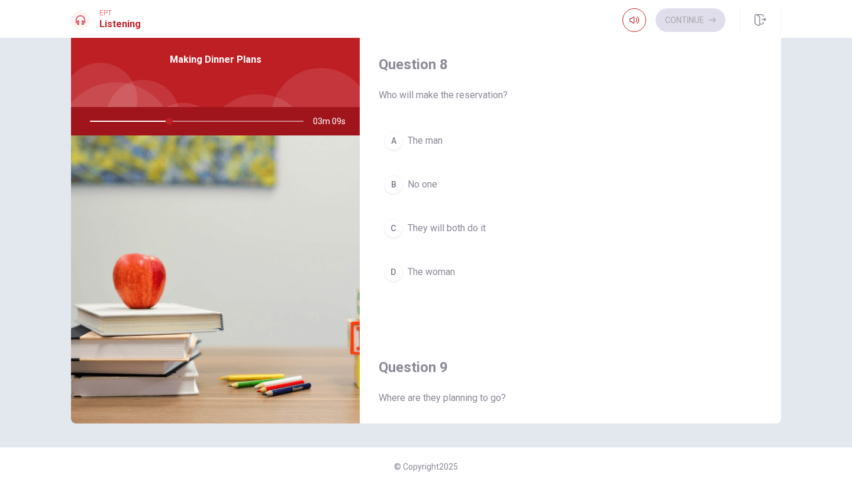
click at [426, 270] on span "The woman" at bounding box center [431, 272] width 47 height 14
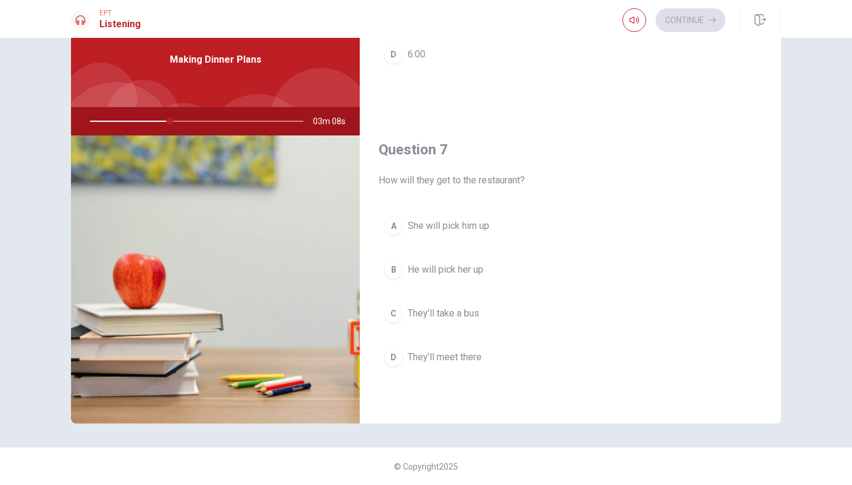
scroll to position [0, 0]
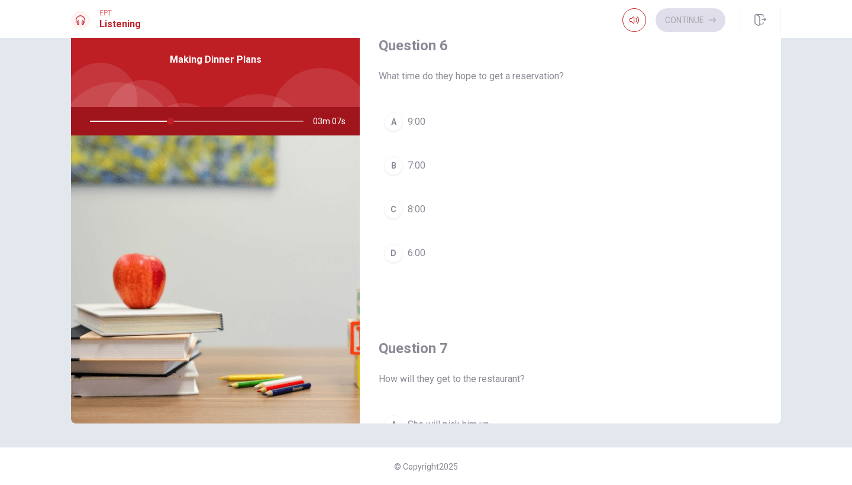
click at [408, 172] on span "7:00" at bounding box center [417, 166] width 18 height 14
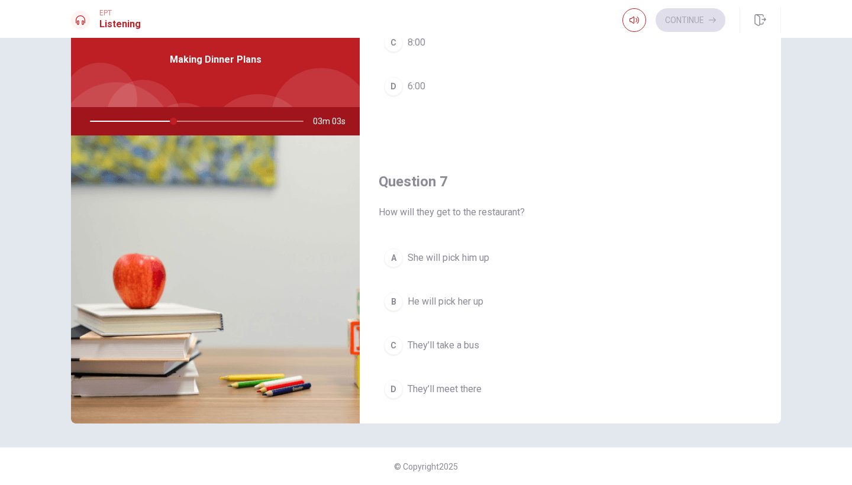
scroll to position [181, 0]
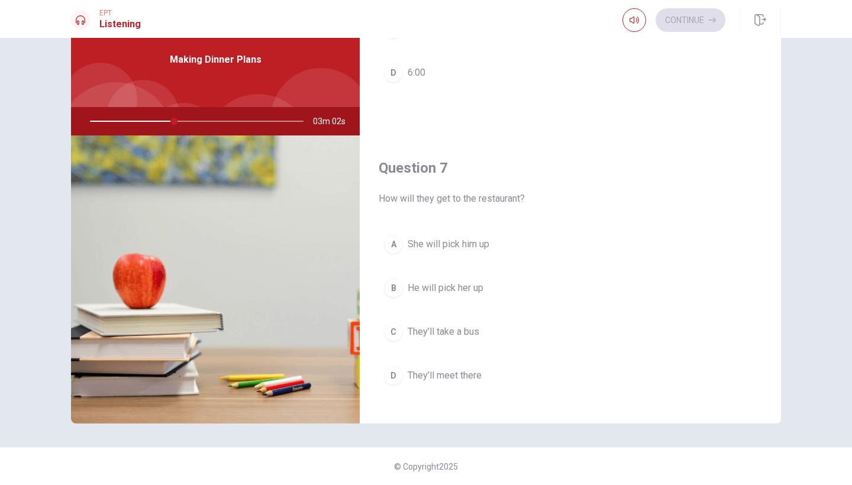
click at [453, 376] on span "They’ll meet there" at bounding box center [445, 376] width 74 height 14
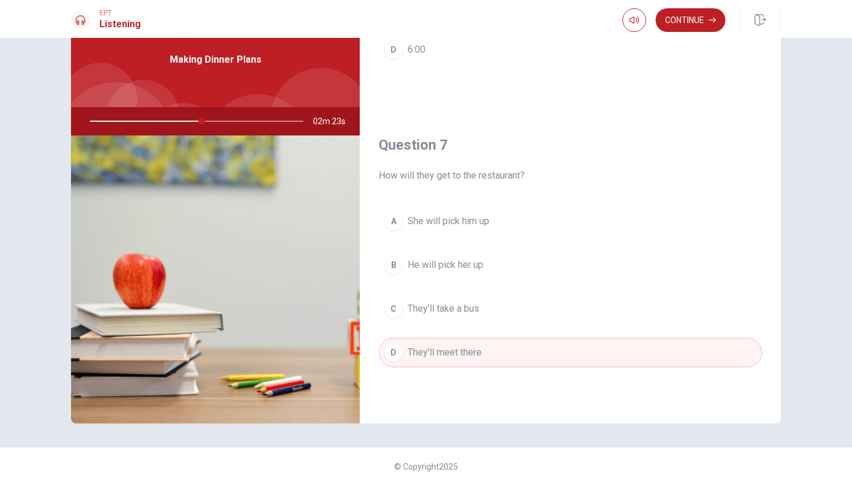
scroll to position [206, 0]
click at [675, 25] on button "Continue" at bounding box center [691, 20] width 70 height 24
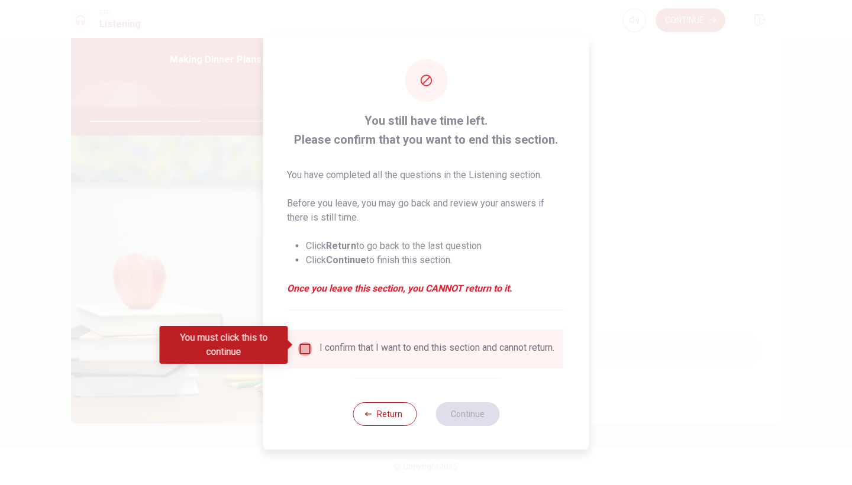
click at [300, 343] on input "You must click this to continue" at bounding box center [305, 349] width 14 height 14
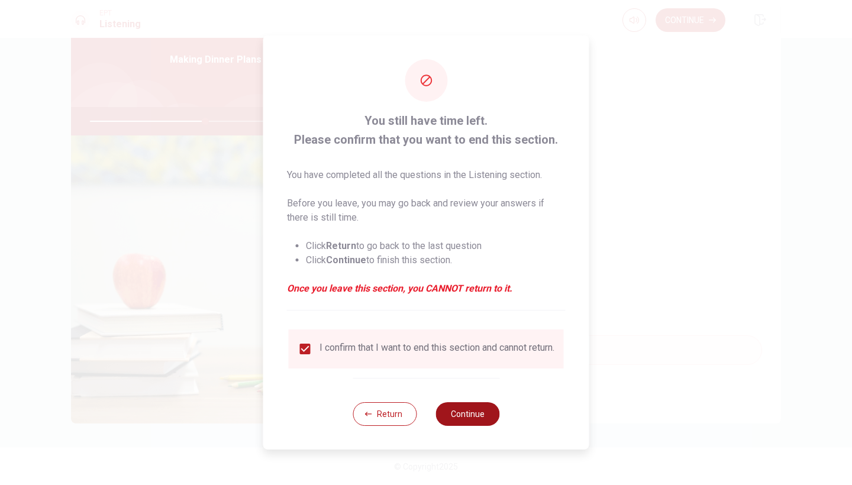
click at [465, 415] on button "Continue" at bounding box center [468, 414] width 64 height 24
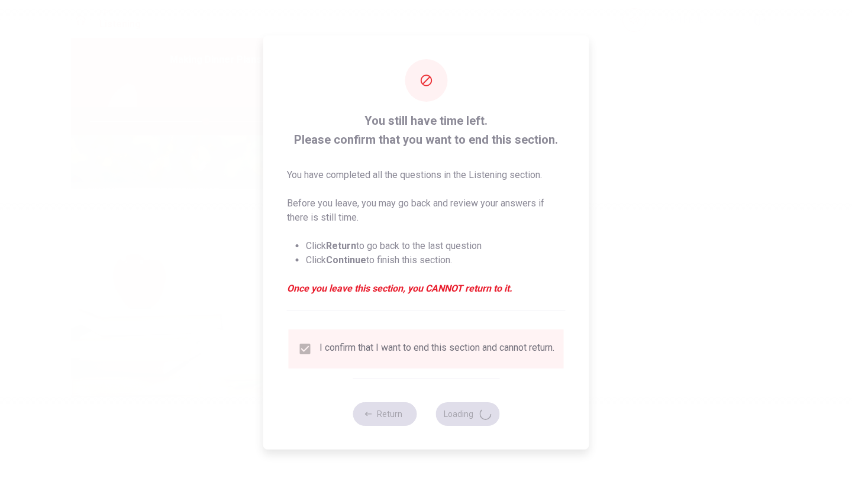
type input "55"
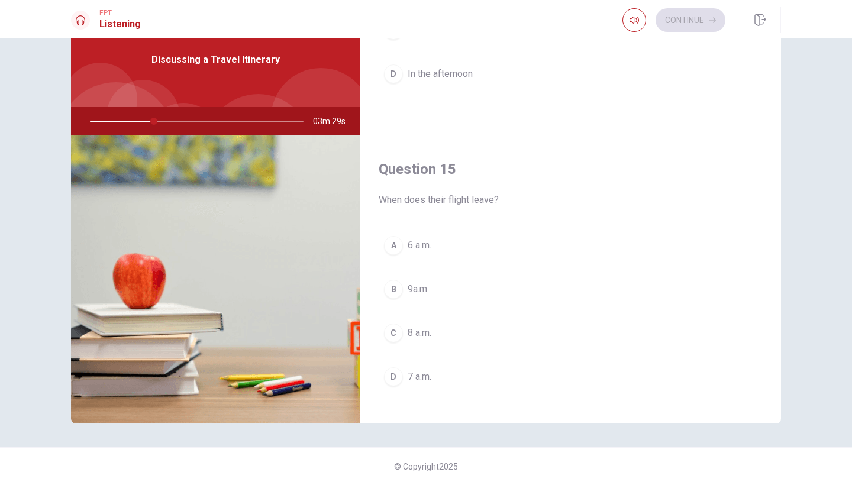
scroll to position [1091, 0]
click at [393, 335] on div "C" at bounding box center [393, 330] width 19 height 19
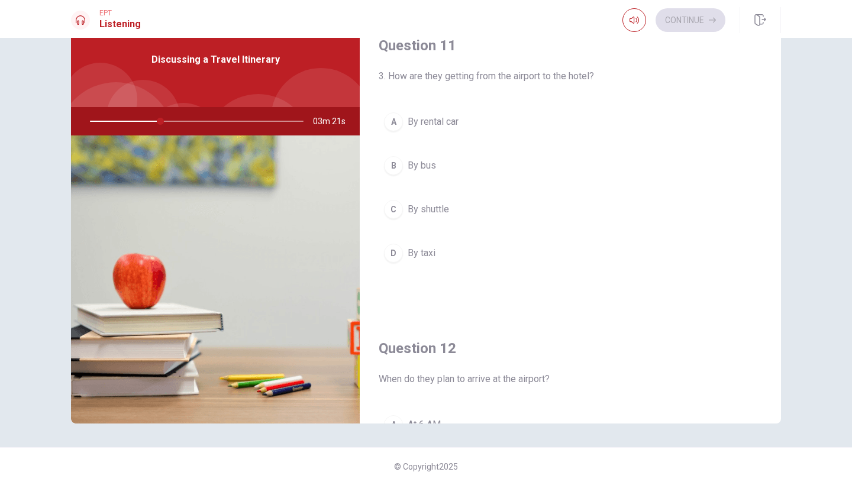
scroll to position [0, 0]
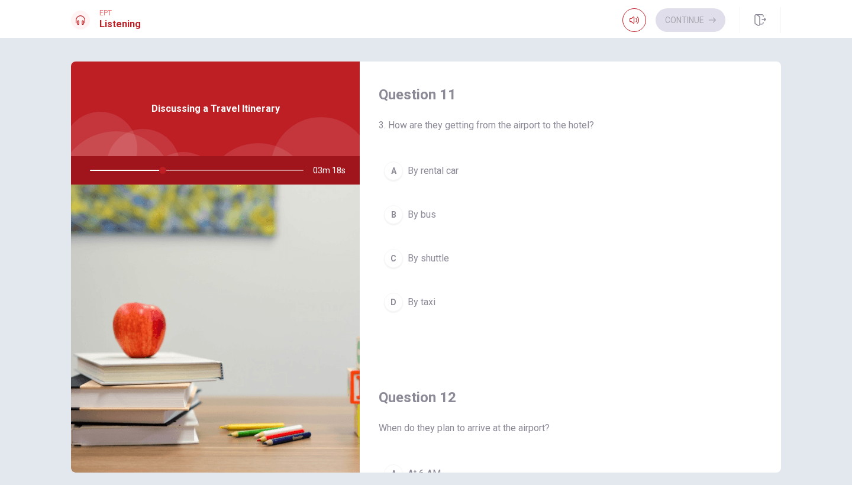
click at [418, 256] on span "By shuttle" at bounding box center [428, 259] width 41 height 14
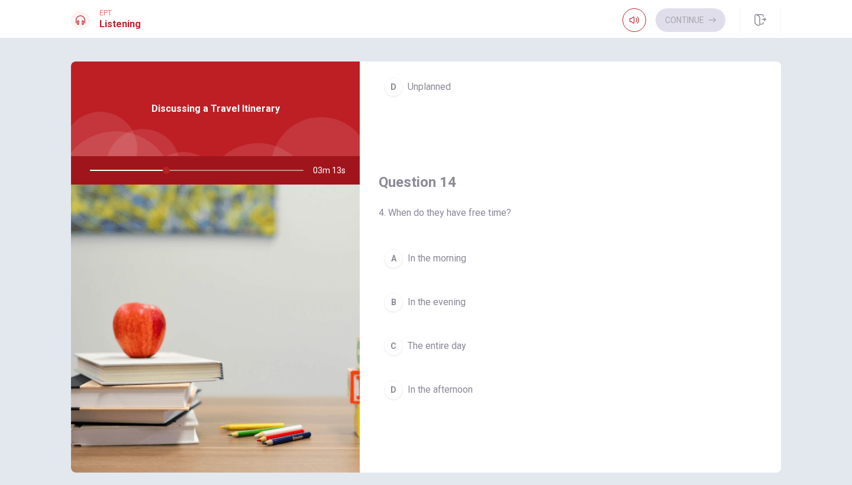
scroll to position [852, 0]
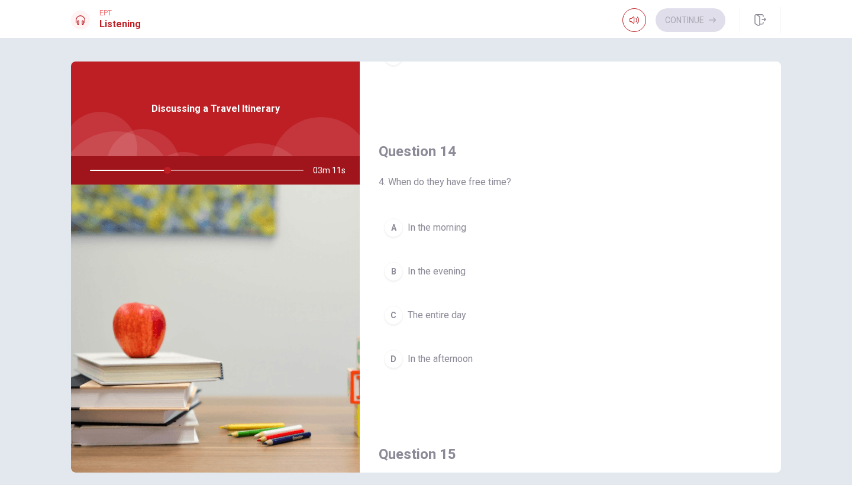
click at [434, 357] on span "In the afternoon" at bounding box center [440, 359] width 65 height 14
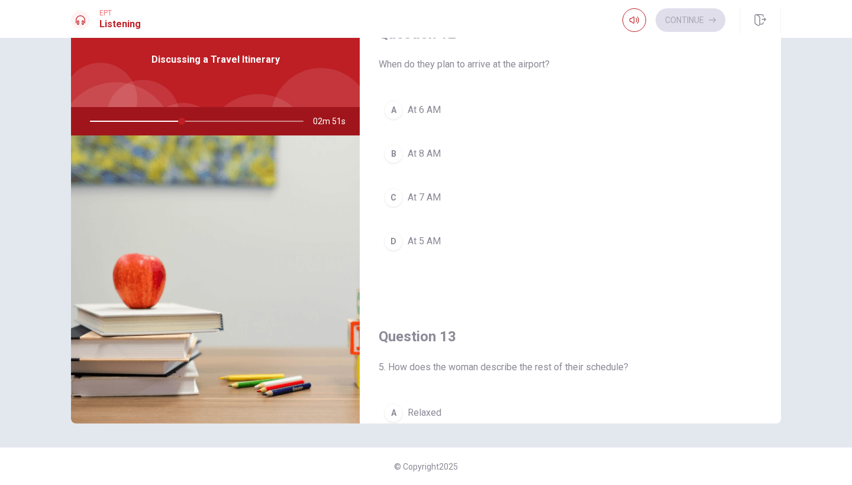
scroll to position [317, 0]
click at [426, 107] on span "At 6 AM" at bounding box center [424, 108] width 33 height 14
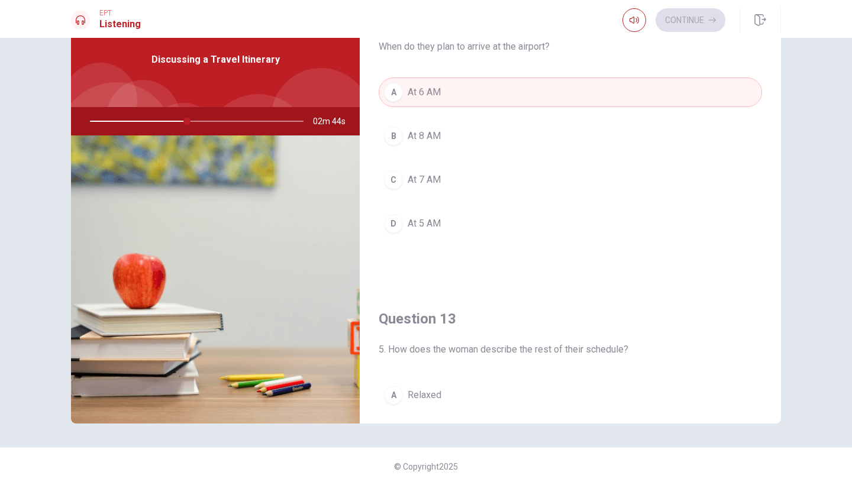
scroll to position [530, 0]
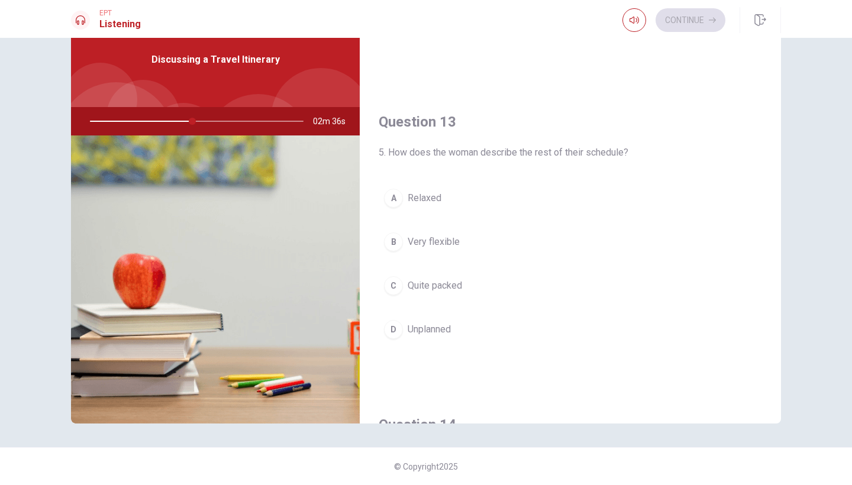
click at [449, 283] on span "Quite packed" at bounding box center [435, 286] width 54 height 14
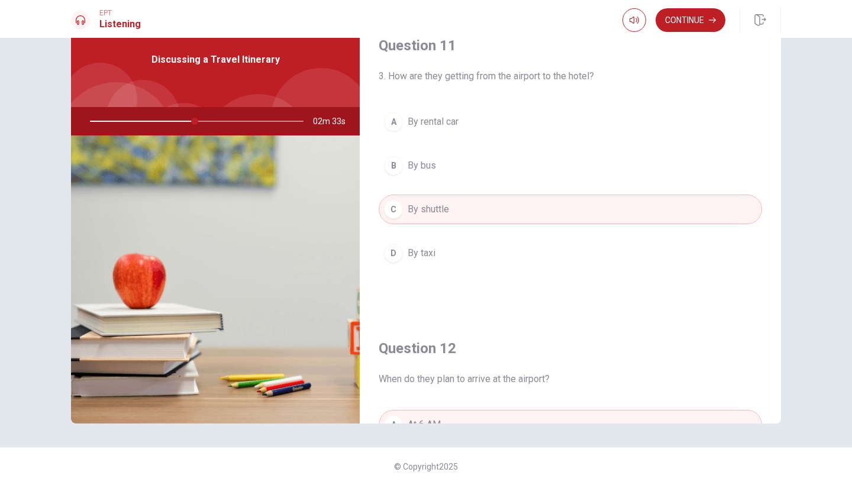
scroll to position [0, 0]
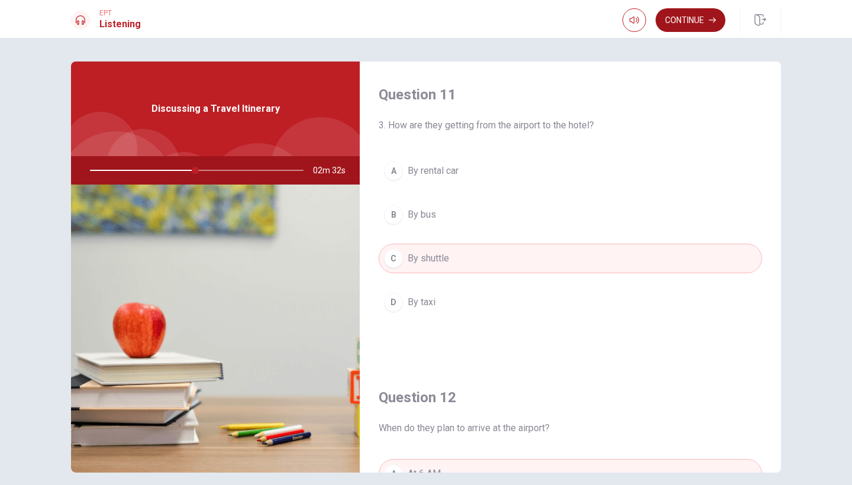
click at [679, 17] on button "Continue" at bounding box center [691, 20] width 70 height 24
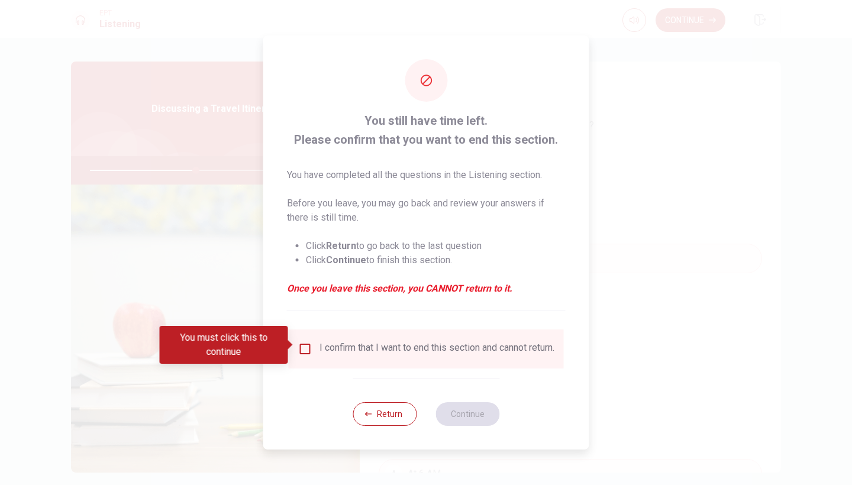
click at [310, 345] on input "You must click this to continue" at bounding box center [305, 349] width 14 height 14
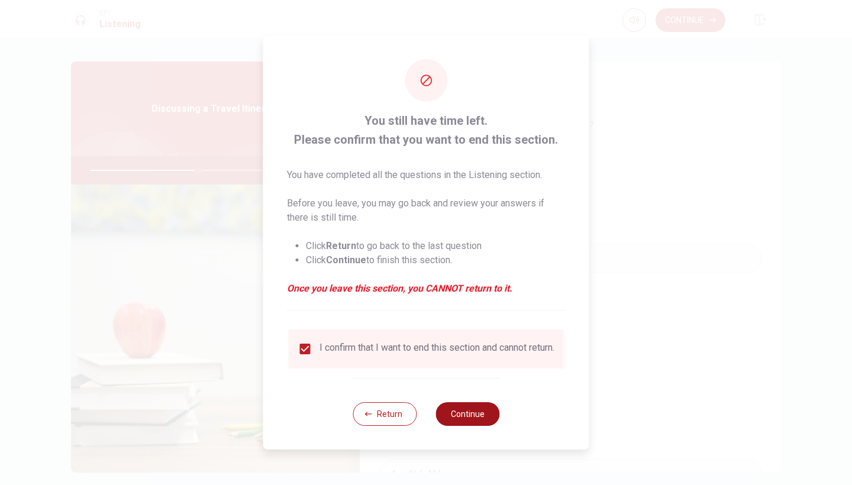
click at [446, 420] on button "Continue" at bounding box center [468, 414] width 64 height 24
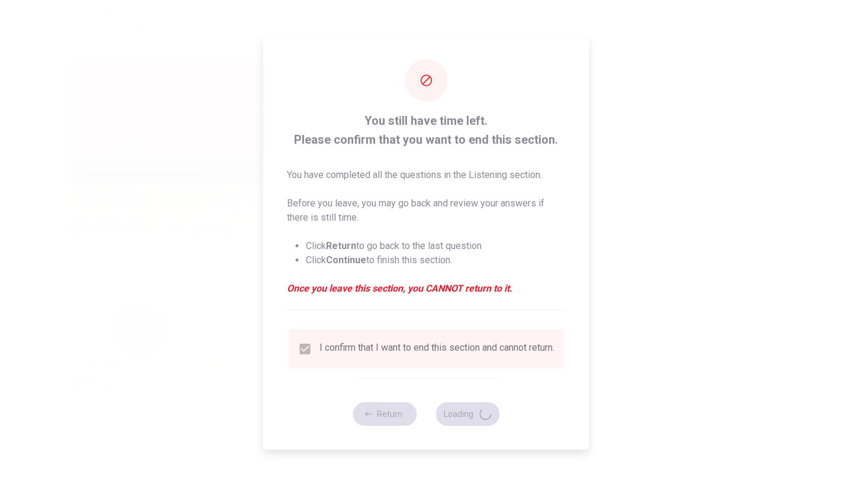
type input "51"
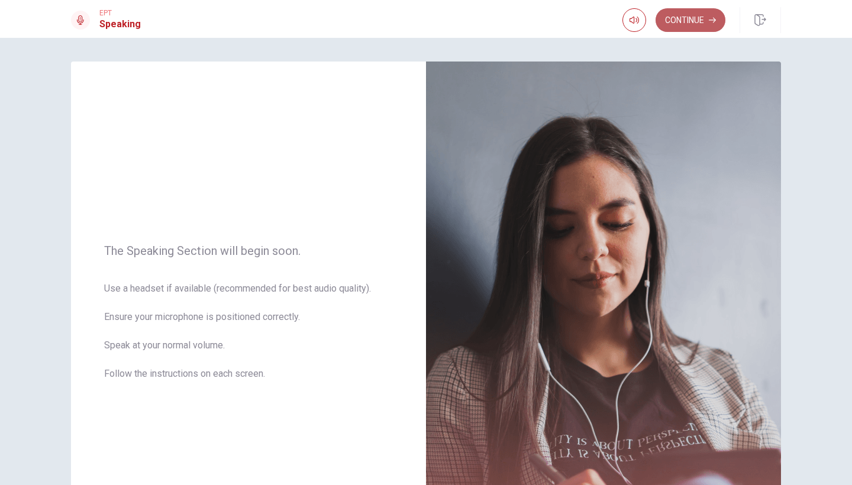
click at [678, 18] on button "Continue" at bounding box center [691, 20] width 70 height 24
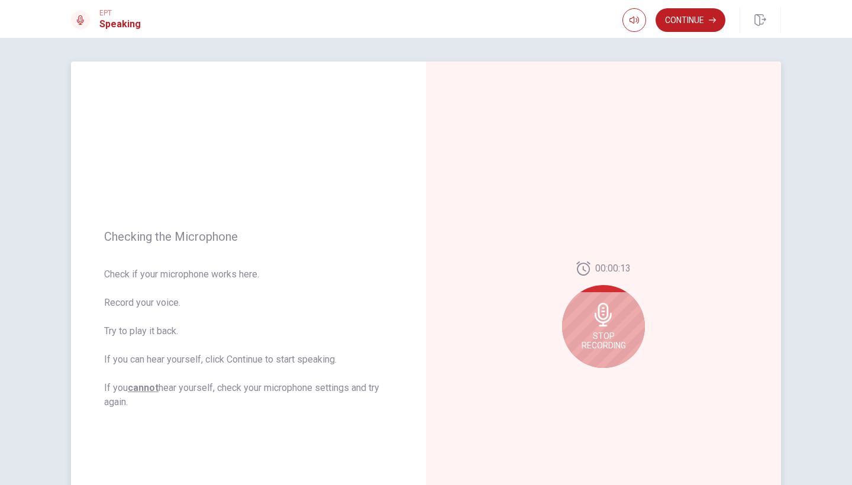
scroll to position [79, 0]
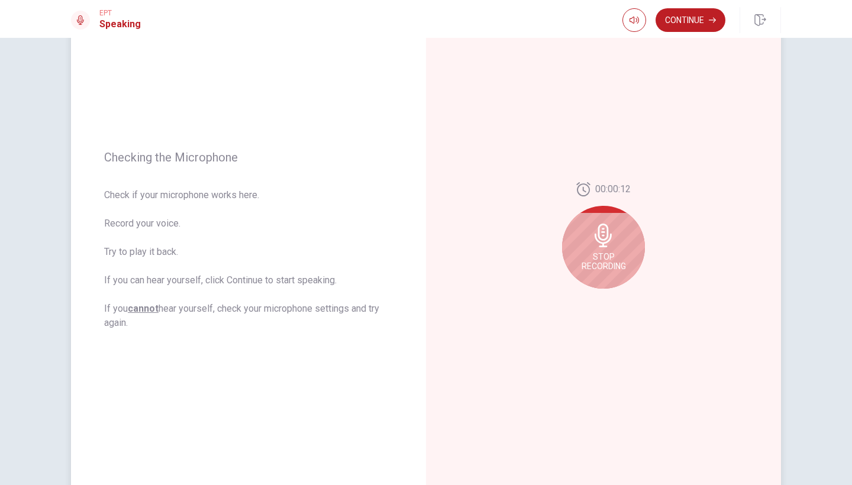
click at [607, 252] on span "Stop Recording" at bounding box center [604, 261] width 44 height 19
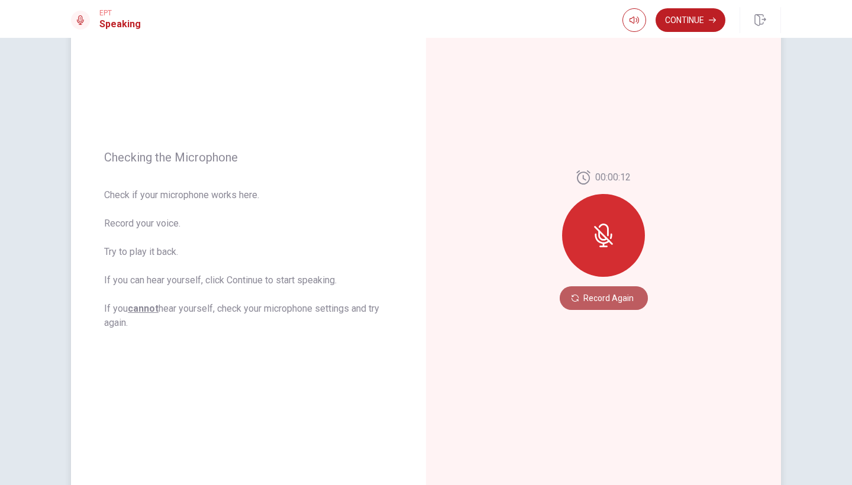
click at [608, 299] on button "Record Again" at bounding box center [604, 298] width 88 height 24
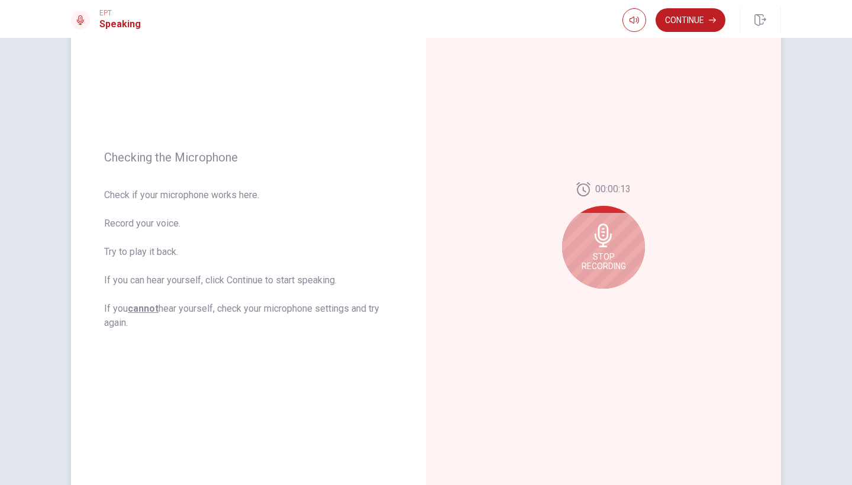
click at [620, 251] on div "Stop Recording" at bounding box center [603, 247] width 83 height 83
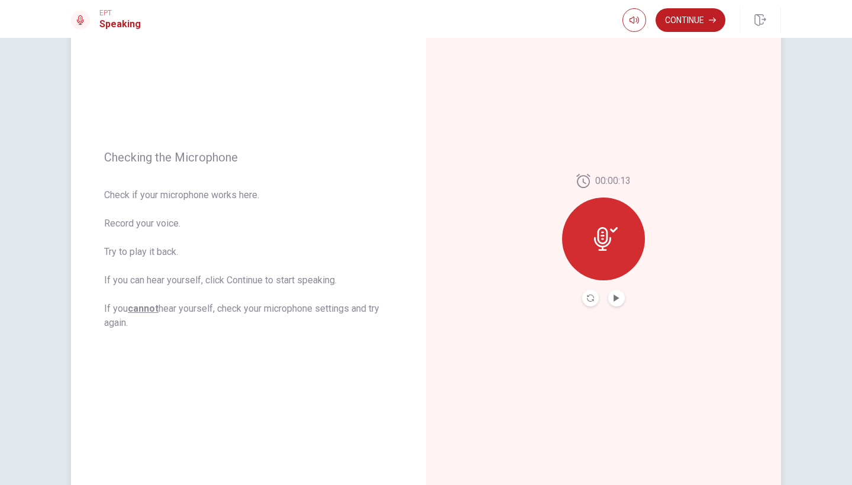
click at [611, 306] on div at bounding box center [603, 298] width 43 height 17
click at [613, 302] on button "Play Audio" at bounding box center [616, 298] width 17 height 17
click at [693, 14] on button "Continue" at bounding box center [691, 20] width 70 height 24
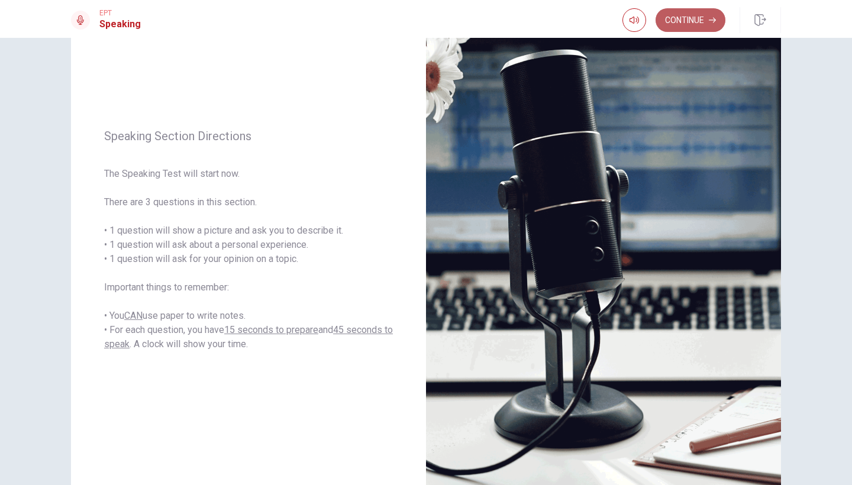
click at [691, 12] on button "Continue" at bounding box center [691, 20] width 70 height 24
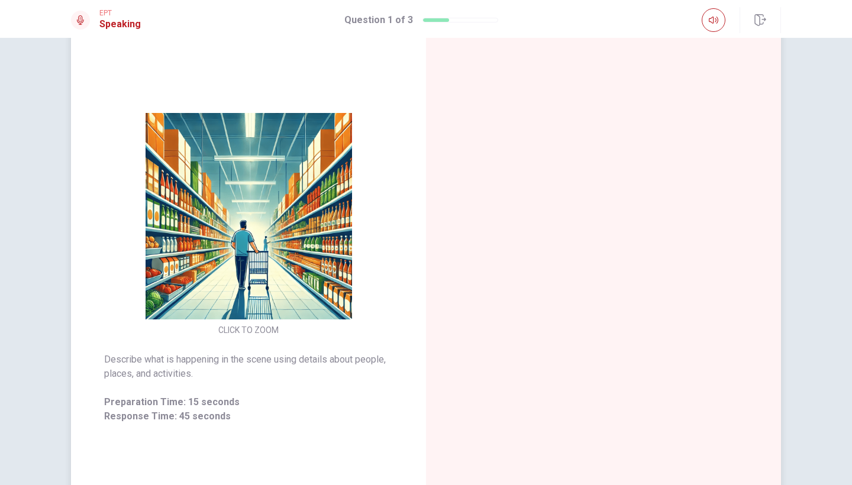
scroll to position [62, 0]
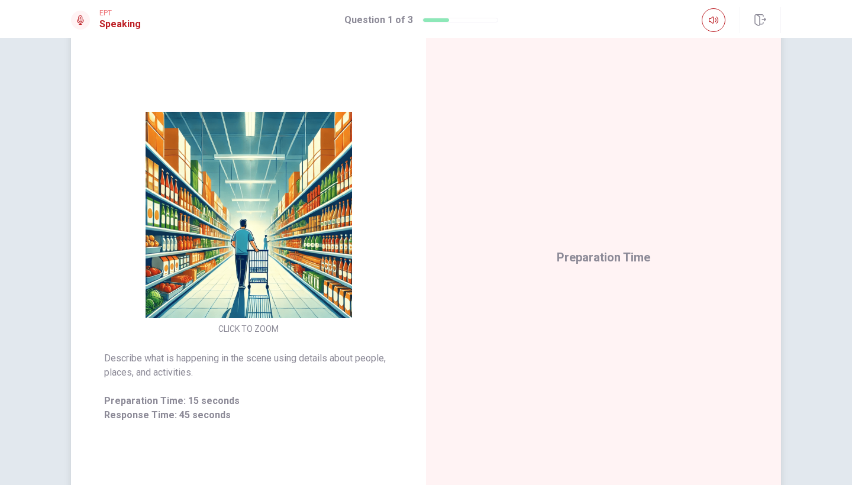
click at [256, 284] on img at bounding box center [248, 215] width 227 height 207
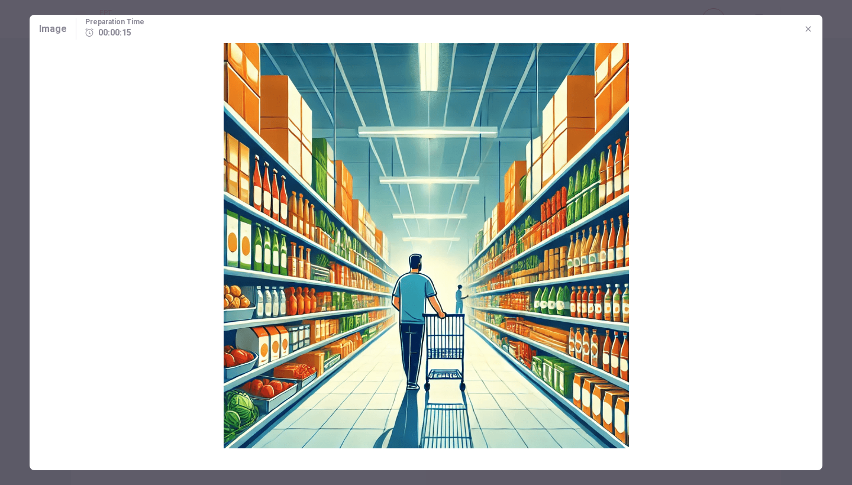
click at [810, 32] on icon "button" at bounding box center [808, 28] width 9 height 9
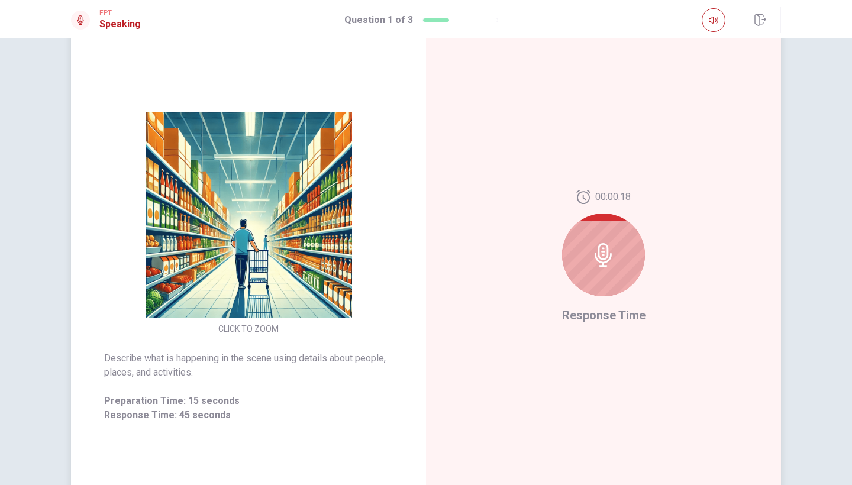
click at [621, 243] on div at bounding box center [603, 255] width 83 height 83
click at [598, 254] on icon at bounding box center [604, 255] width 24 height 24
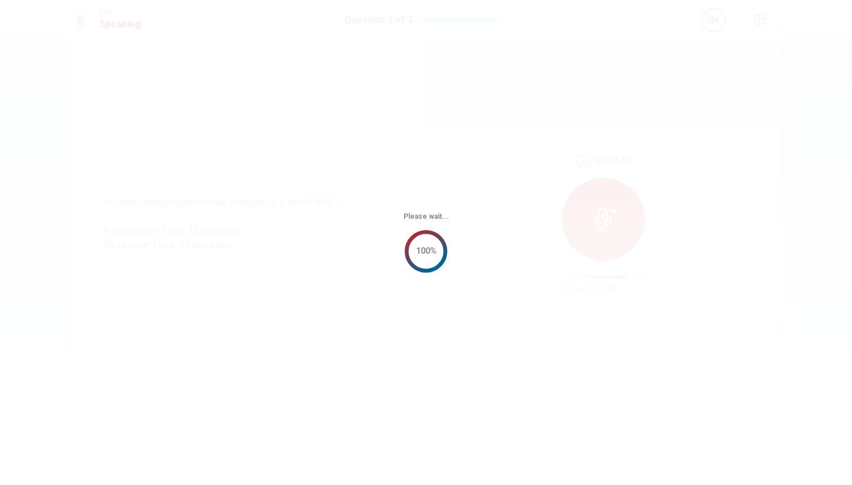
scroll to position [0, 0]
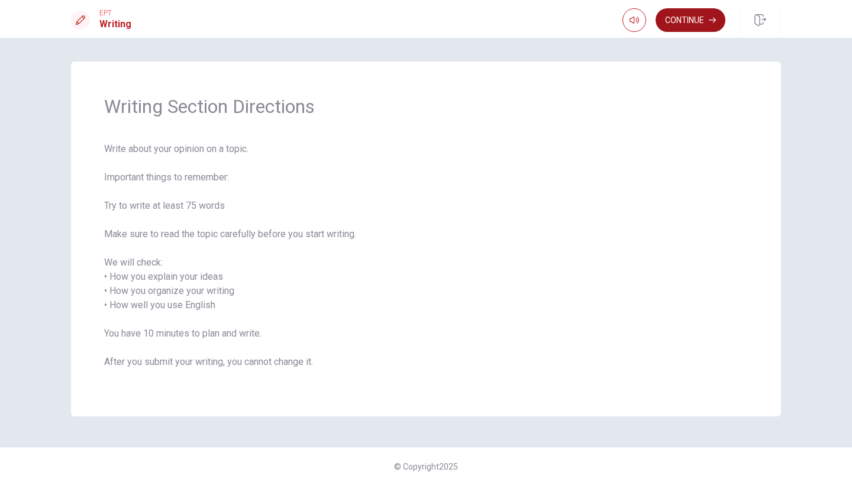
click at [694, 17] on button "Continue" at bounding box center [691, 20] width 70 height 24
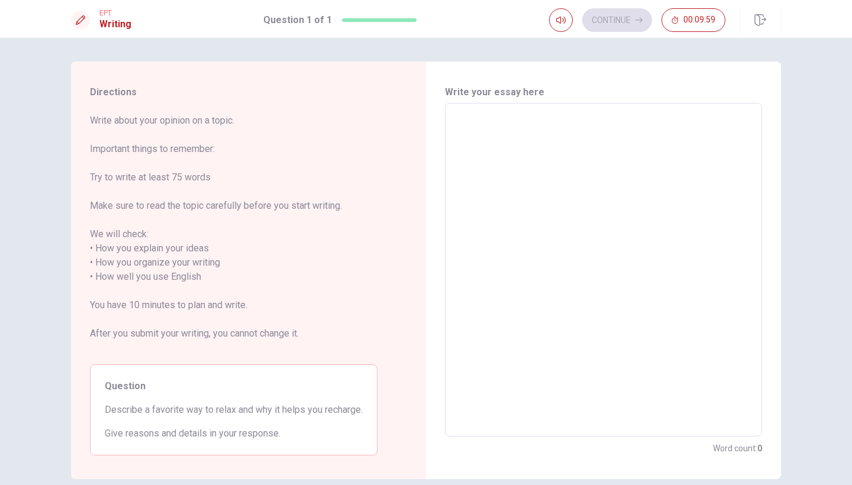
click at [533, 125] on textarea at bounding box center [603, 270] width 301 height 314
type textarea "i"
type textarea "x"
type textarea "i"
type textarea "x"
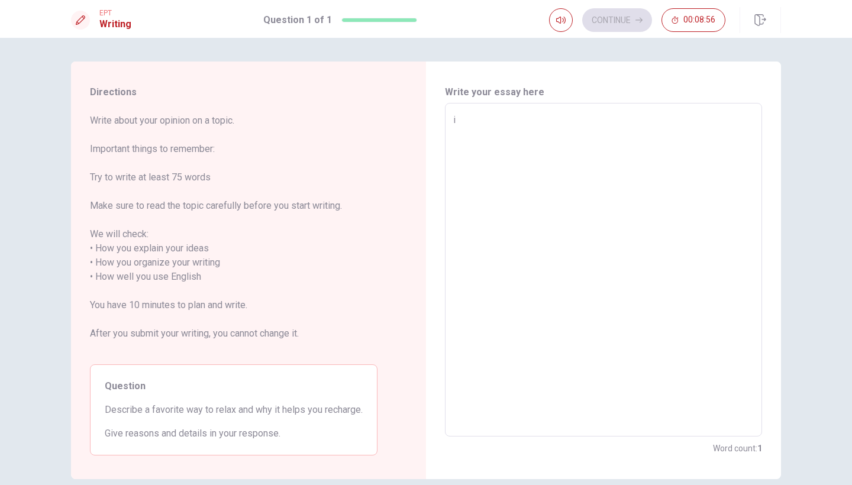
type textarea "i w"
type textarea "x"
type textarea "i wo"
type textarea "x"
type textarea "i wou"
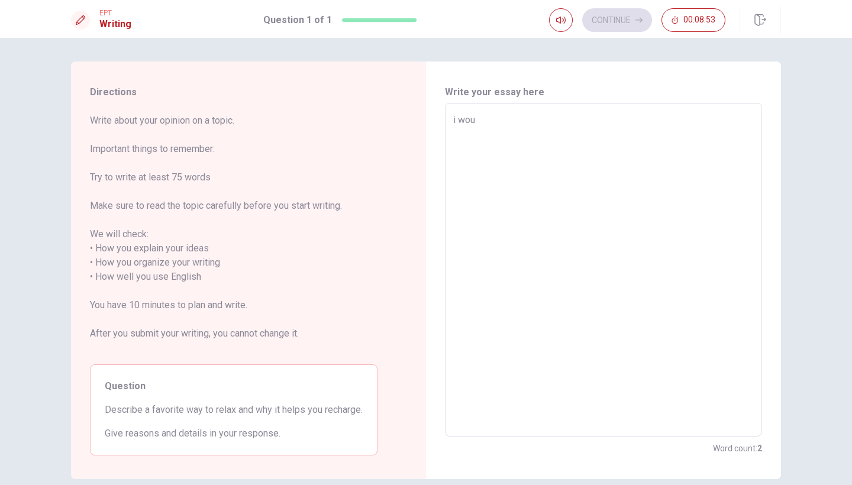
type textarea "x"
type textarea "i woul"
type textarea "x"
type textarea "i would"
type textarea "x"
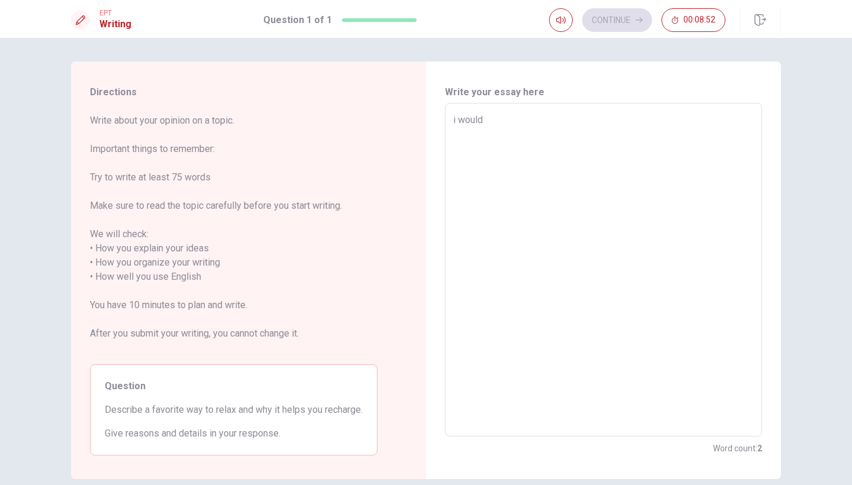
type textarea "i would"
type textarea "x"
type textarea "i would l"
type textarea "x"
type textarea "i would li"
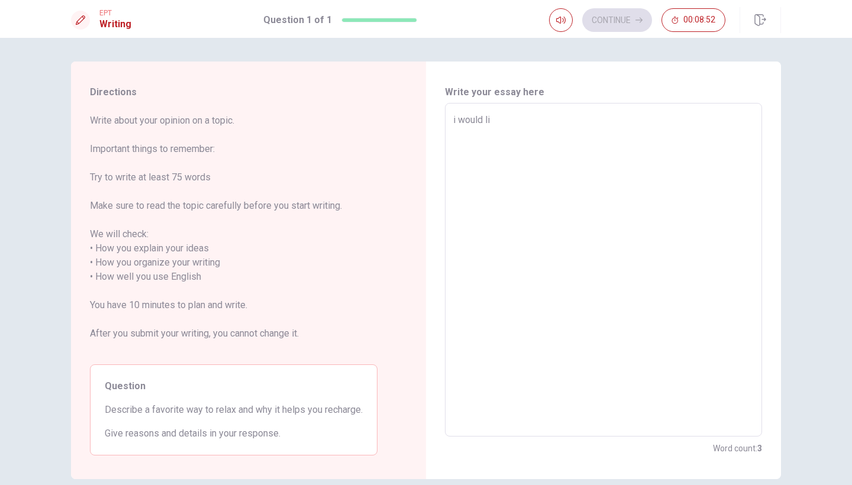
type textarea "x"
type textarea "i would lik"
type textarea "x"
type textarea "i would like"
type textarea "x"
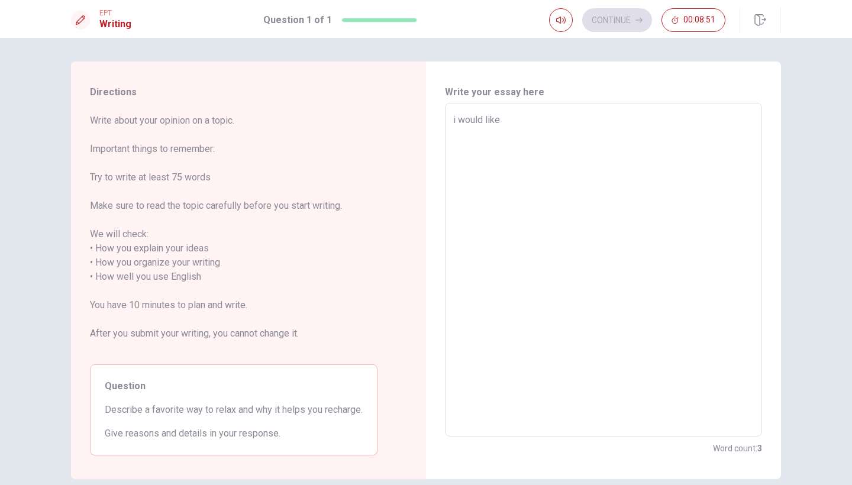
type textarea "i would like"
type textarea "x"
type textarea "i would like t"
type textarea "x"
type textarea "i would like to"
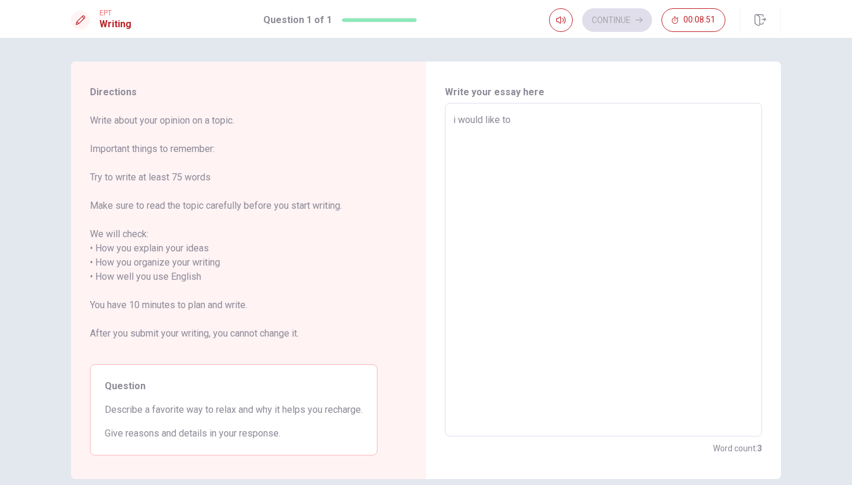
type textarea "x"
type textarea "i would like to"
type textarea "x"
type textarea "i would like to w"
type textarea "x"
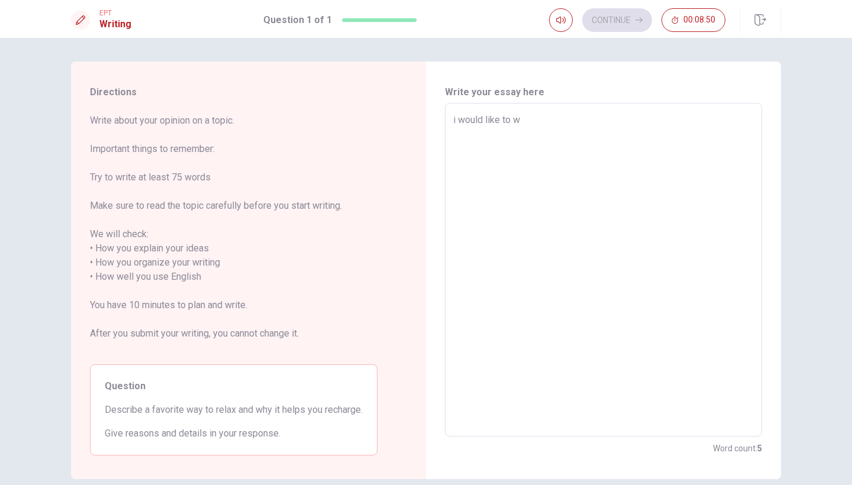
type textarea "i would like to wr"
type textarea "x"
type textarea "i would like to wri"
type textarea "x"
type textarea "i would like to wr"
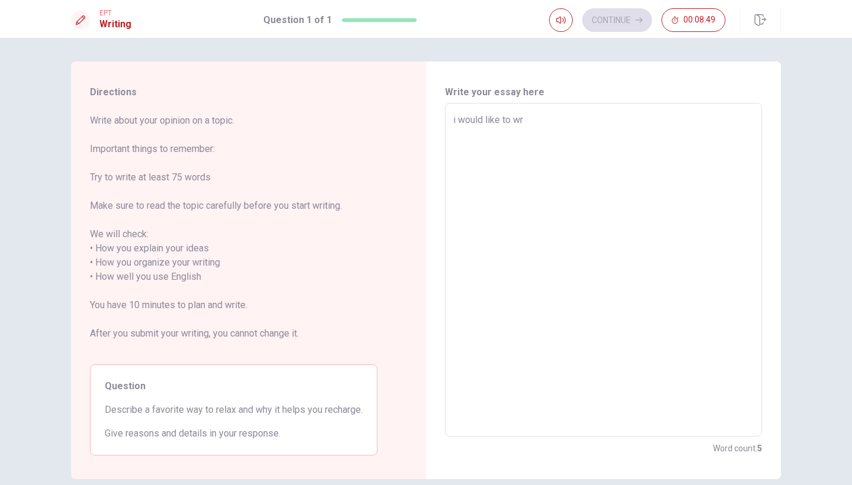
type textarea "x"
type textarea "i would like to w"
type textarea "x"
type textarea "i would like to"
type textarea "x"
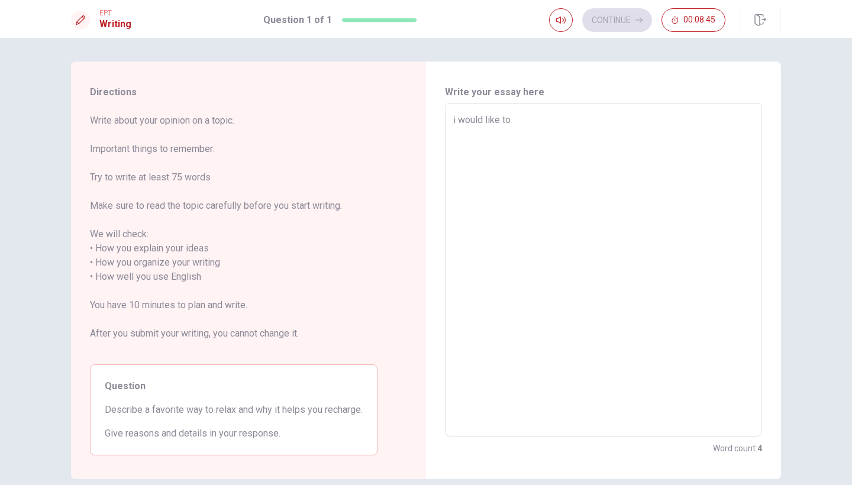
type textarea "i would like to s"
type textarea "x"
type textarea "i would like to sp"
type textarea "x"
type textarea "i would like to spe"
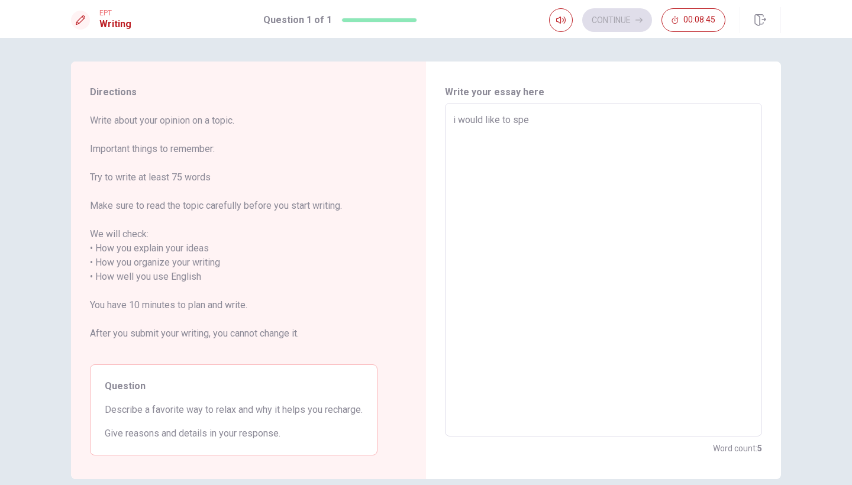
type textarea "x"
type textarea "i would like to spea"
type textarea "x"
type textarea "i would like to spear"
type textarea "x"
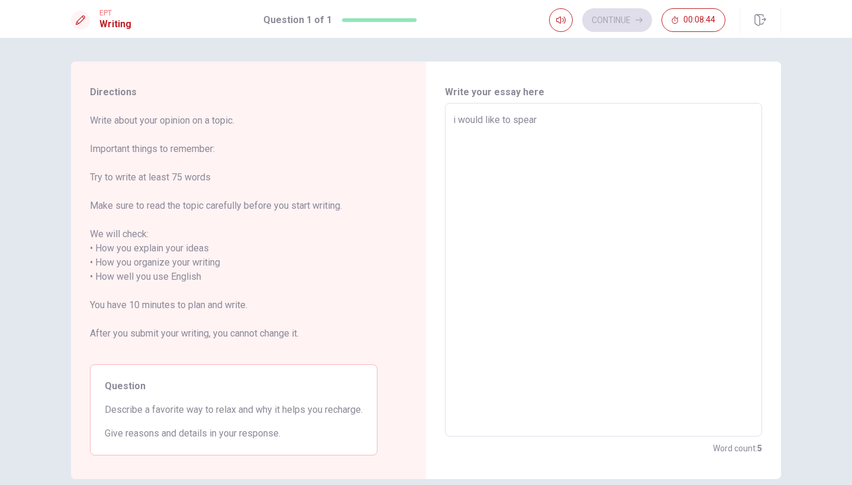
type textarea "i would like to speark"
type textarea "x"
type textarea "i would like to spear"
type textarea "x"
type textarea "i would like to spea"
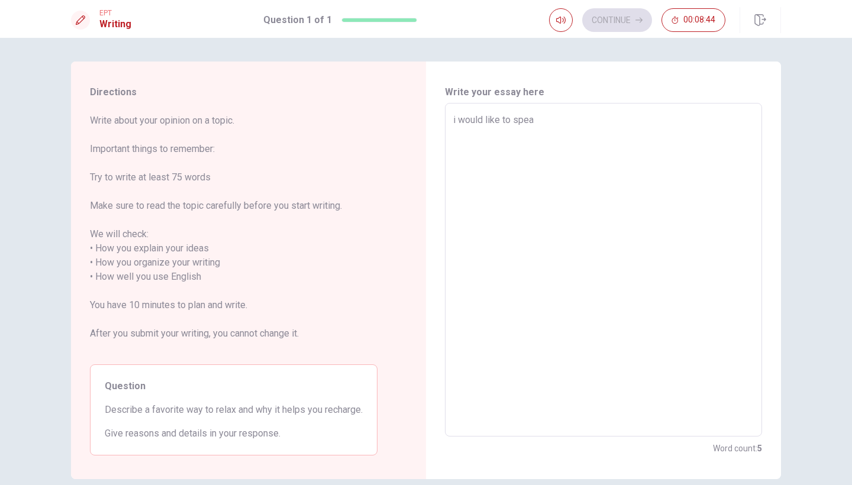
type textarea "x"
type textarea "i would like to spe"
type textarea "x"
type textarea "i would like to sp"
type textarea "x"
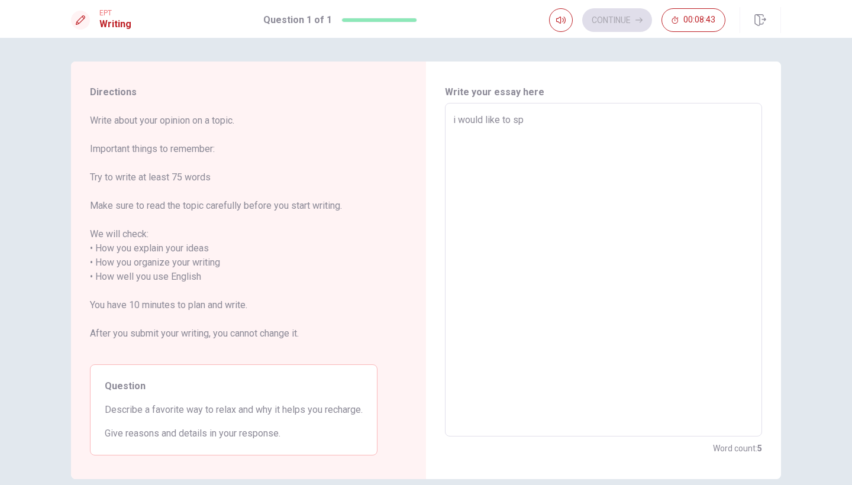
type textarea "i would like to s"
type textarea "x"
type textarea "i would like to"
type textarea "x"
type textarea "i would like to w"
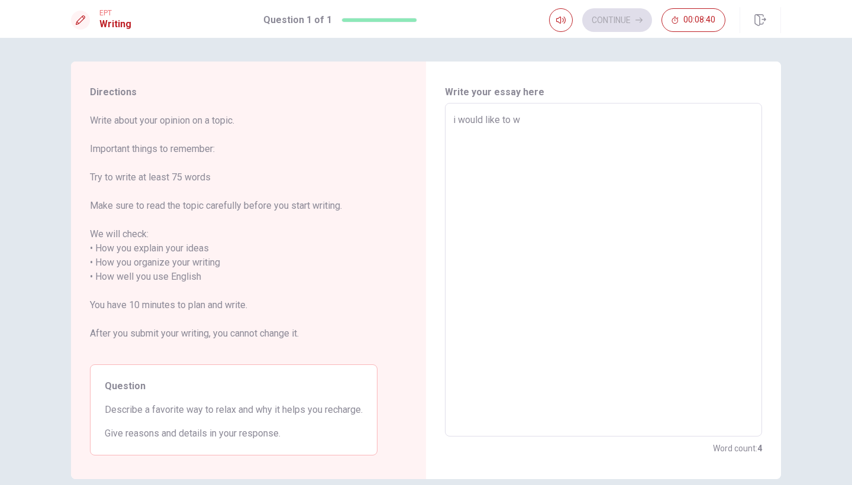
type textarea "x"
type textarea "i would like to wa"
type textarea "x"
type textarea "i would like to w"
type textarea "x"
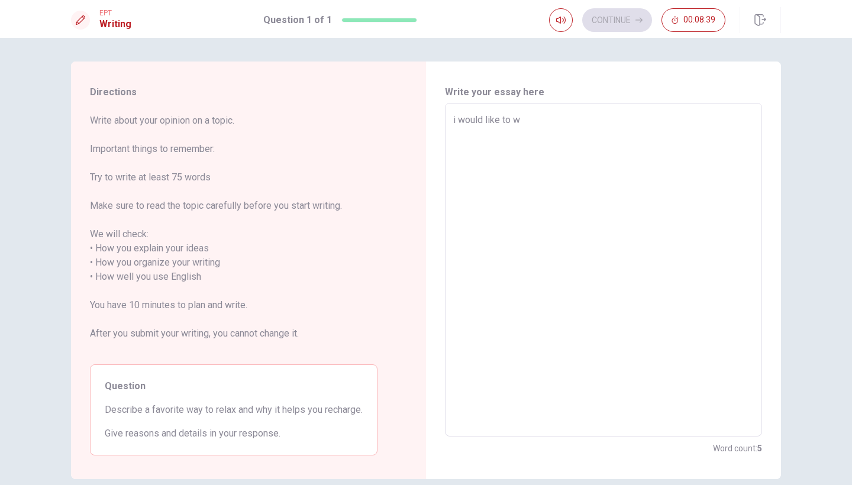
type textarea "i would like to wr"
type textarea "x"
type textarea "i would like to wri"
type textarea "x"
type textarea "i would like to writ"
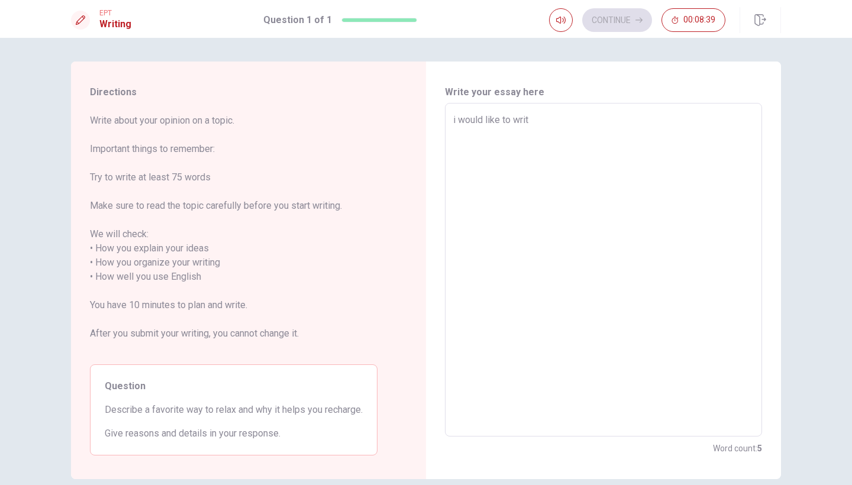
type textarea "x"
type textarea "i would like to write"
type textarea "x"
type textarea "i would like to write"
type textarea "x"
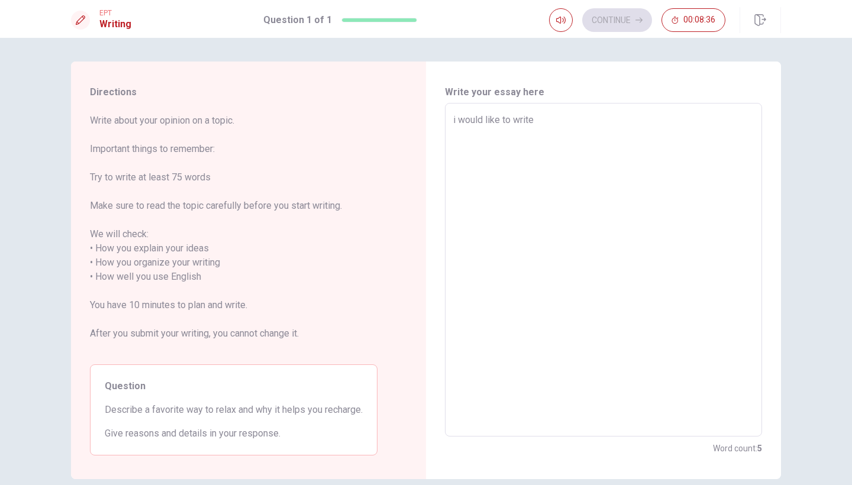
type textarea "i would like to write a"
type textarea "x"
type textarea "i would like to write a"
type textarea "x"
type textarea "i would like to write a o"
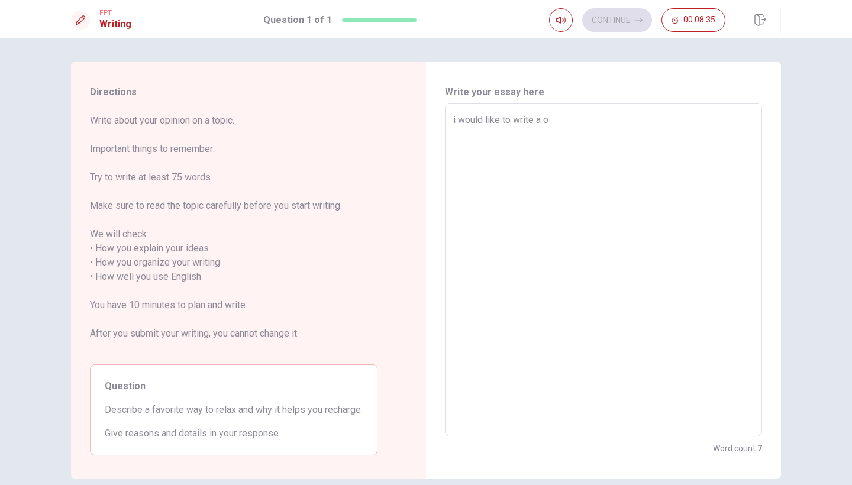
type textarea "x"
type textarea "i would like to write a op"
type textarea "x"
type textarea "i would like to write a opi"
type textarea "x"
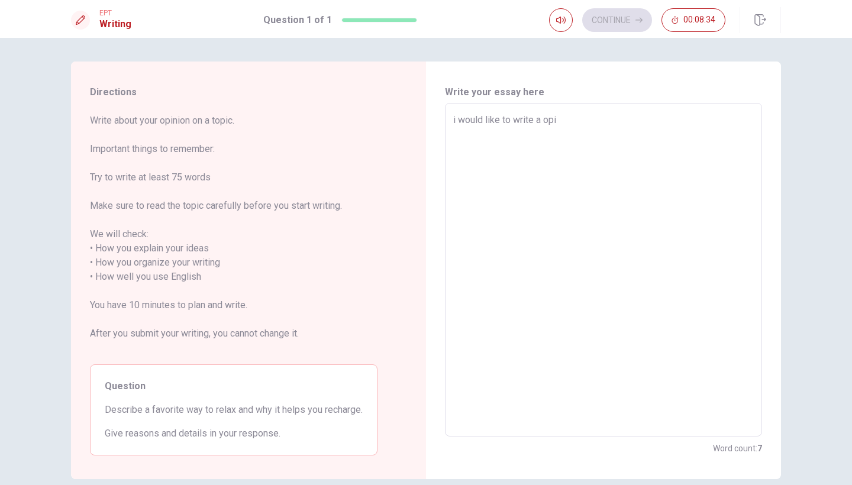
type textarea "i would like to write a opin"
type textarea "x"
type textarea "i would like to write a opini"
type textarea "x"
type textarea "i would like to write a opinio"
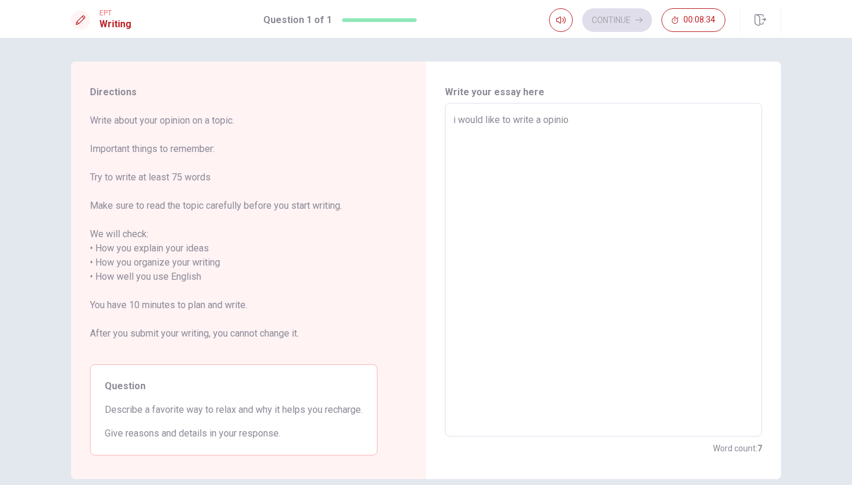
type textarea "x"
type textarea "i would like to write a opinion"
type textarea "x"
type textarea "i would like to write a opinion"
type textarea "x"
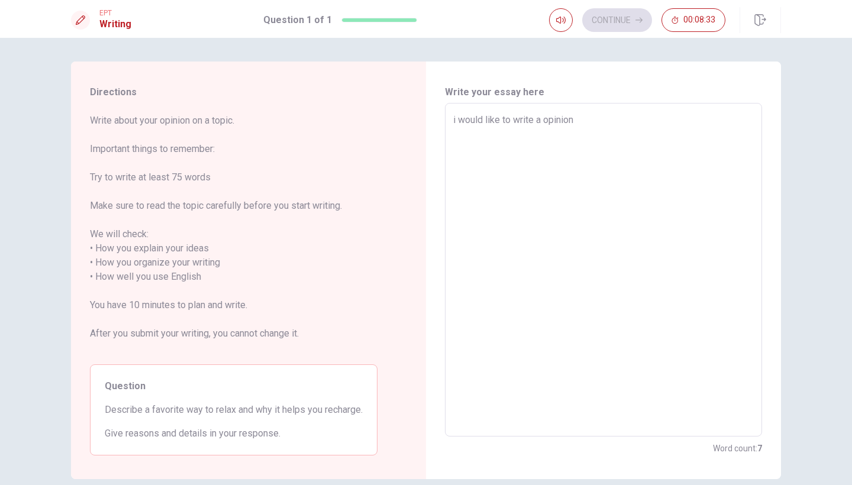
type textarea "i would like to write a opinion a"
type textarea "x"
type textarea "i would like to write a opinion ab"
type textarea "x"
type textarea "i would like to write a opinion abo"
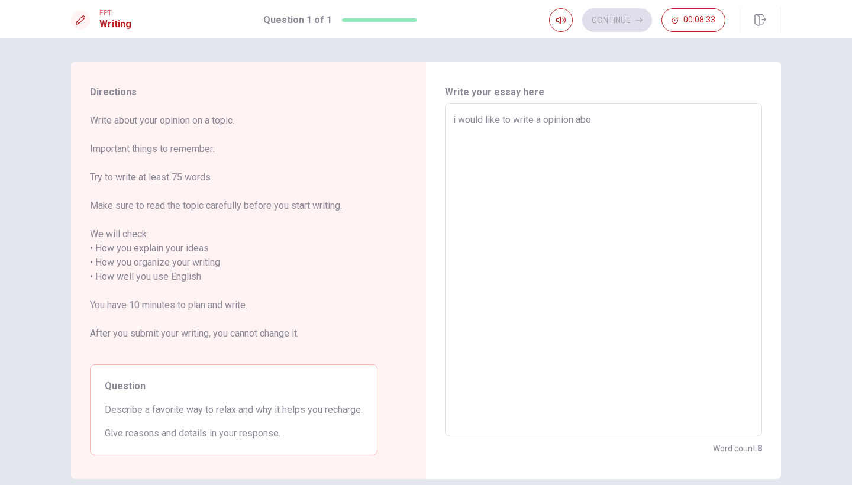
type textarea "x"
type textarea "i would like to write a opinion abou"
type textarea "x"
type textarea "i would like to write a opinion about"
type textarea "x"
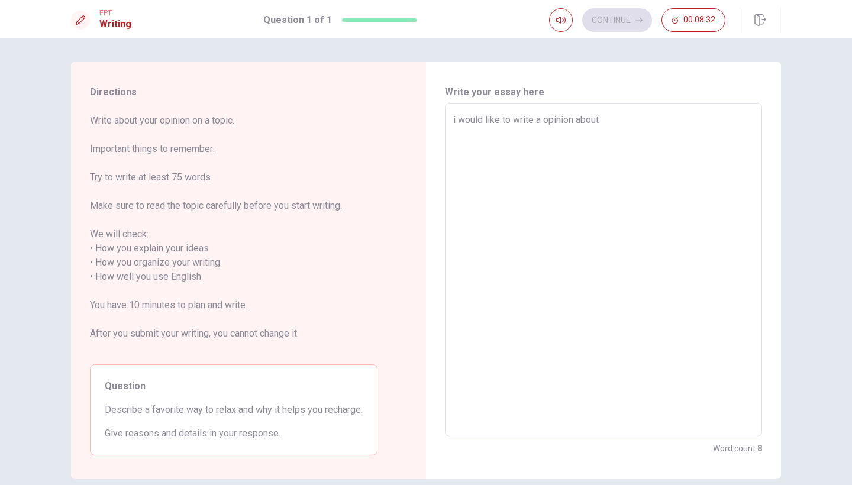
type textarea "i would like to write a opinion about"
type textarea "x"
type textarea "i would like to write a opinion about l"
type textarea "x"
type textarea "i would like to write a opinion about"
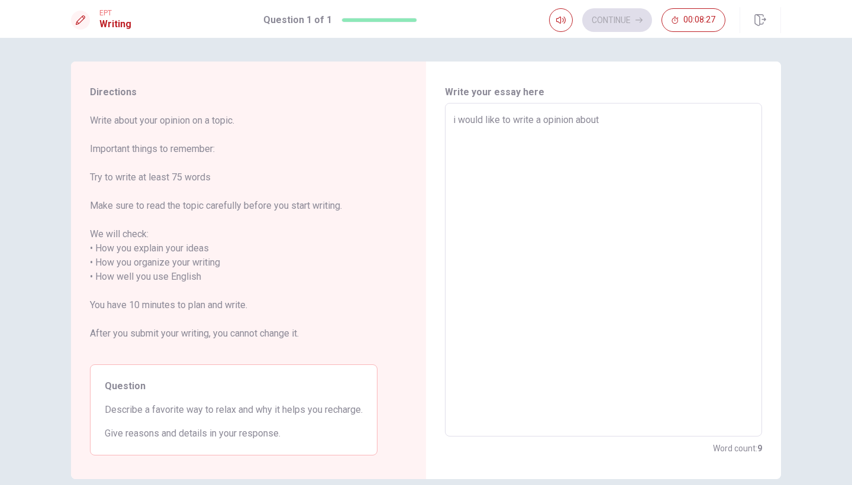
type textarea "x"
type textarea "i would like to write a opinion about t"
type textarea "x"
type textarea "i would like to write a opinion about th"
type textarea "x"
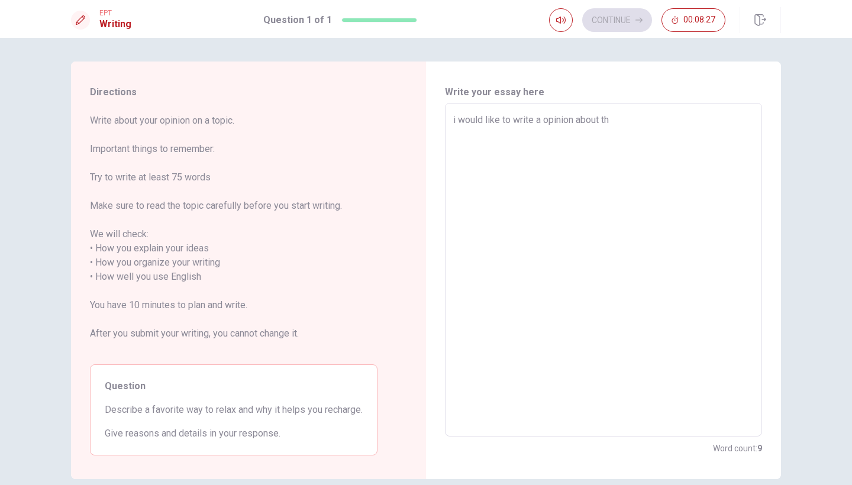
type textarea "i would like to write a opinion about th"
type textarea "x"
type textarea "i would like to write a opinion about th"
type textarea "x"
type textarea "i would like to write a opinion about the"
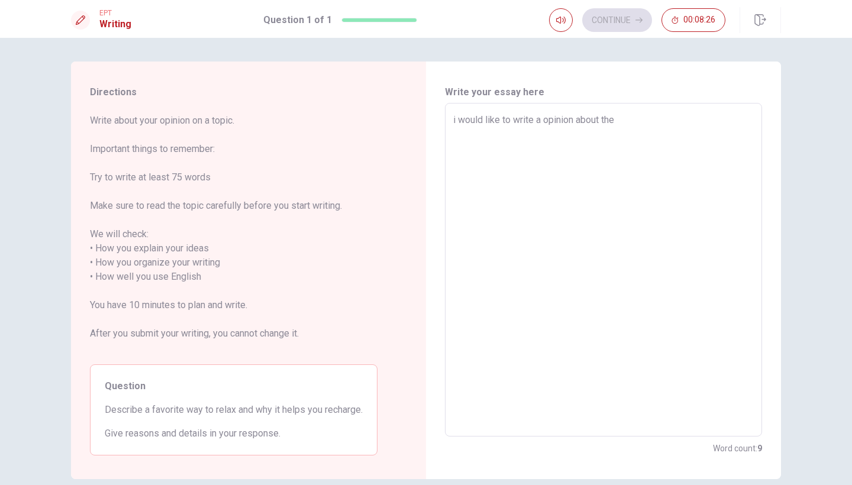
type textarea "x"
type textarea "i would like to write a opinion about the"
type textarea "x"
type textarea "i would like to write a opinion about the p"
type textarea "x"
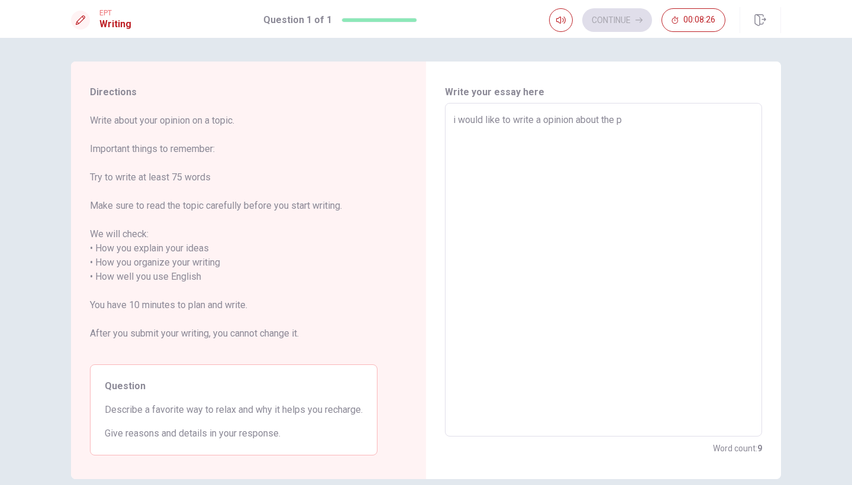
type textarea "i would like to write a opinion about the pe"
type textarea "x"
type textarea "i would like to write a opinion about the peo"
type textarea "x"
type textarea "i would like to write a opinion about the peop"
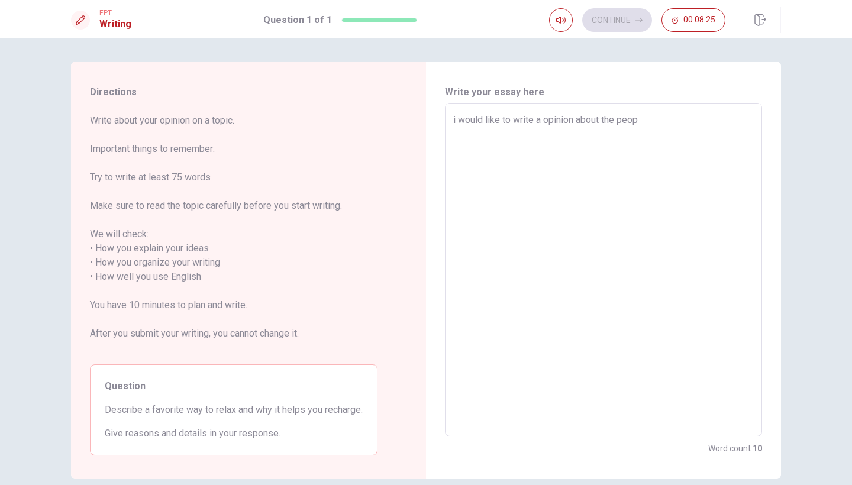
type textarea "x"
type textarea "i would like to write a opinion about the peopl"
type textarea "x"
type textarea "i would like to write a opinion about the people"
type textarea "x"
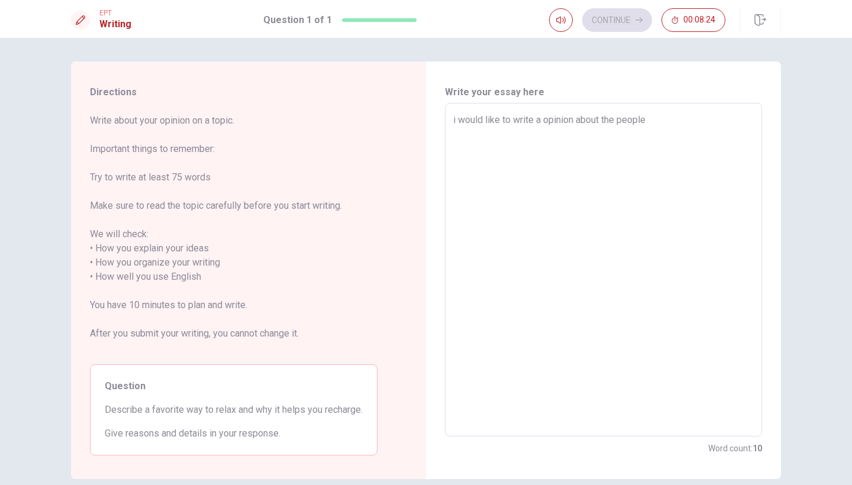
type textarea "i would like to write a opinion about the people"
click at [571, 121] on textarea "i would like to write a opinion about the people" at bounding box center [603, 270] width 301 height 314
type textarea "x"
type textarea "i would like to write a opinio about the people"
type textarea "x"
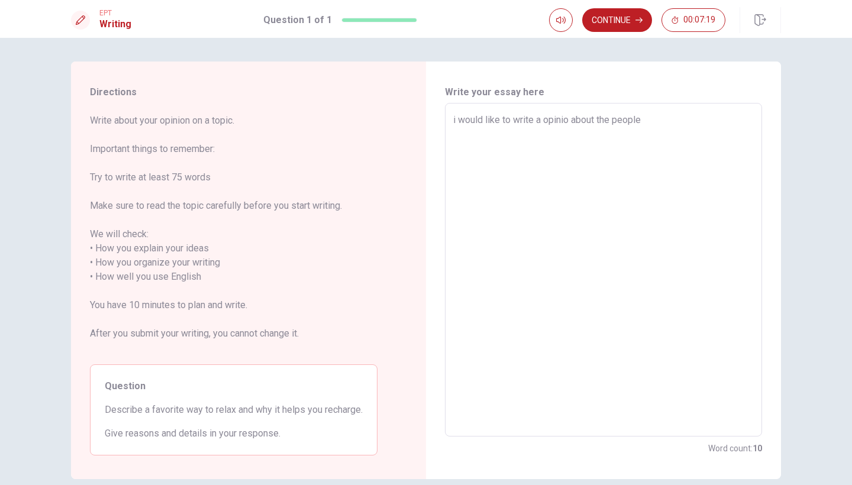
type textarea "i would like to write a opini about the people"
type textarea "x"
type textarea "i would like to write a opin about the people"
type textarea "x"
type textarea "i would like to write a opi about the people"
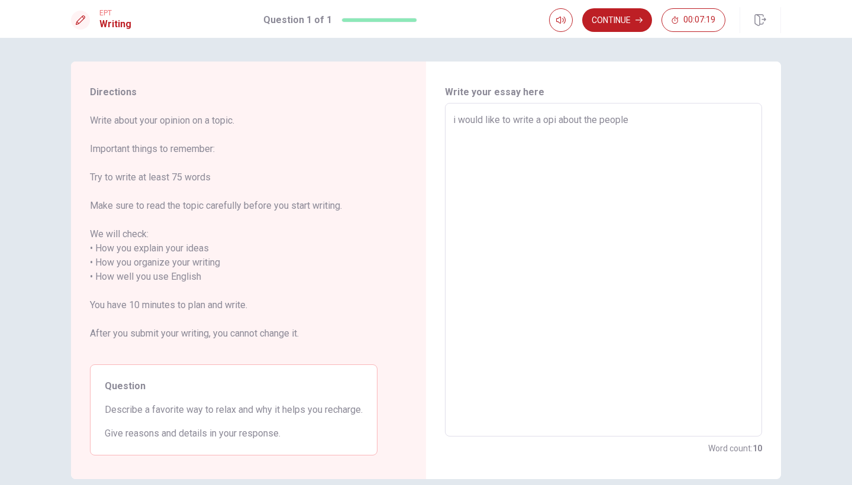
type textarea "x"
type textarea "i would like to write a op about the people"
type textarea "x"
type textarea "i would like to write a o about the people"
type textarea "x"
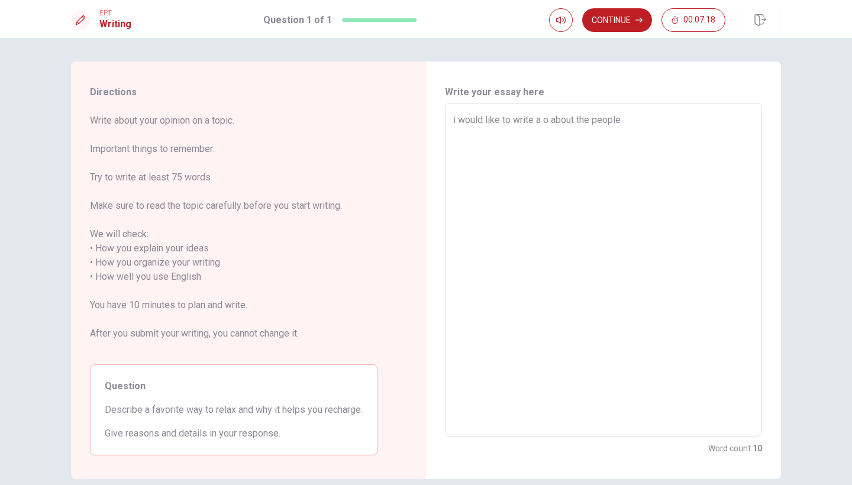
type textarea "i would like to write a about the people"
type textarea "x"
type textarea "i would like to write a about the people"
type textarea "x"
type textarea "i would like to write about the people"
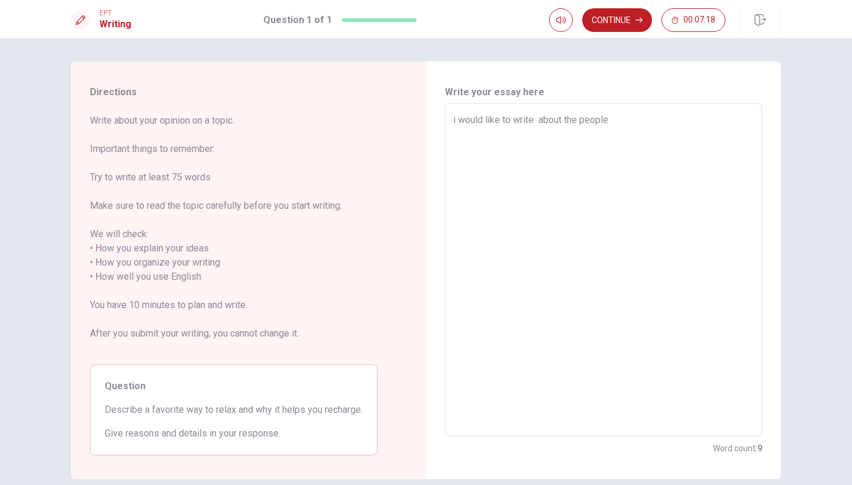
type textarea "x"
type textarea "i would like to write about the people"
type textarea "x"
type textarea "i would like to writ about the people"
type textarea "x"
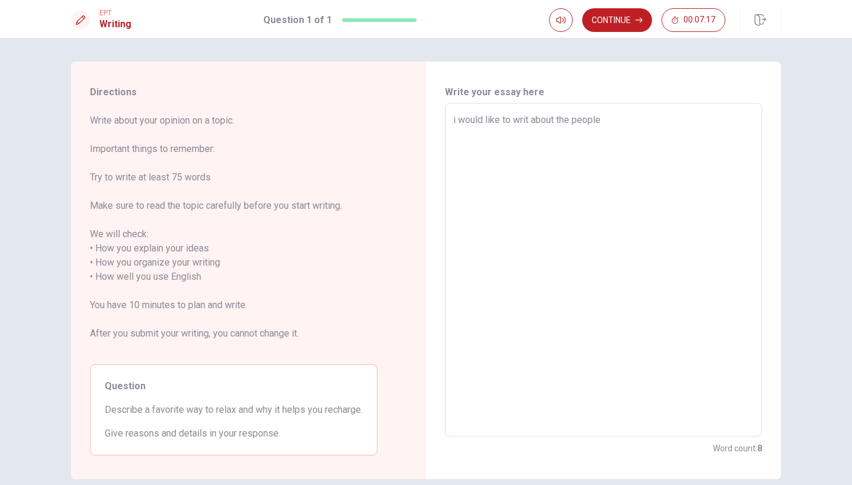
type textarea "i would like to wri about the people"
type textarea "x"
type textarea "i would like to wr about the people"
type textarea "x"
type textarea "i would like to w about the people"
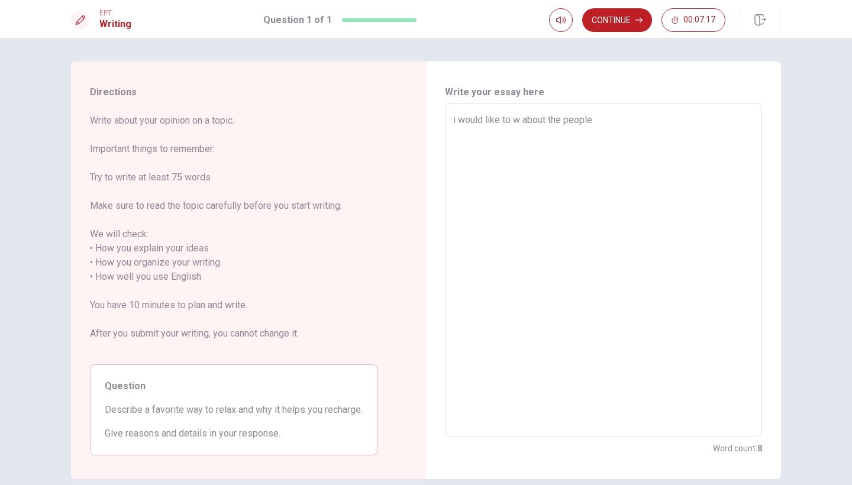
type textarea "x"
type textarea "i would like to about the people"
type textarea "x"
type textarea "i would like to t about the people"
click at [645, 121] on textarea "i would like to talk about the people" at bounding box center [603, 270] width 301 height 314
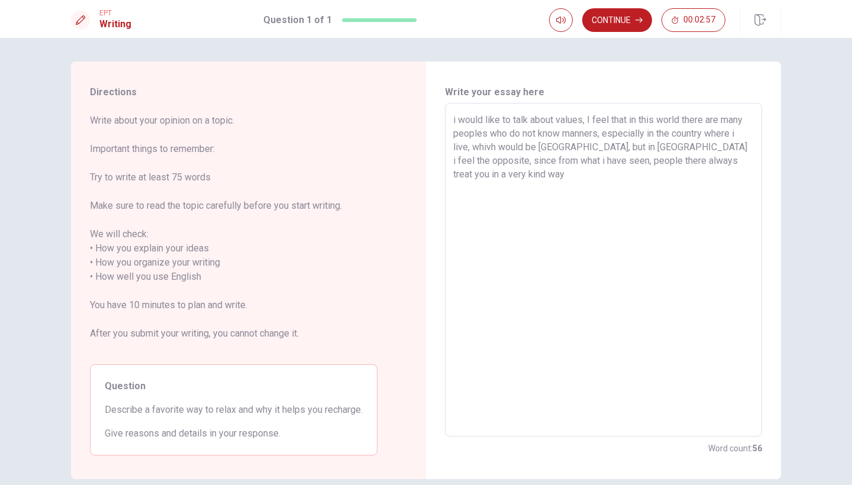
click at [565, 161] on textarea "i would like to talk about values, I feel that in this world there are many peo…" at bounding box center [603, 270] width 301 height 314
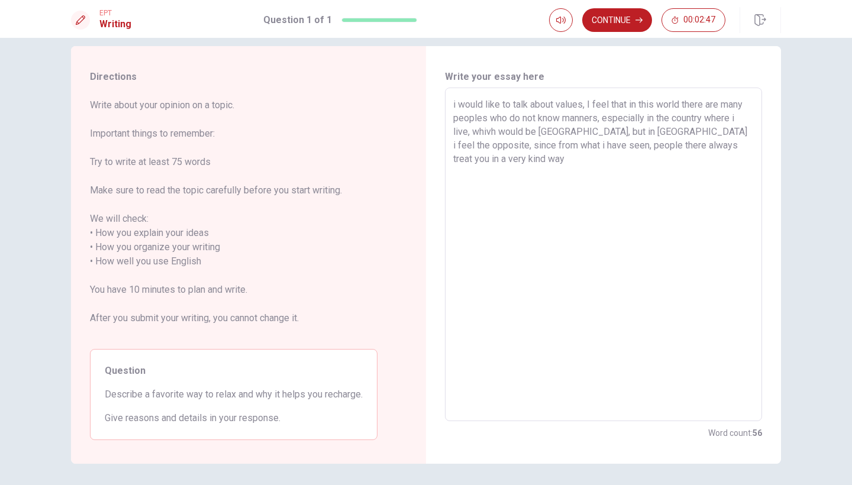
scroll to position [13, 0]
drag, startPoint x: 751, startPoint y: 150, endPoint x: 454, endPoint y: 101, distance: 301.1
click at [455, 101] on textarea "i would like to talk about values, I feel that in this world there are many peo…" at bounding box center [603, 257] width 301 height 314
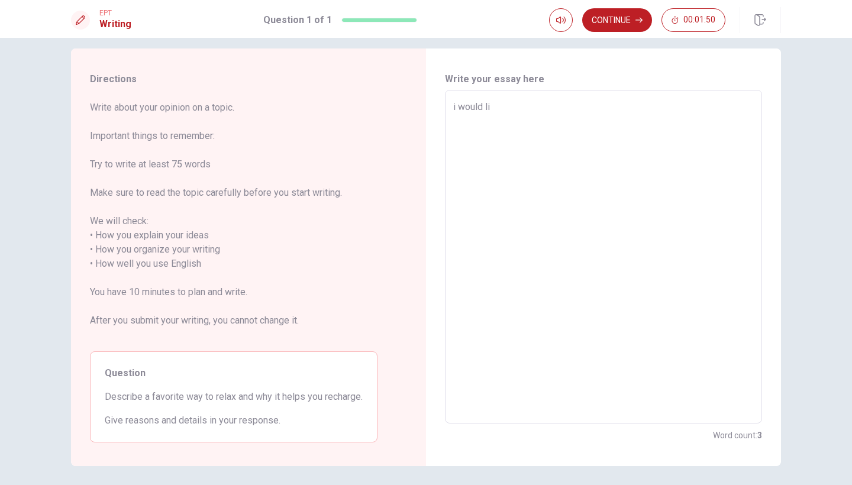
drag, startPoint x: 517, startPoint y: 102, endPoint x: 414, endPoint y: 102, distance: 102.4
click at [415, 102] on div "Directions Write about your opinion on a topic. Important things to remember: T…" at bounding box center [426, 258] width 710 height 418
click at [535, 99] on div "i would li x ​" at bounding box center [603, 257] width 317 height 334
click at [530, 112] on textarea "i would li" at bounding box center [603, 257] width 301 height 314
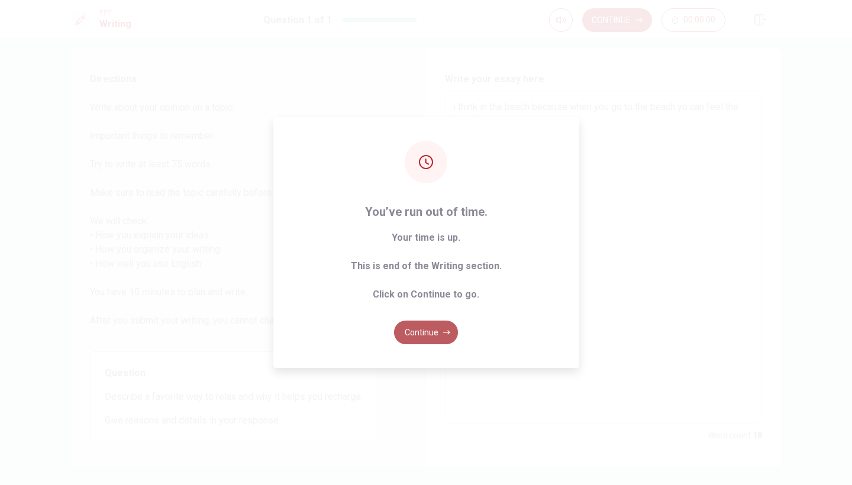
click at [440, 327] on button "Continue" at bounding box center [426, 333] width 64 height 24
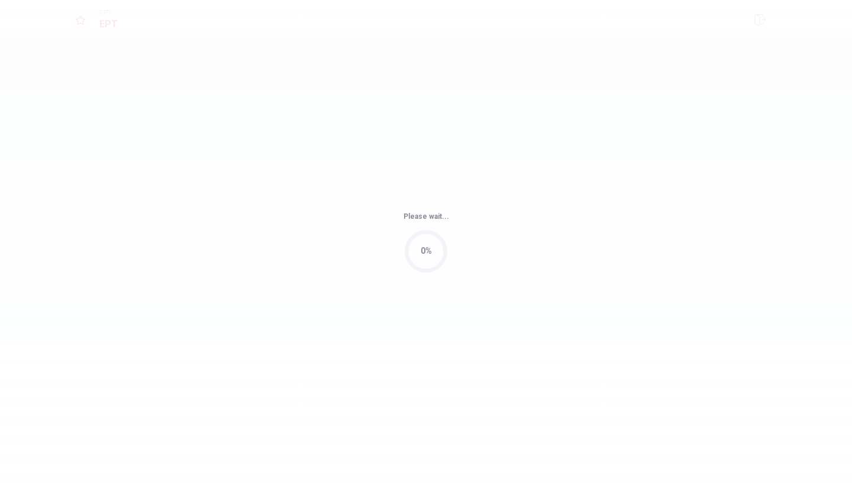
scroll to position [0, 0]
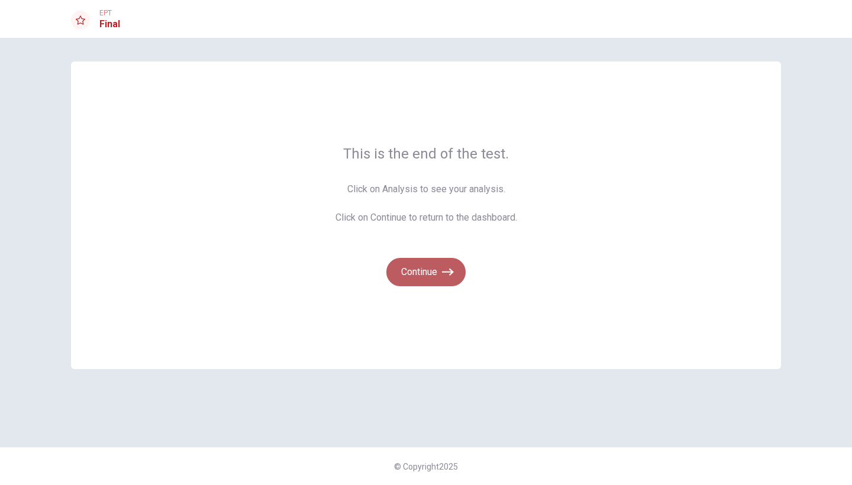
click at [437, 268] on button "Continue" at bounding box center [425, 272] width 79 height 28
